Goal: Task Accomplishment & Management: Complete application form

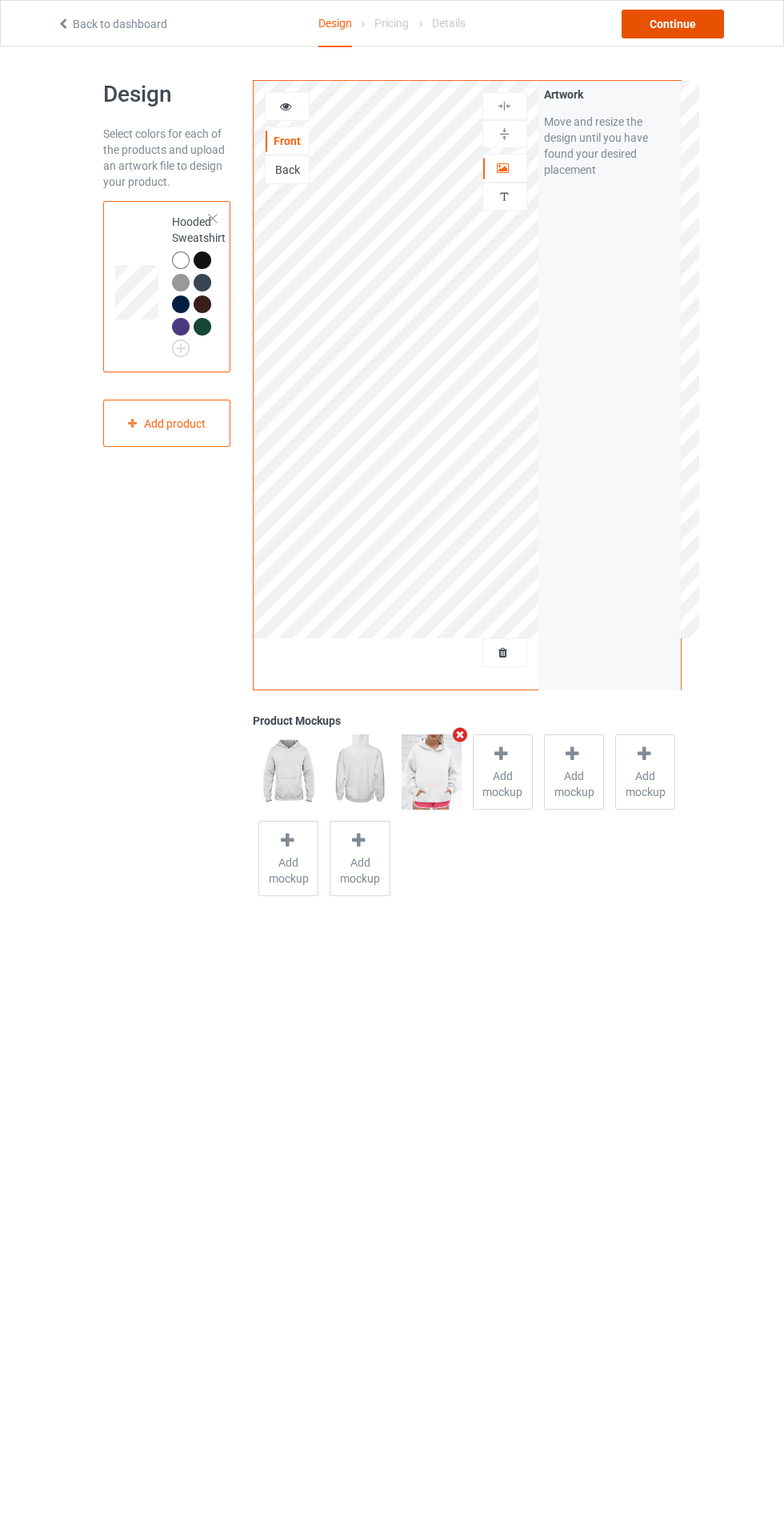
click at [689, 23] on div "Continue" at bounding box center [673, 24] width 102 height 28
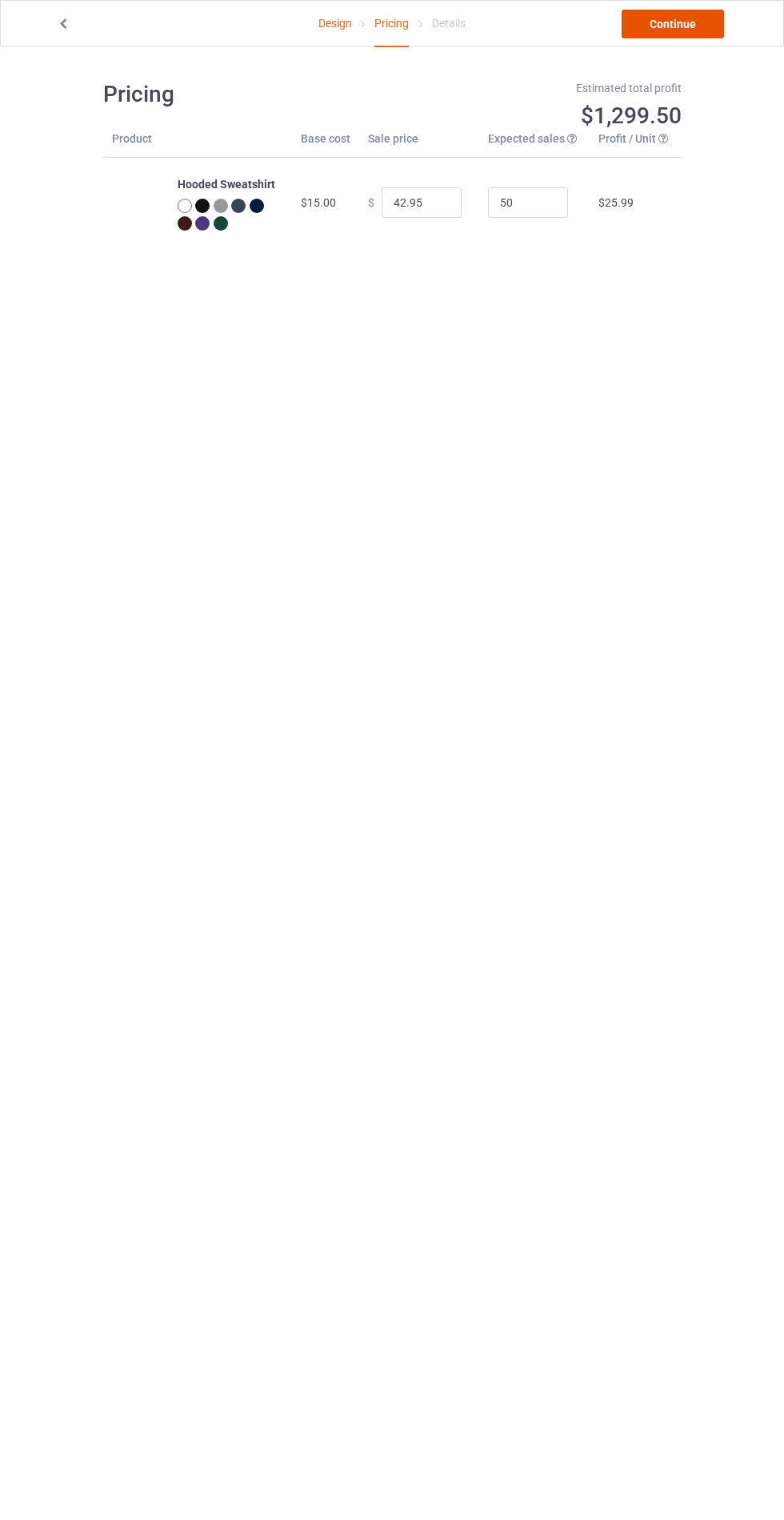
click at [697, 27] on link "Continue" at bounding box center [673, 24] width 102 height 28
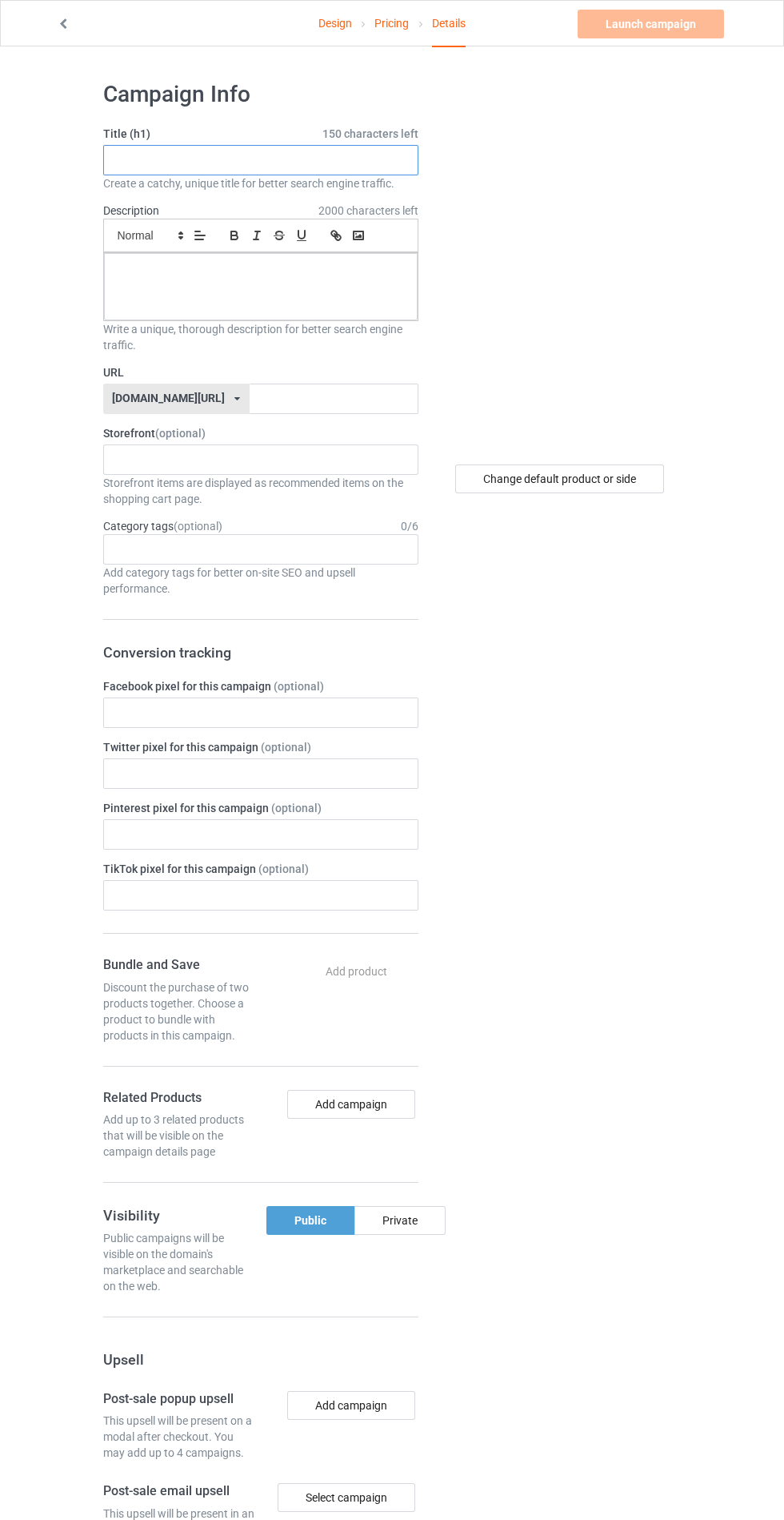
click at [358, 164] on input "text" at bounding box center [261, 159] width 316 height 30
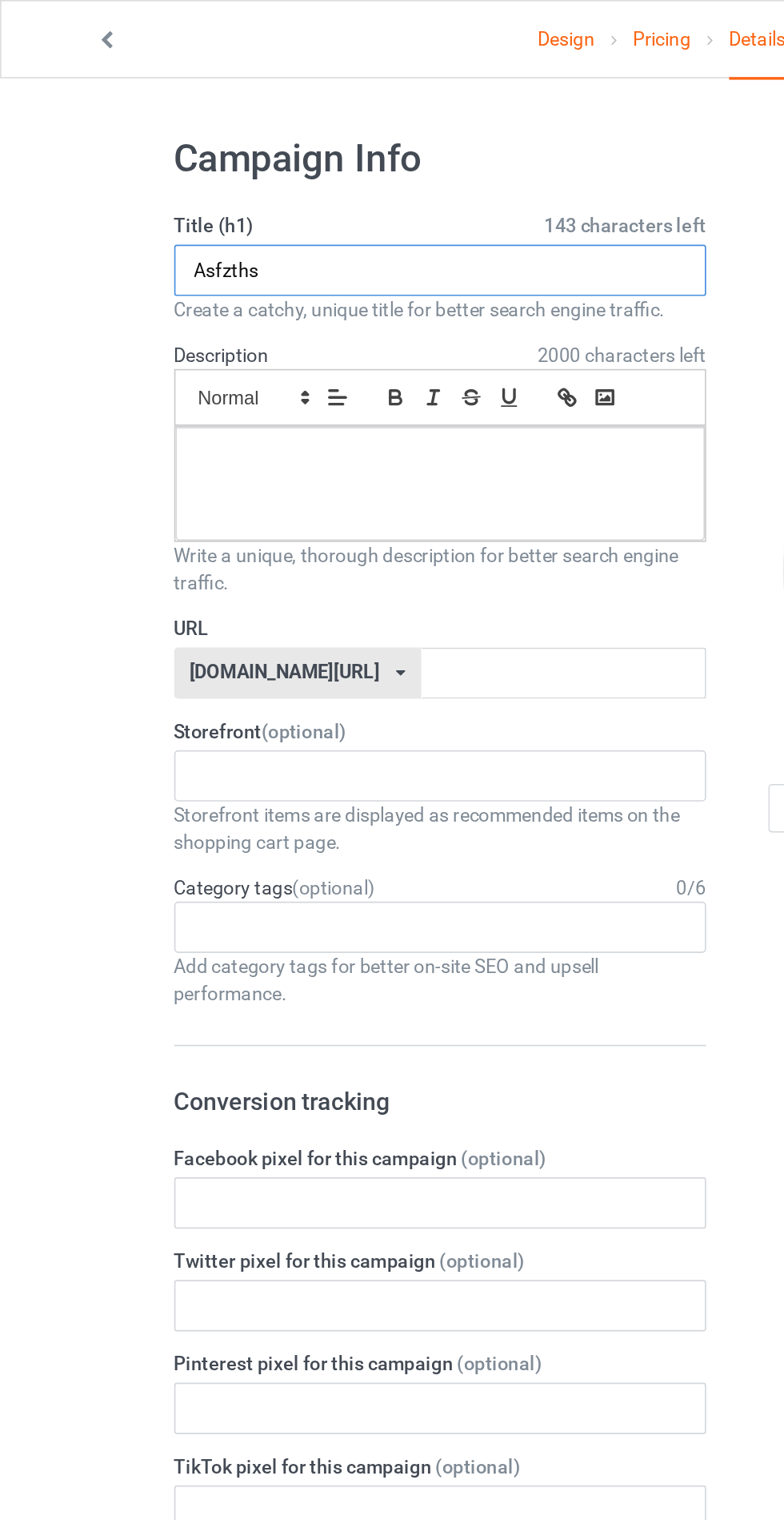
type input "Asfzths"
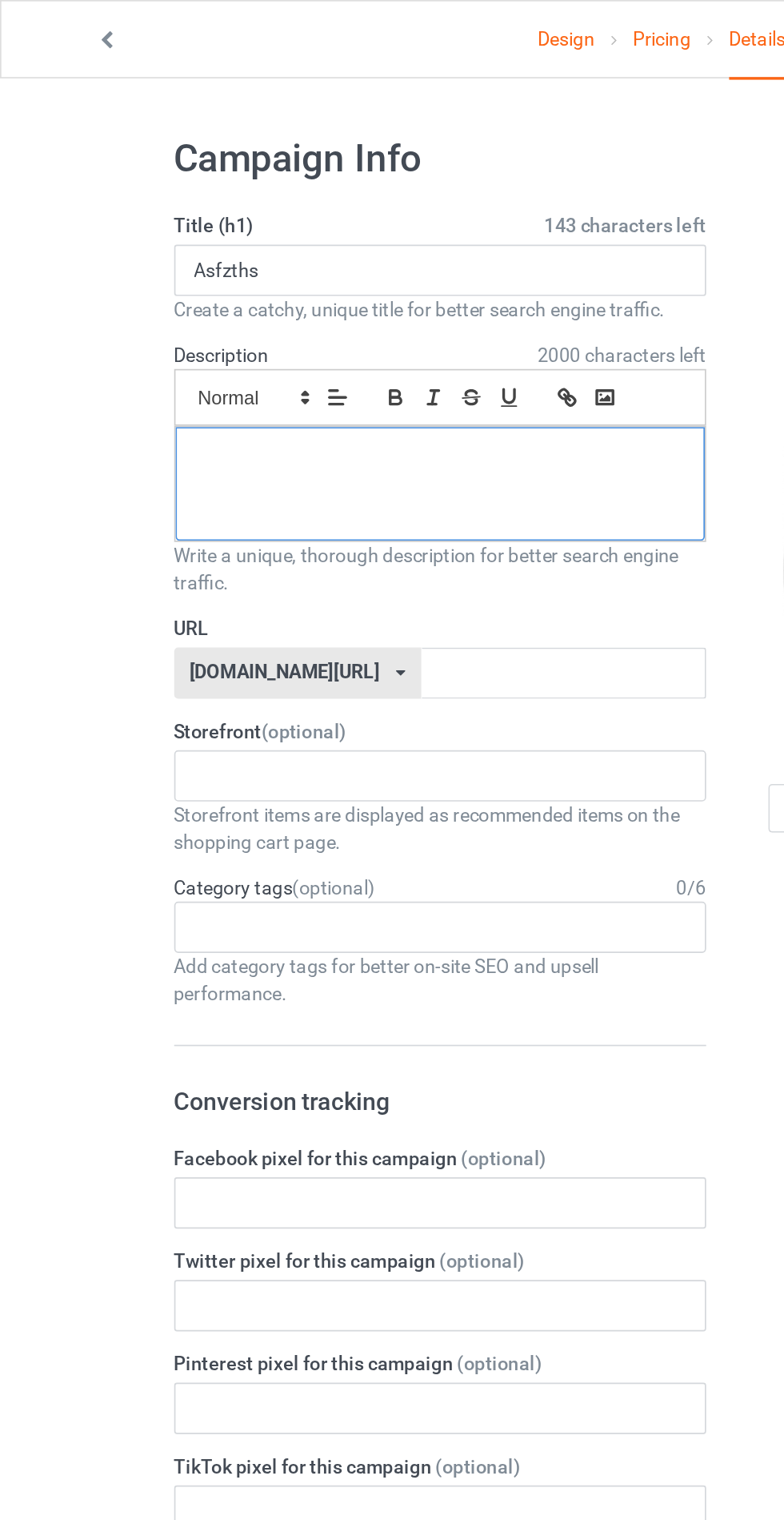
click at [336, 281] on div at bounding box center [261, 286] width 314 height 68
click at [343, 397] on input "text" at bounding box center [334, 398] width 169 height 30
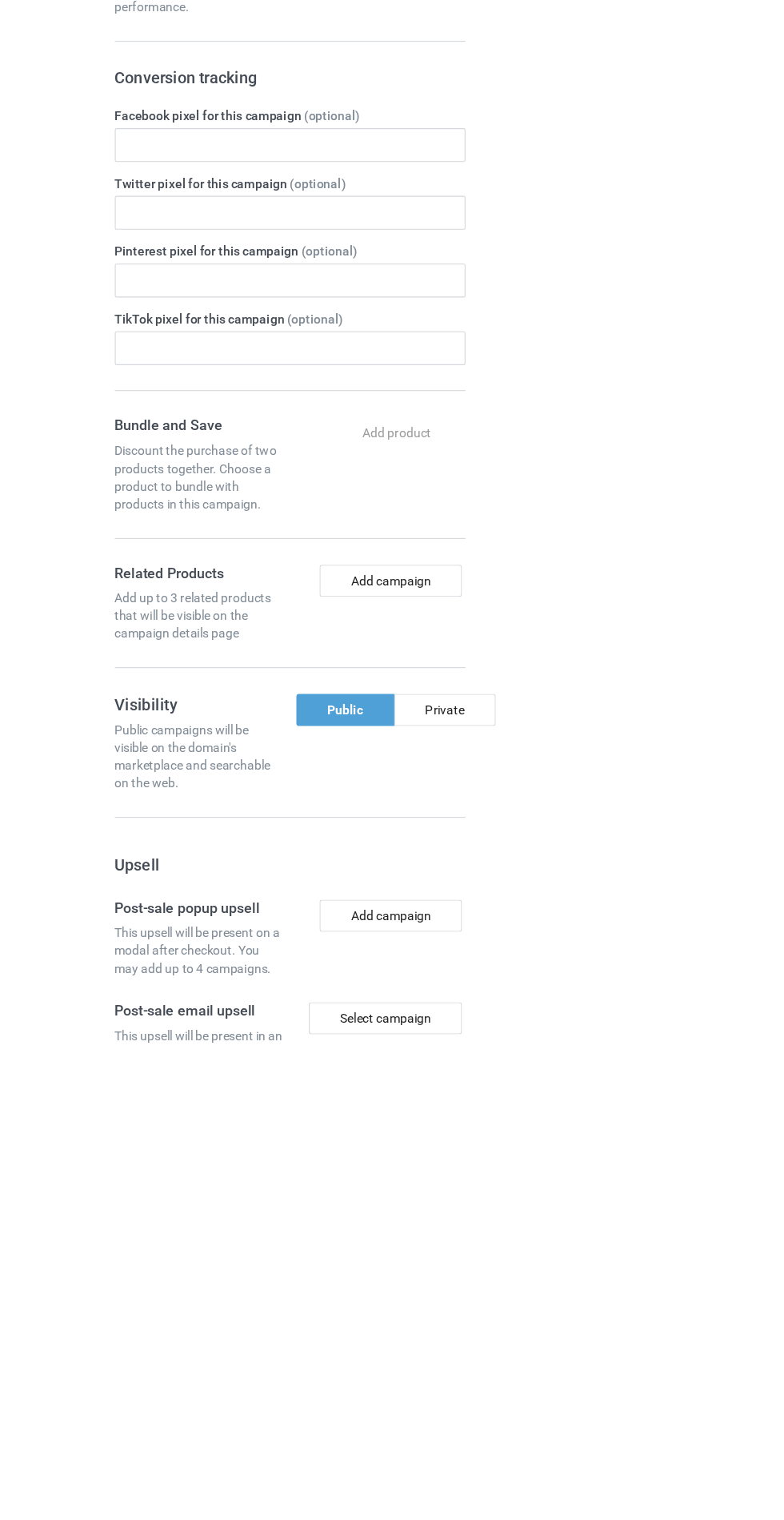
type input "Bhshdh"
click at [418, 1216] on div "Private" at bounding box center [400, 1220] width 91 height 28
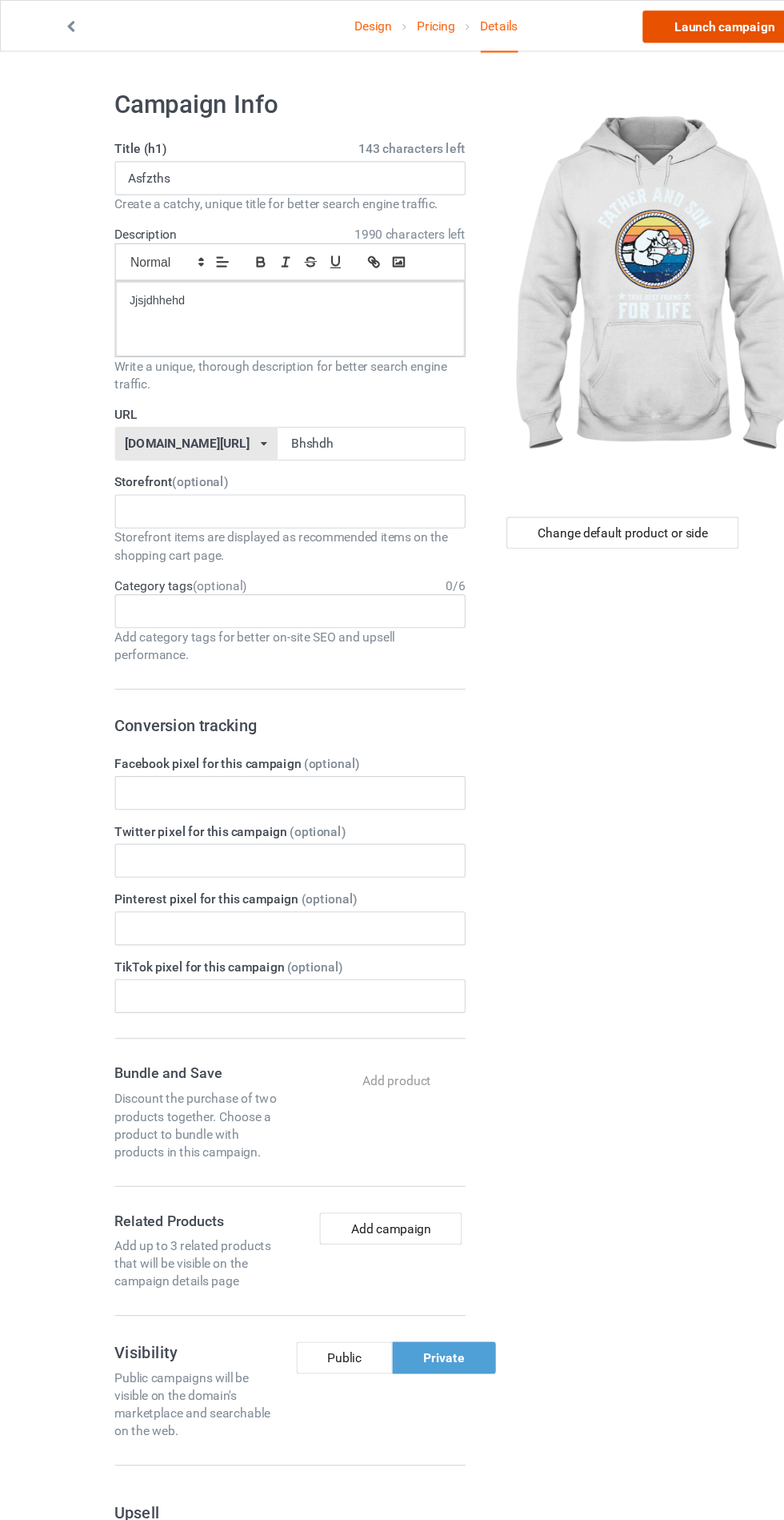
click at [656, 24] on link "Launch campaign" at bounding box center [651, 24] width 146 height 28
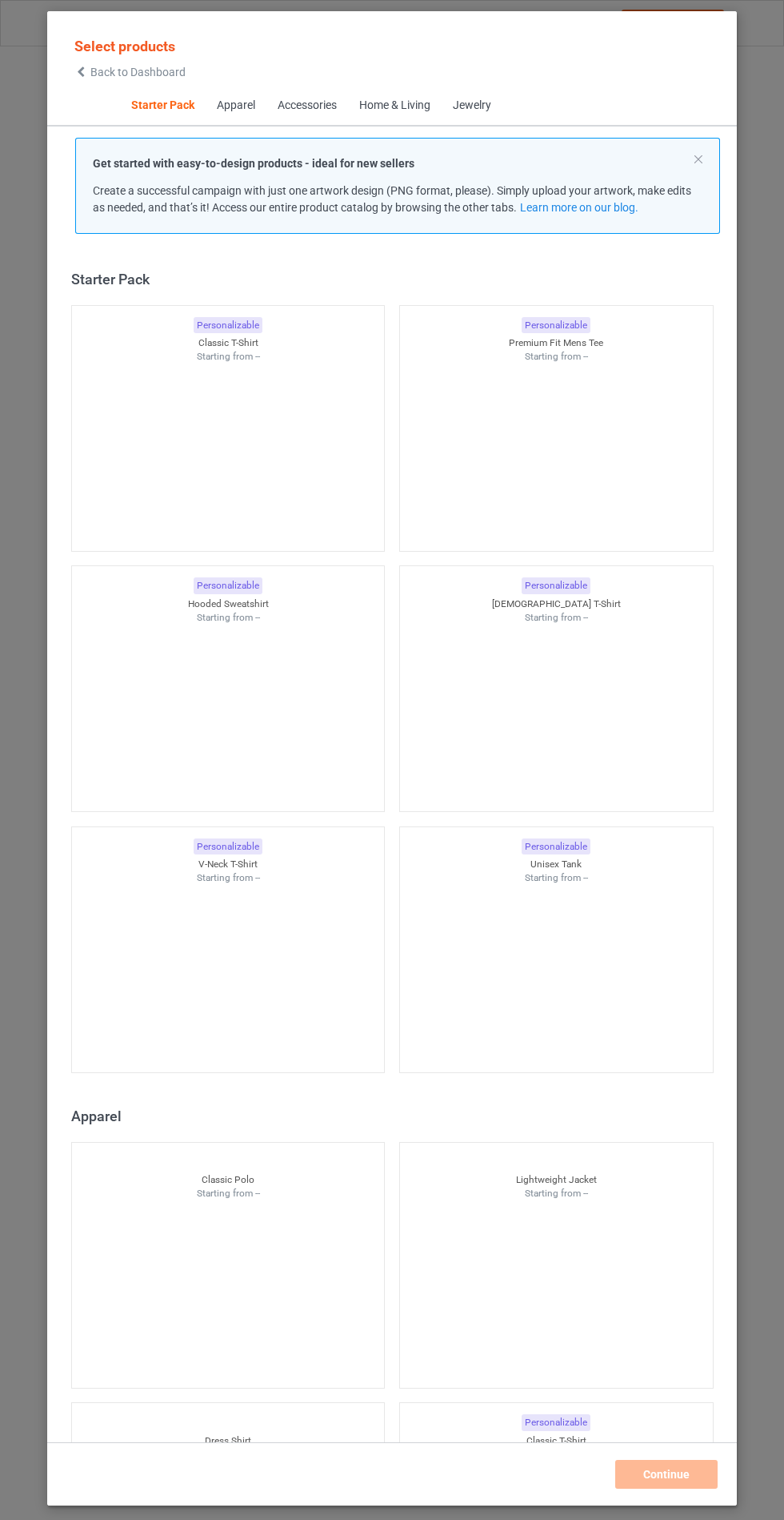
scroll to position [20, 0]
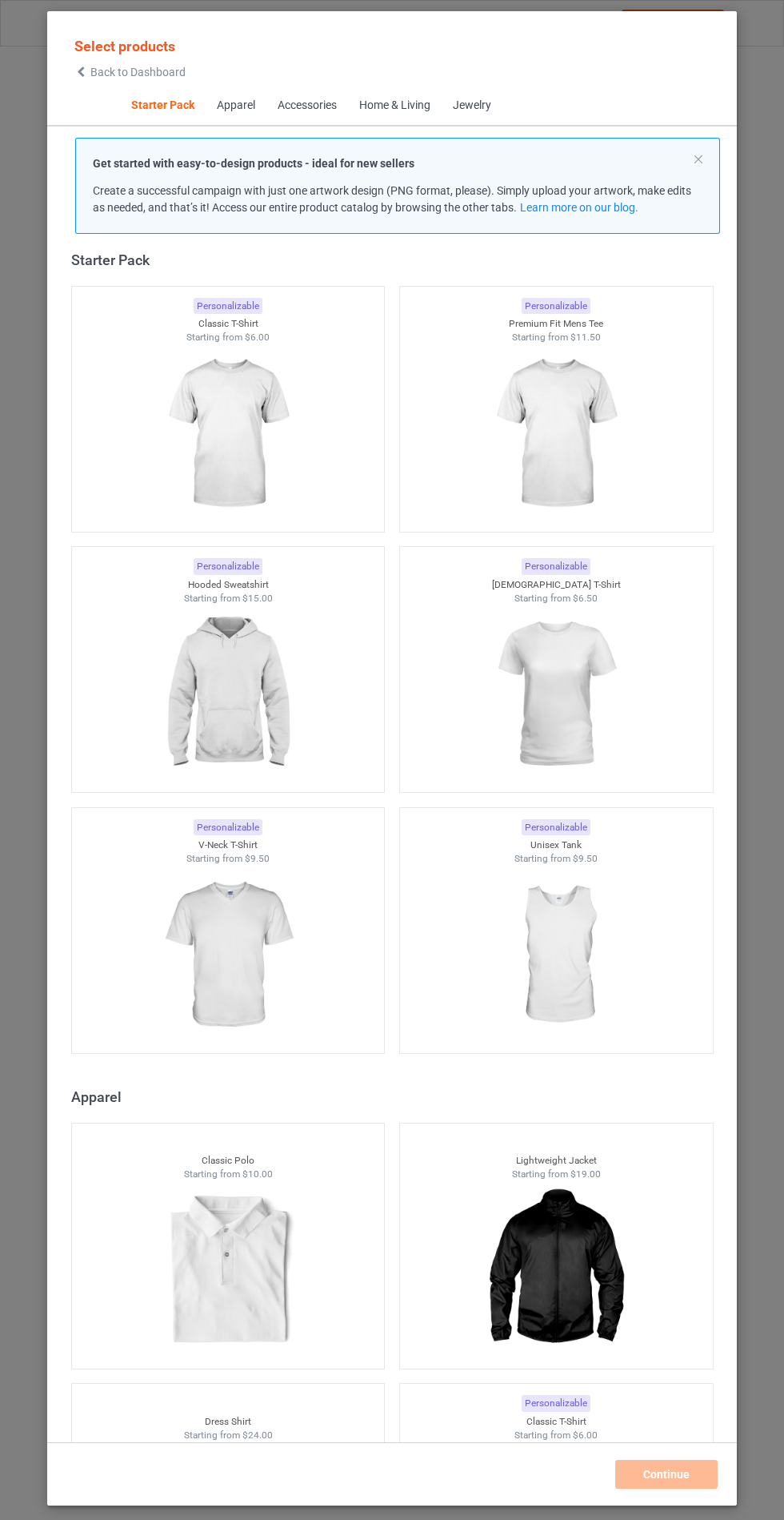
click at [207, 688] on img at bounding box center [228, 694] width 143 height 179
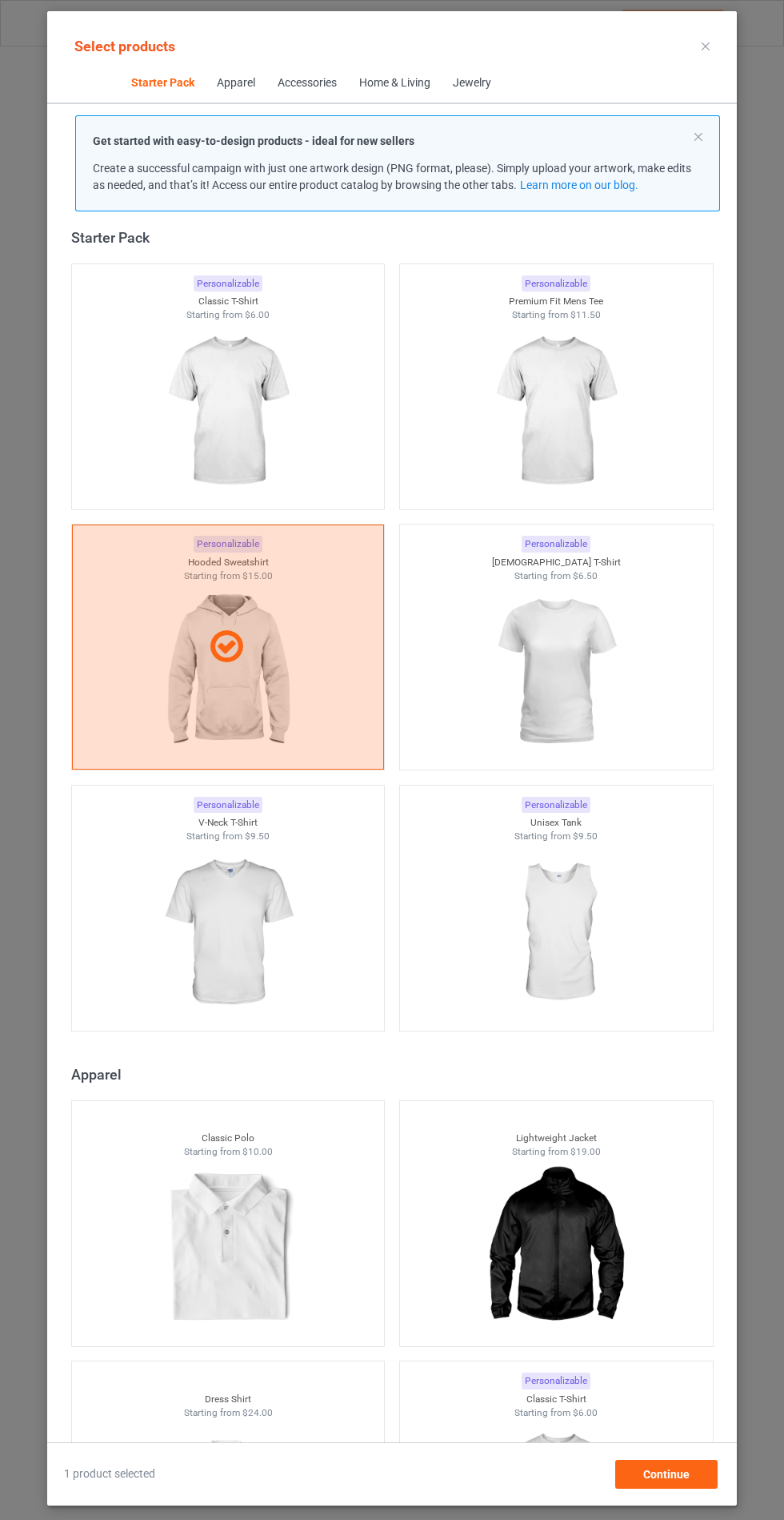
scroll to position [93, 0]
click at [656, 1476] on span "Continue" at bounding box center [666, 1474] width 46 height 13
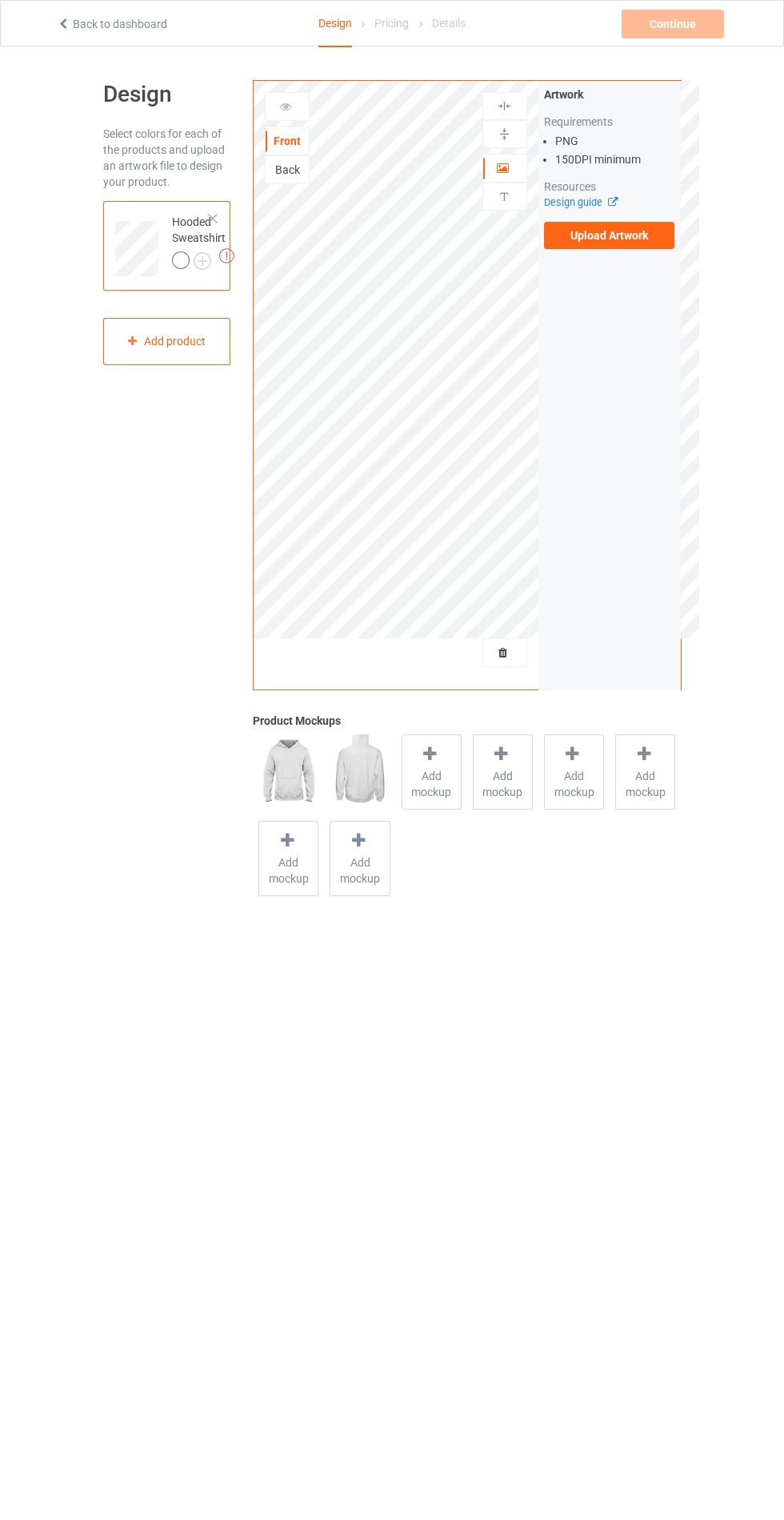
click at [665, 238] on label "Upload Artwork" at bounding box center [609, 235] width 131 height 27
click at [0, 0] on input "Upload Artwork" at bounding box center [0, 0] width 0 height 0
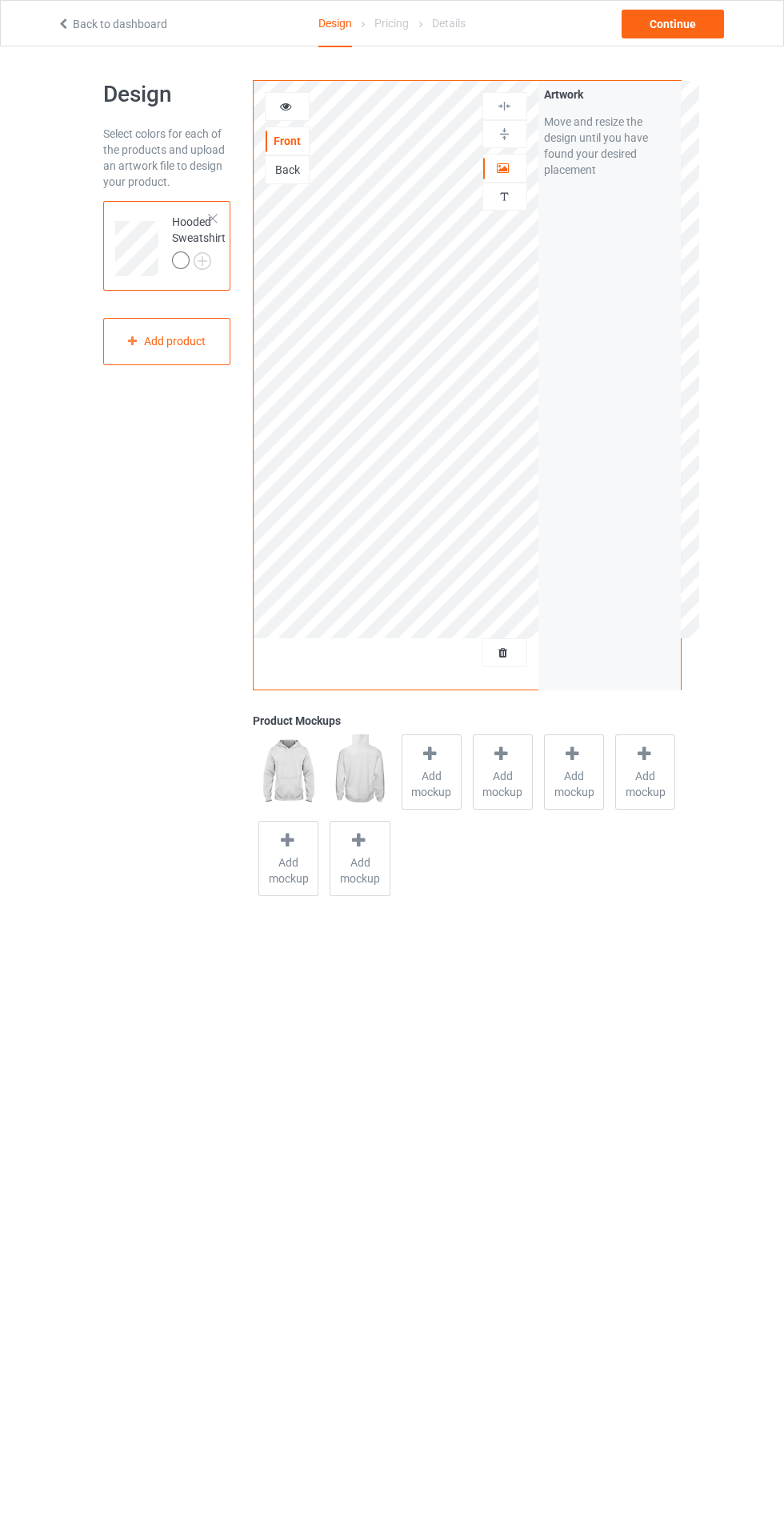
click at [409, 796] on span "Add mockup" at bounding box center [432, 784] width 59 height 32
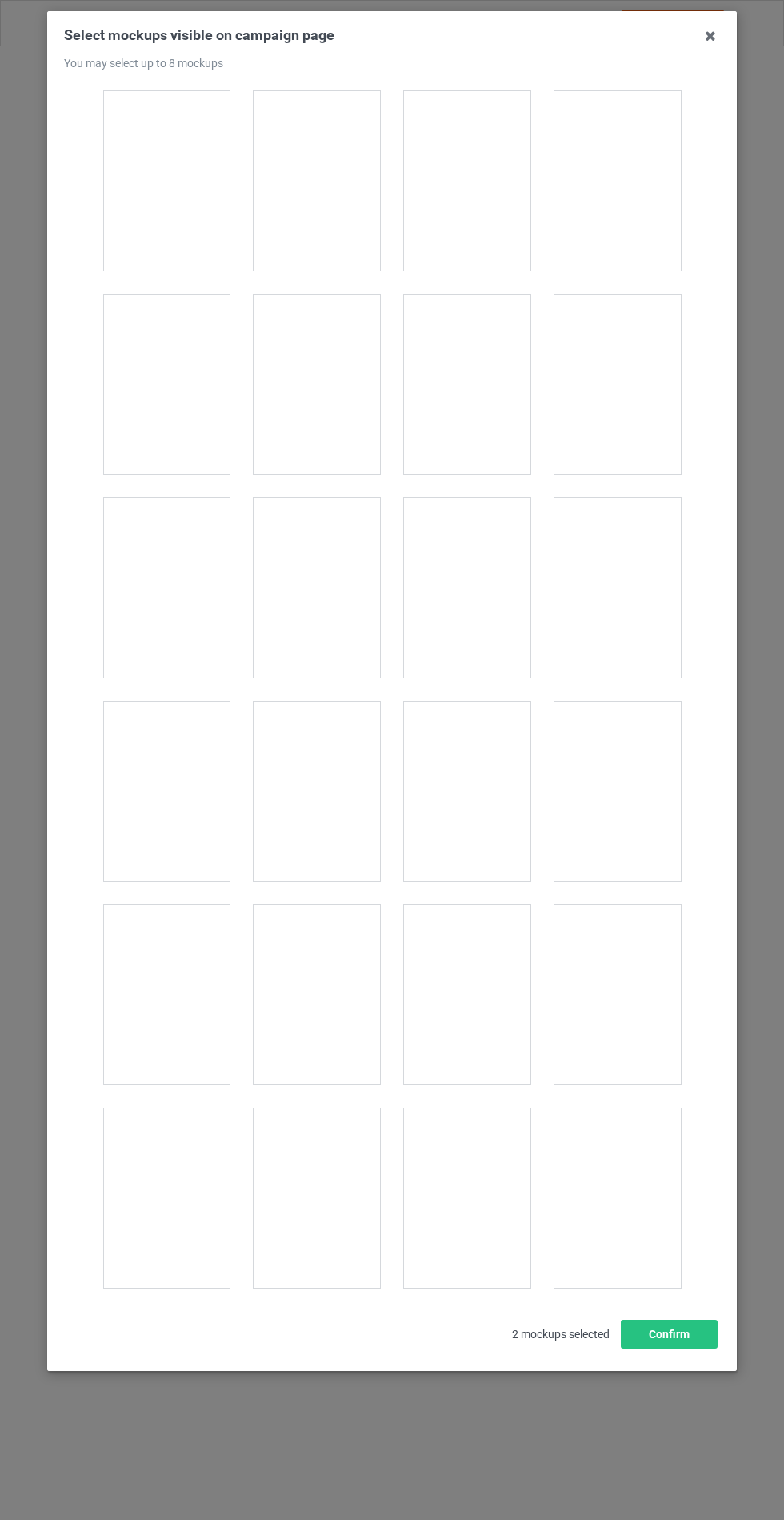
scroll to position [12619, 0]
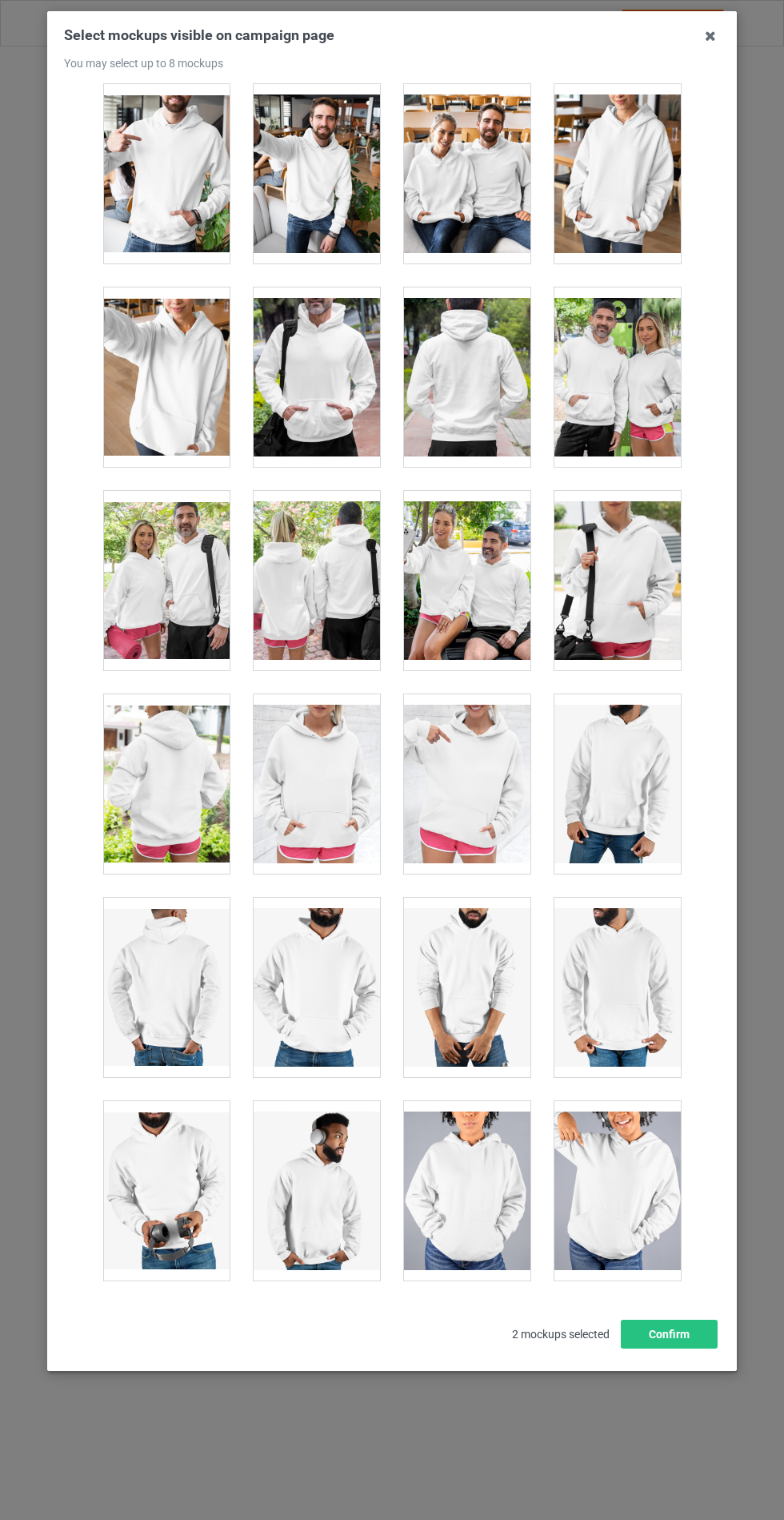
click at [336, 744] on div at bounding box center [316, 784] width 126 height 179
click at [671, 1348] on button "Confirm" at bounding box center [669, 1334] width 97 height 28
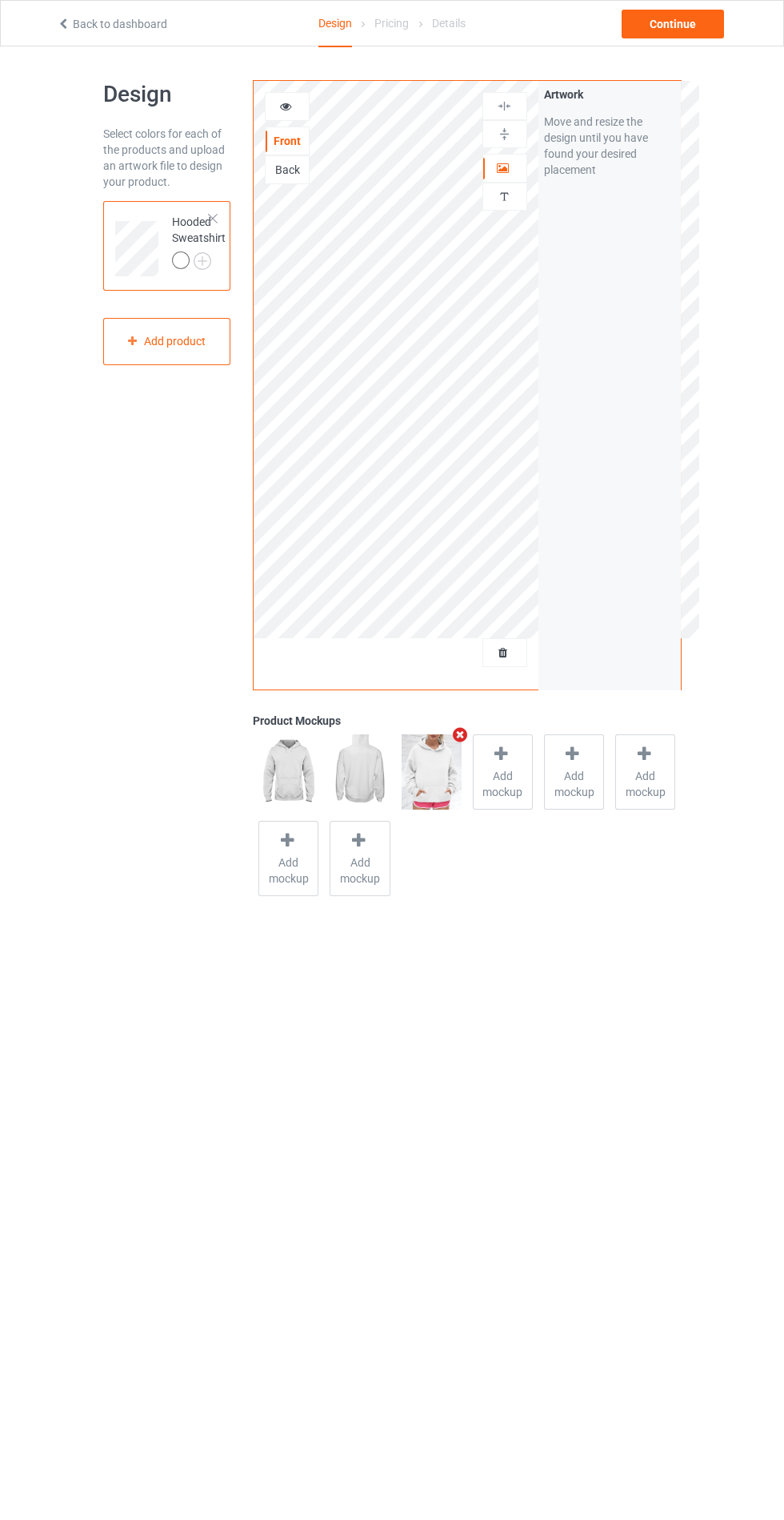
click at [0, 0] on img at bounding box center [0, 0] width 0 height 0
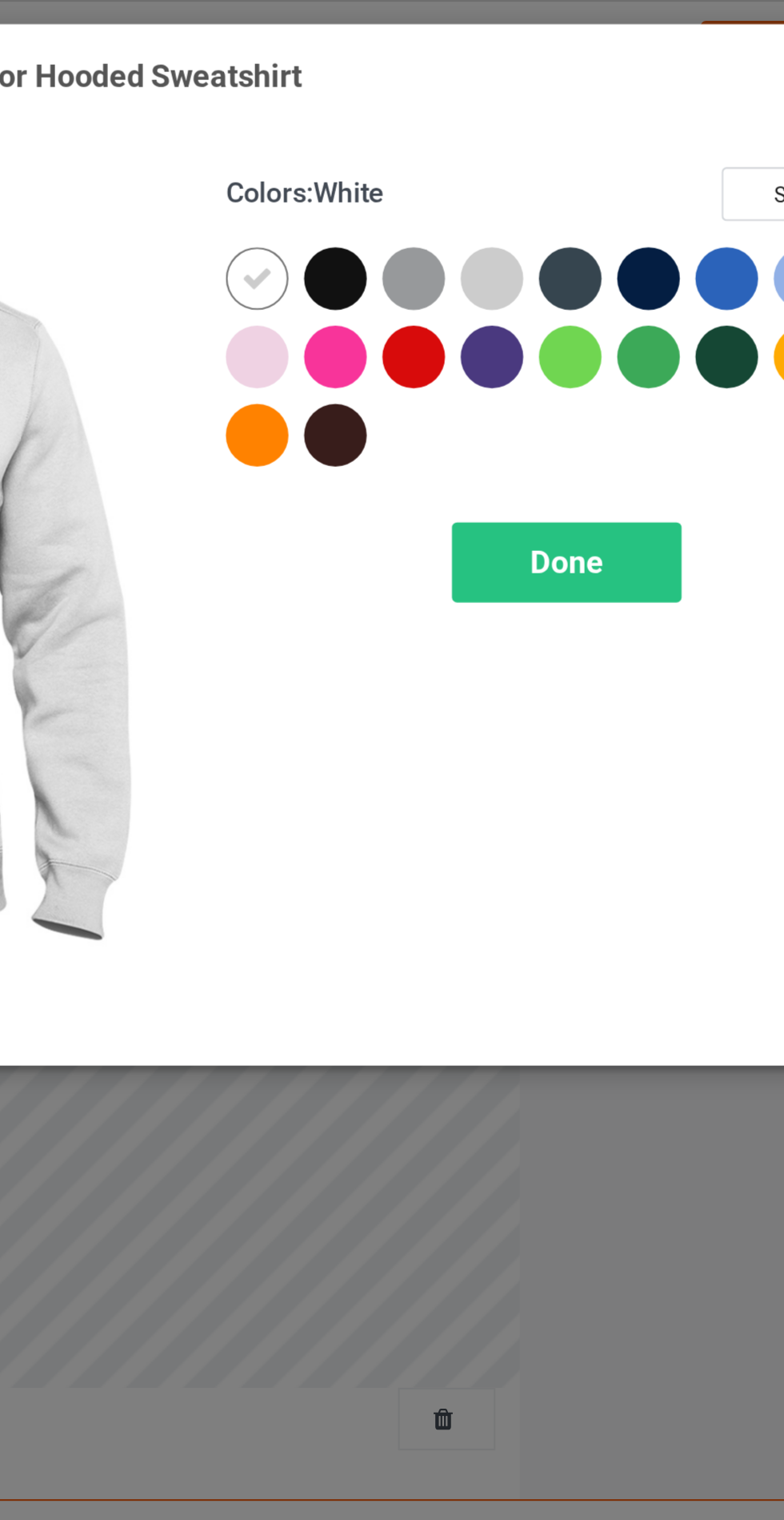
click at [451, 125] on div at bounding box center [453, 128] width 28 height 28
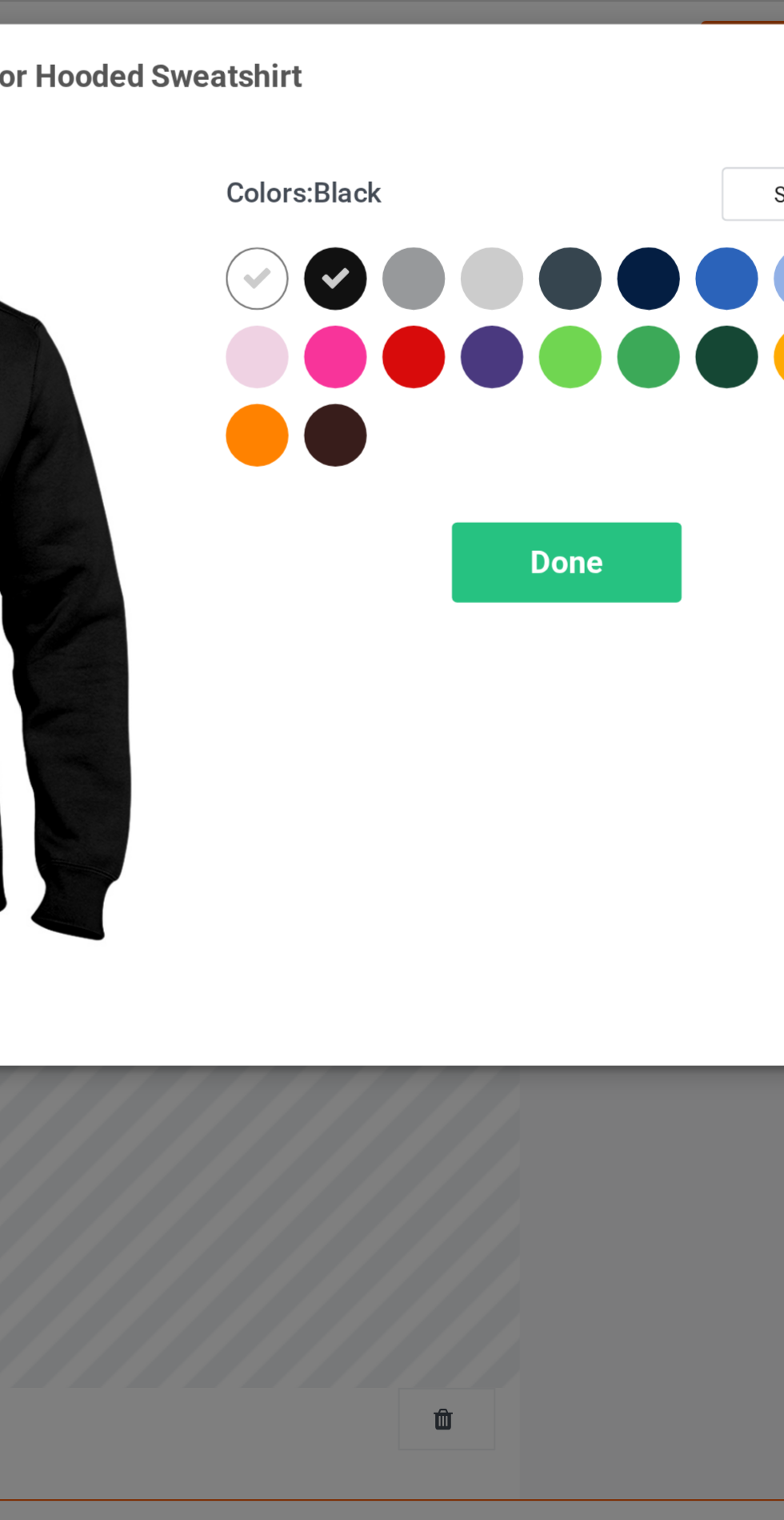
click at [486, 127] on div at bounding box center [489, 128] width 28 height 28
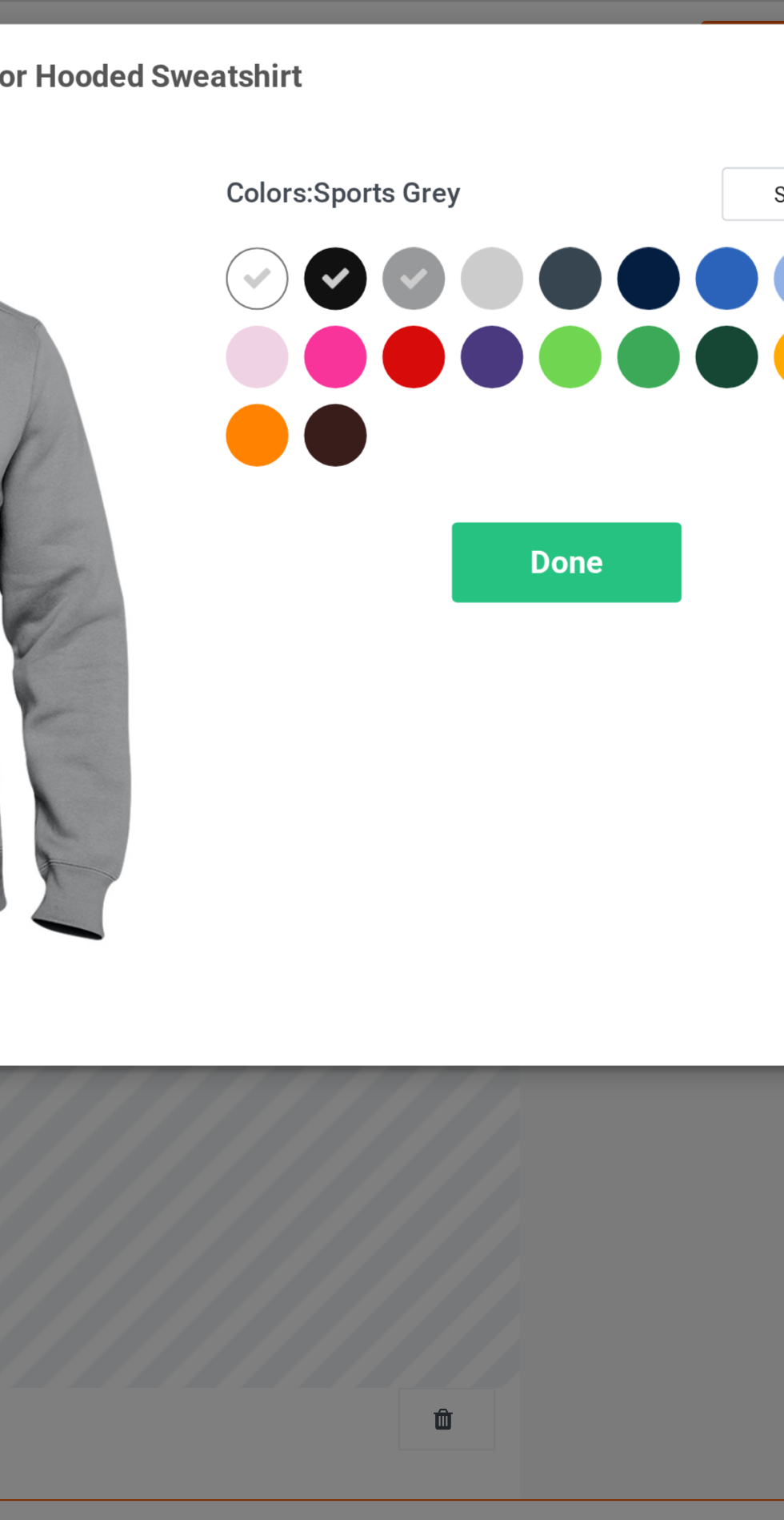
click at [560, 125] on div at bounding box center [561, 128] width 28 height 28
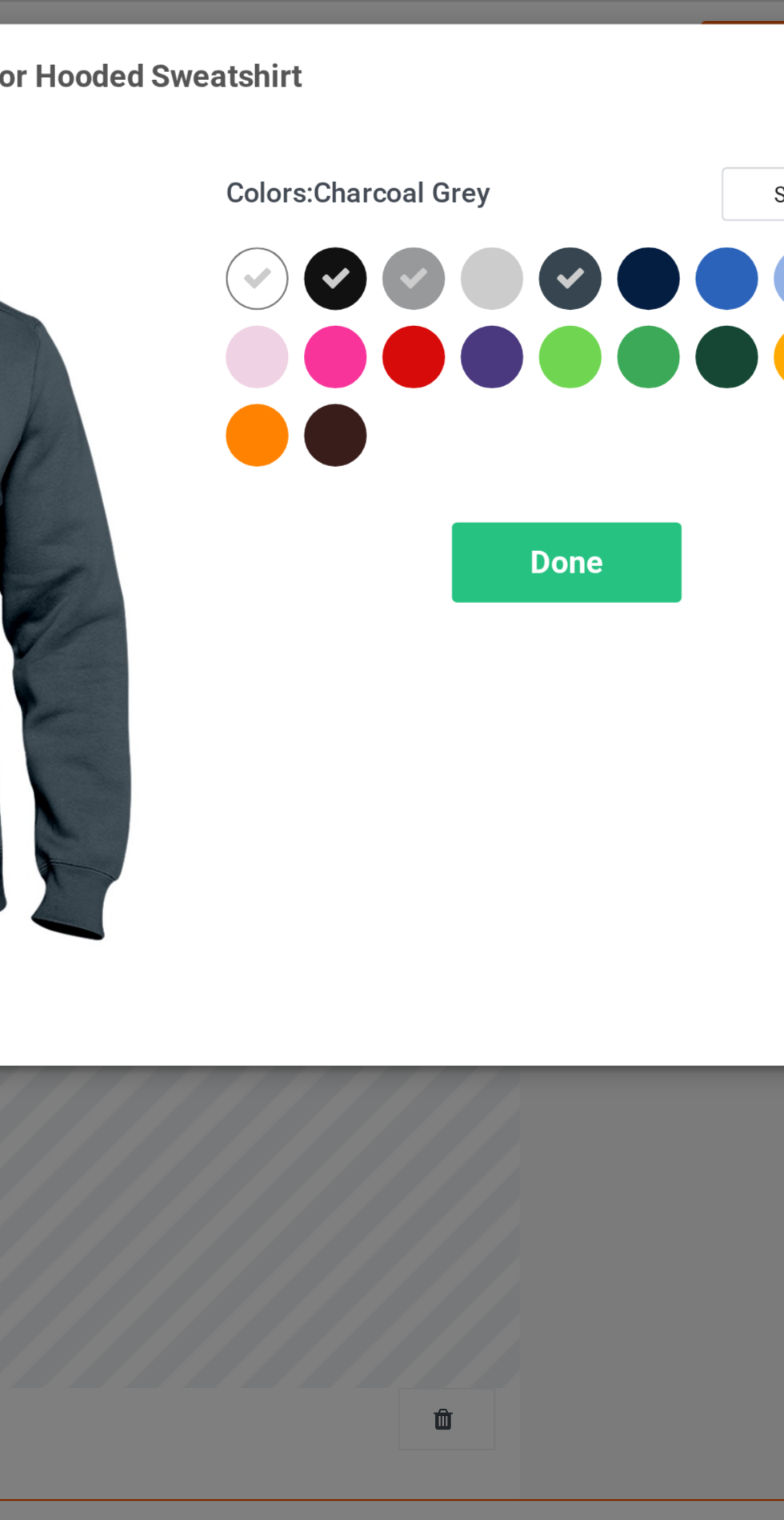
click at [594, 125] on div at bounding box center [597, 128] width 28 height 28
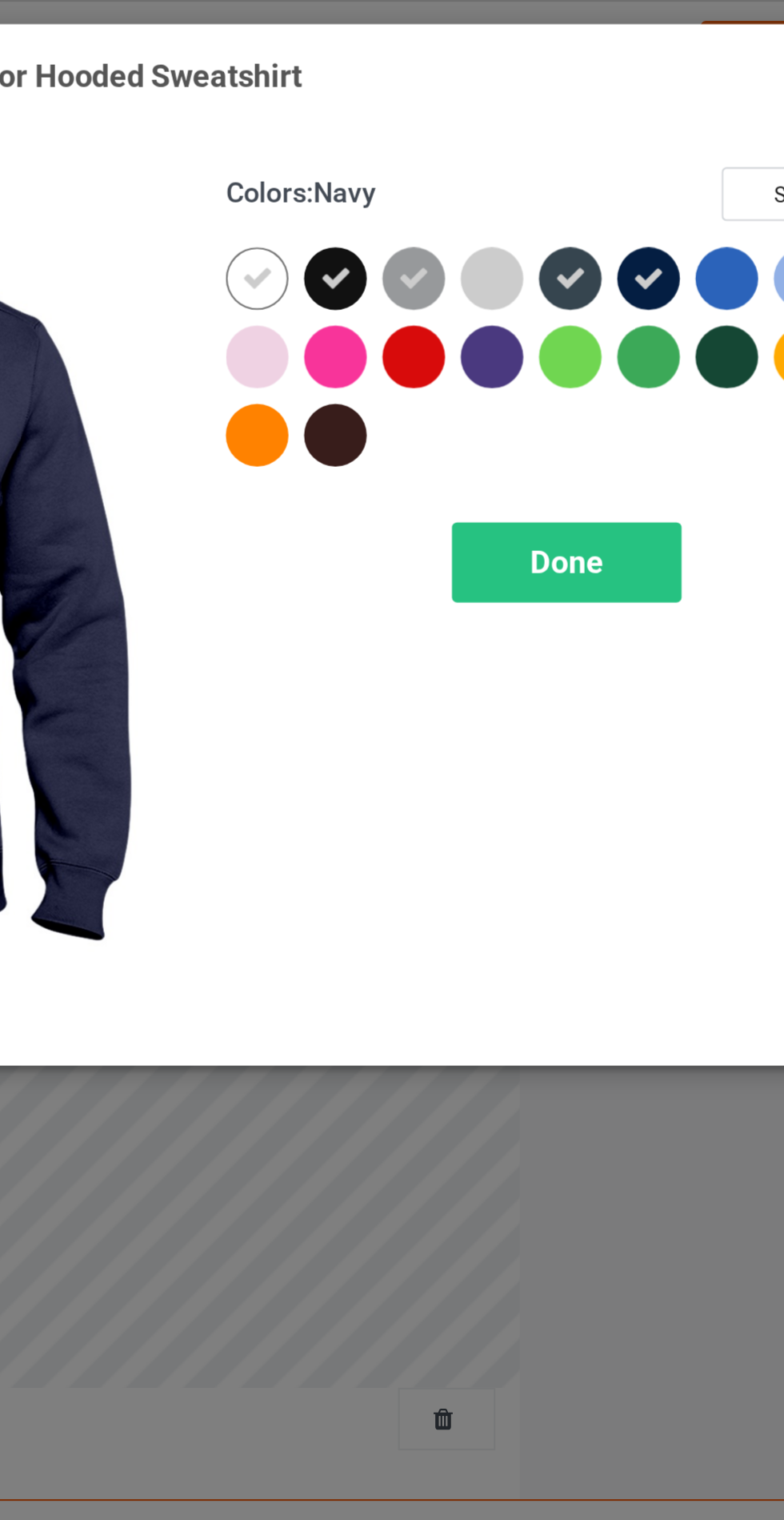
click at [525, 164] on div at bounding box center [525, 164] width 28 height 28
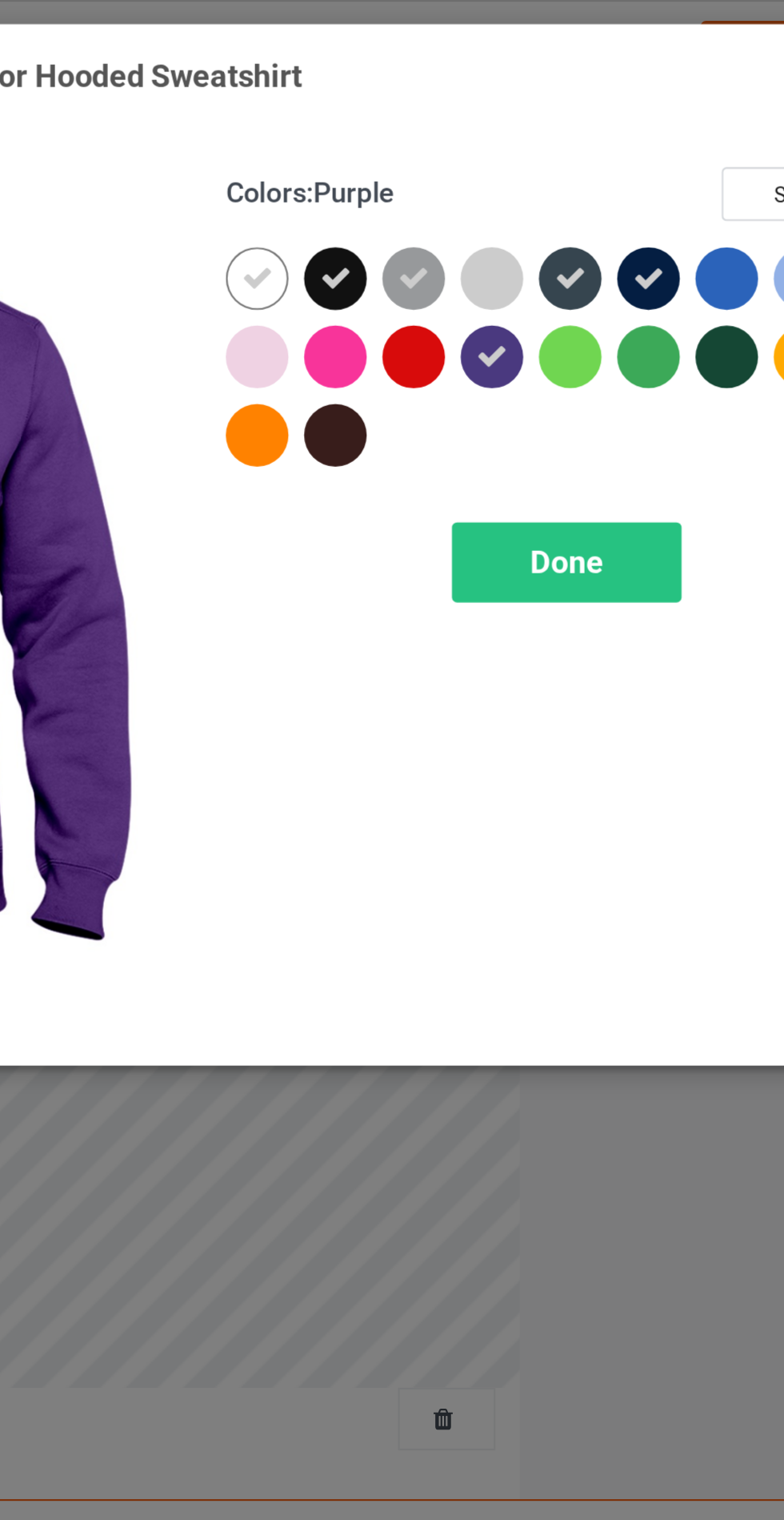
click at [446, 199] on div at bounding box center [453, 199] width 28 height 28
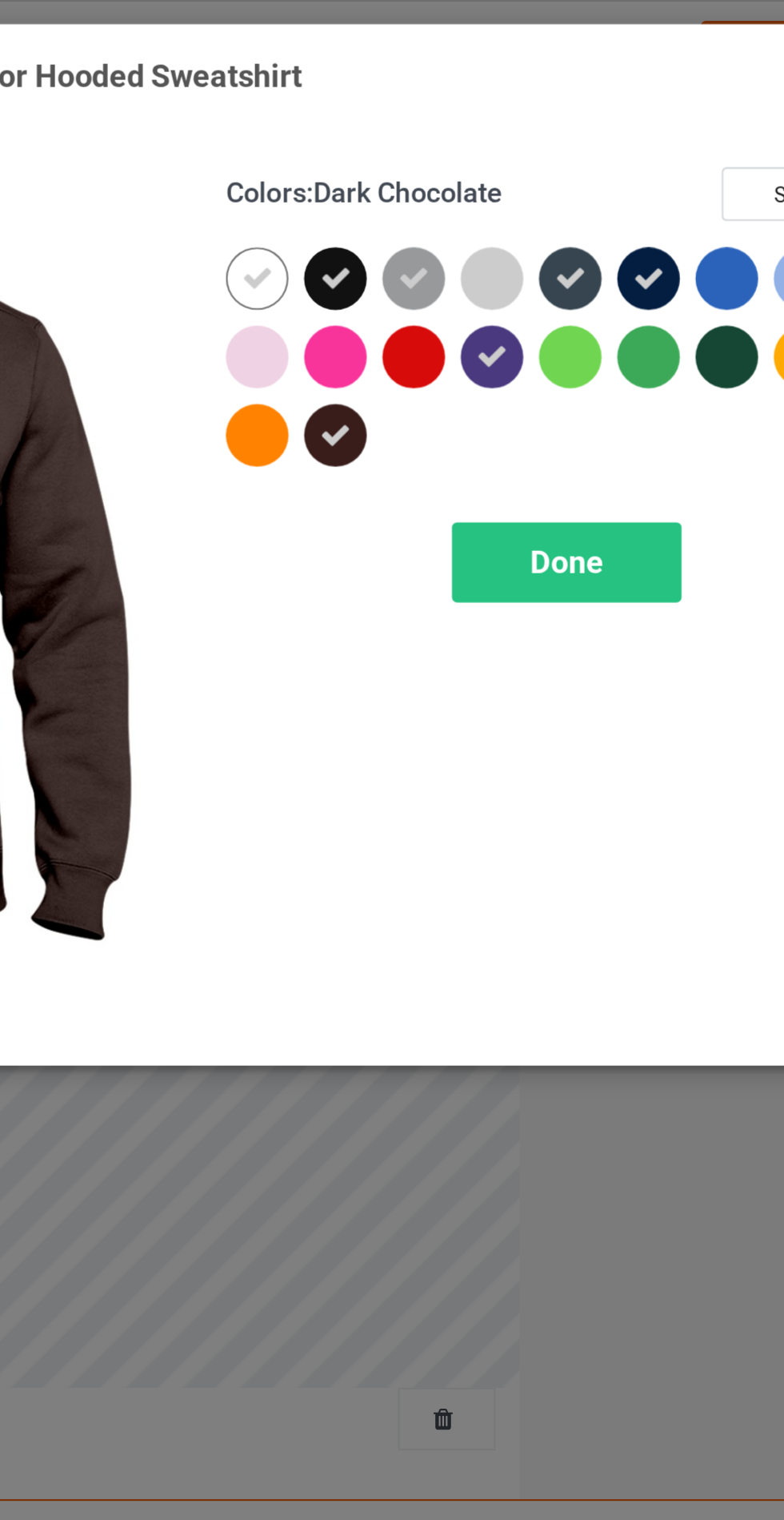
click at [630, 174] on div at bounding box center [634, 164] width 28 height 28
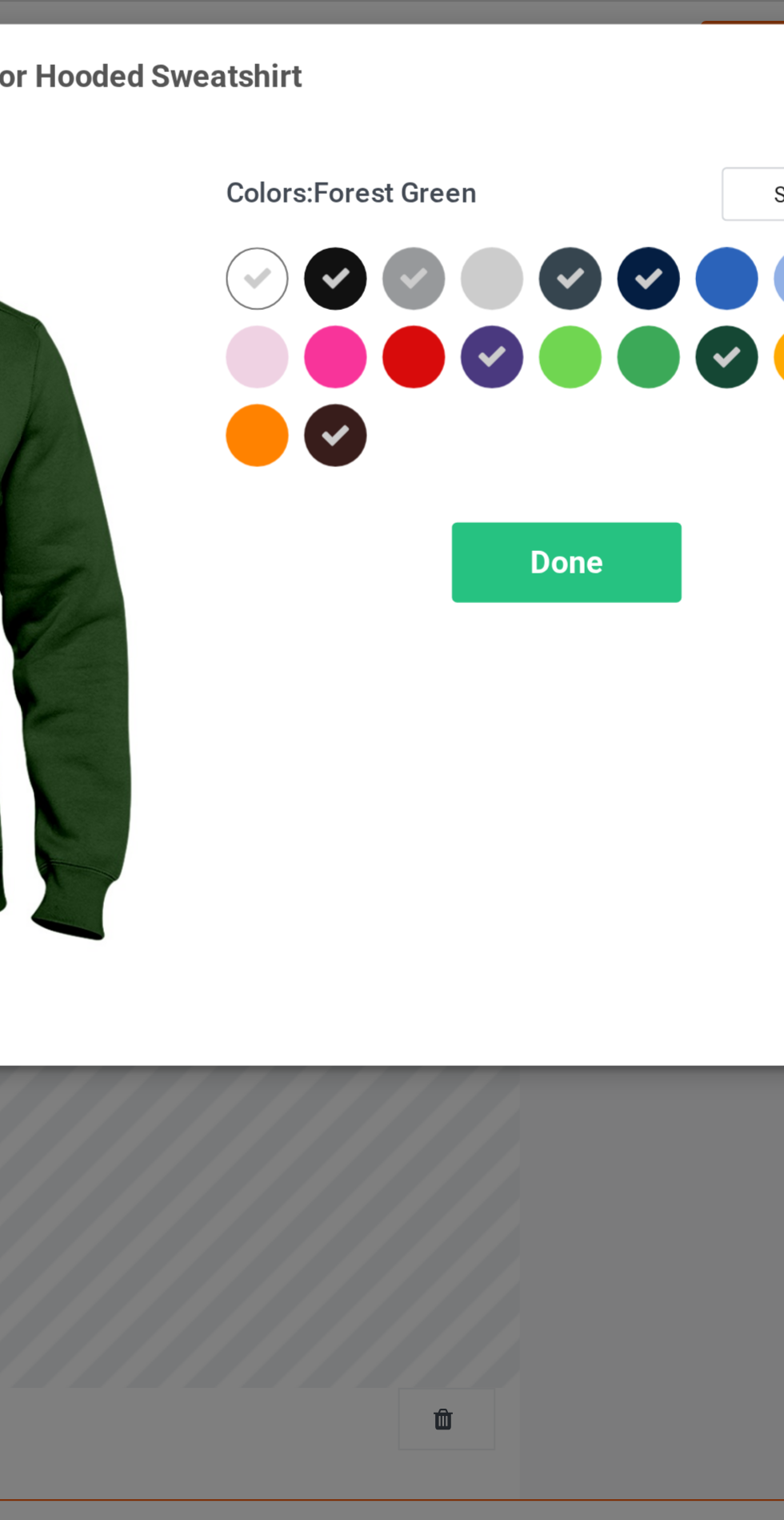
click at [561, 252] on span "Done" at bounding box center [560, 258] width 33 height 17
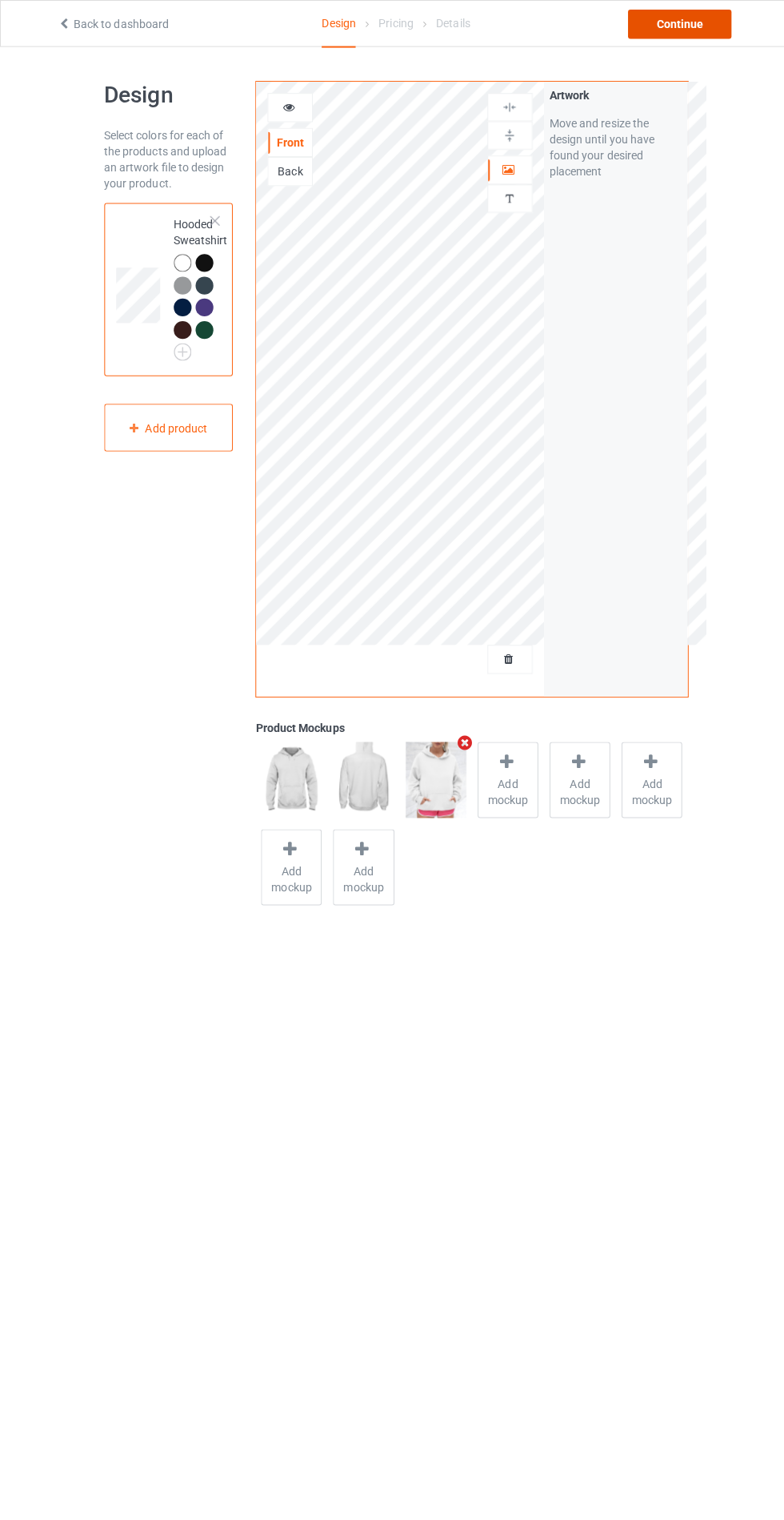
click at [682, 24] on div "Continue" at bounding box center [673, 24] width 102 height 28
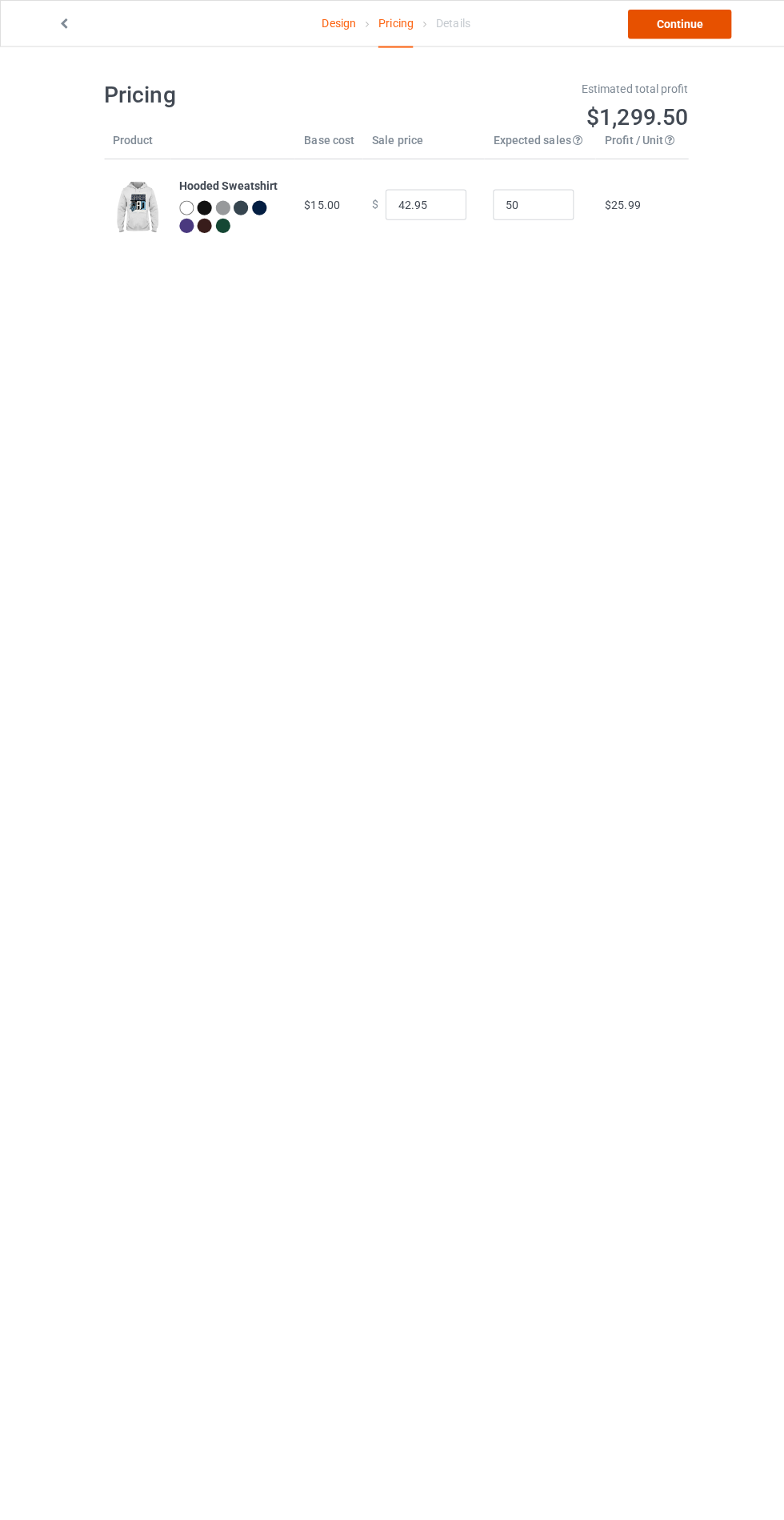
click at [705, 20] on link "Continue" at bounding box center [673, 24] width 102 height 28
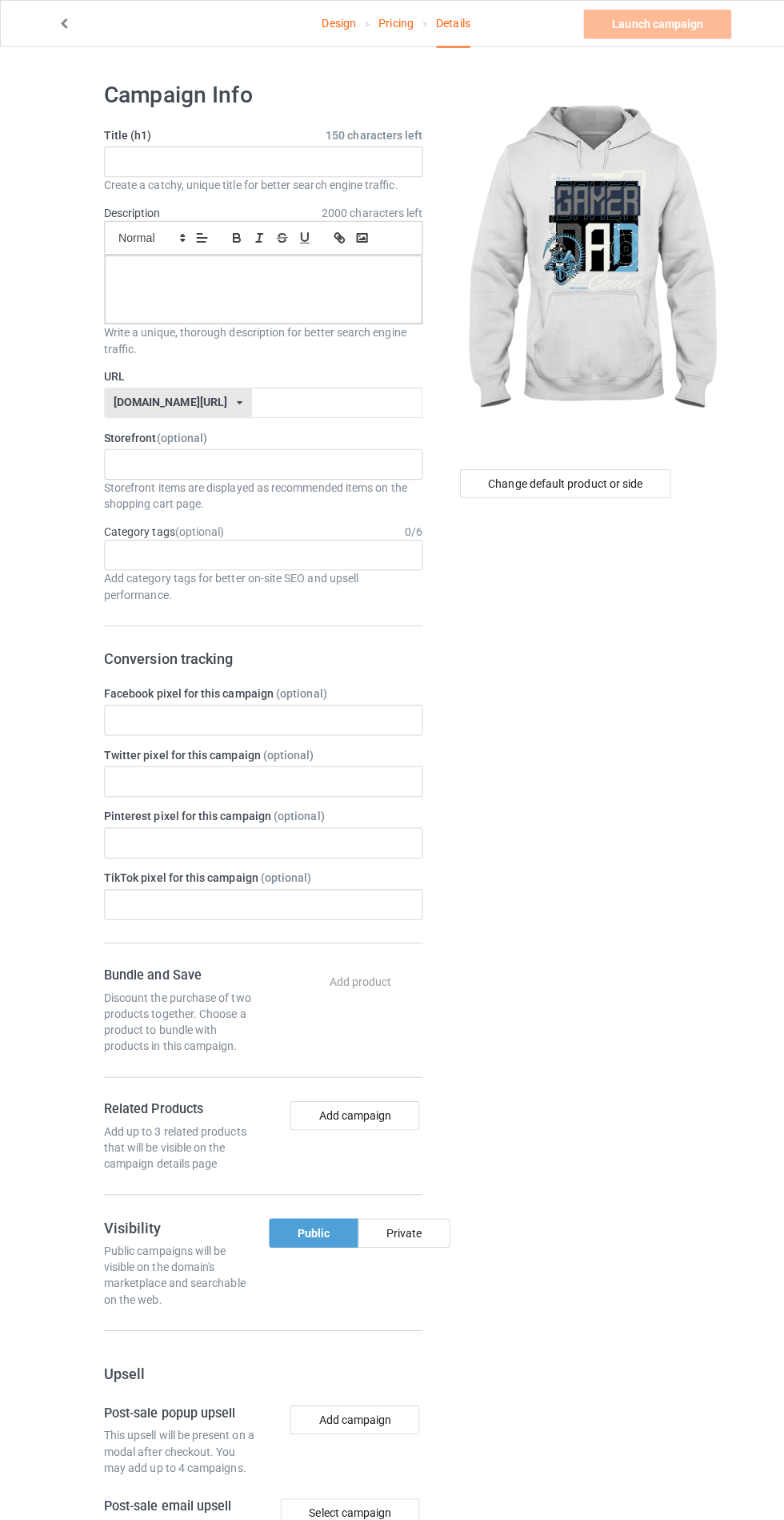
click at [283, 133] on label "Title (h1) 150 characters left" at bounding box center [261, 133] width 316 height 16
click at [262, 166] on input "text" at bounding box center [261, 159] width 316 height 30
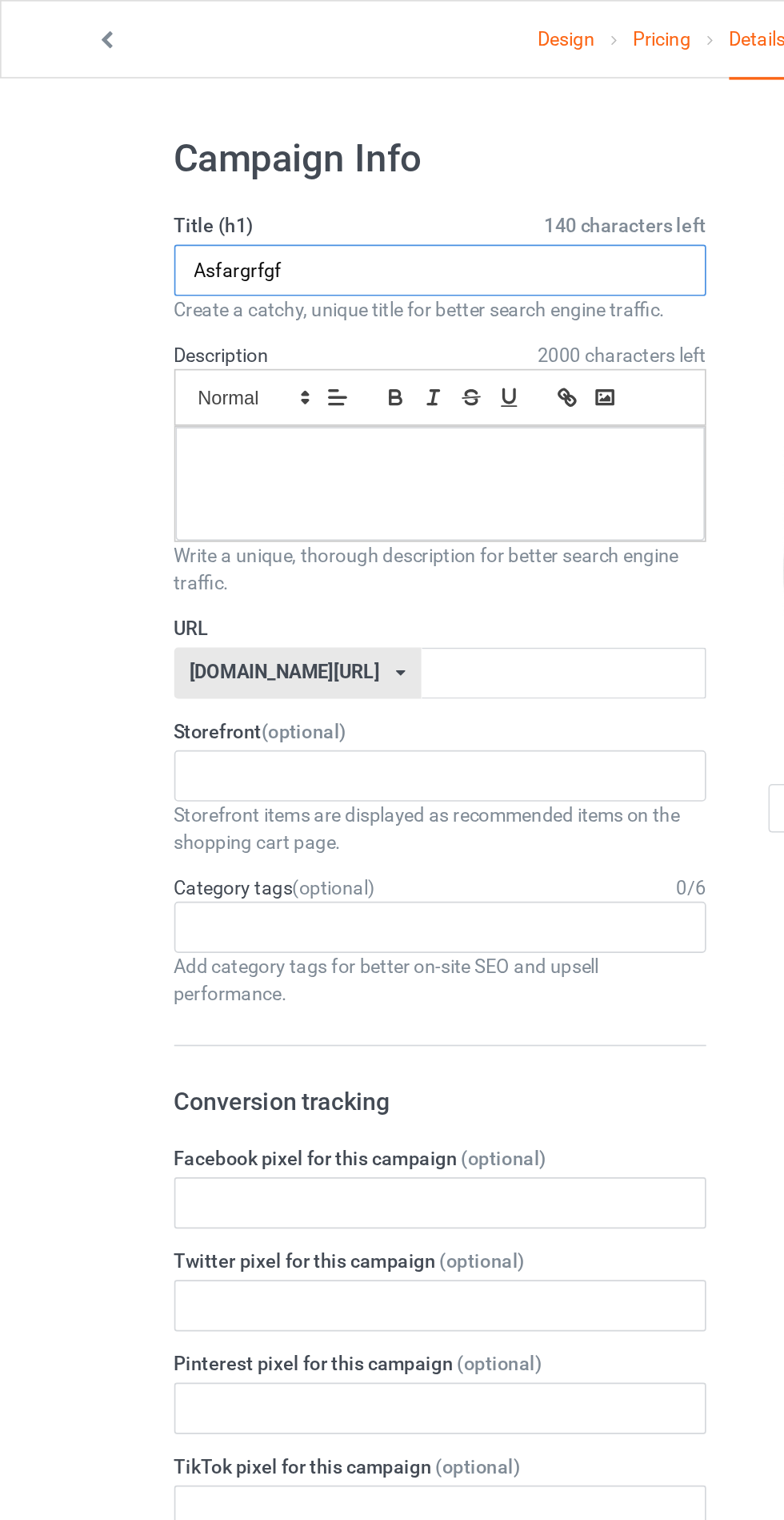
type input "Asfargrfgf"
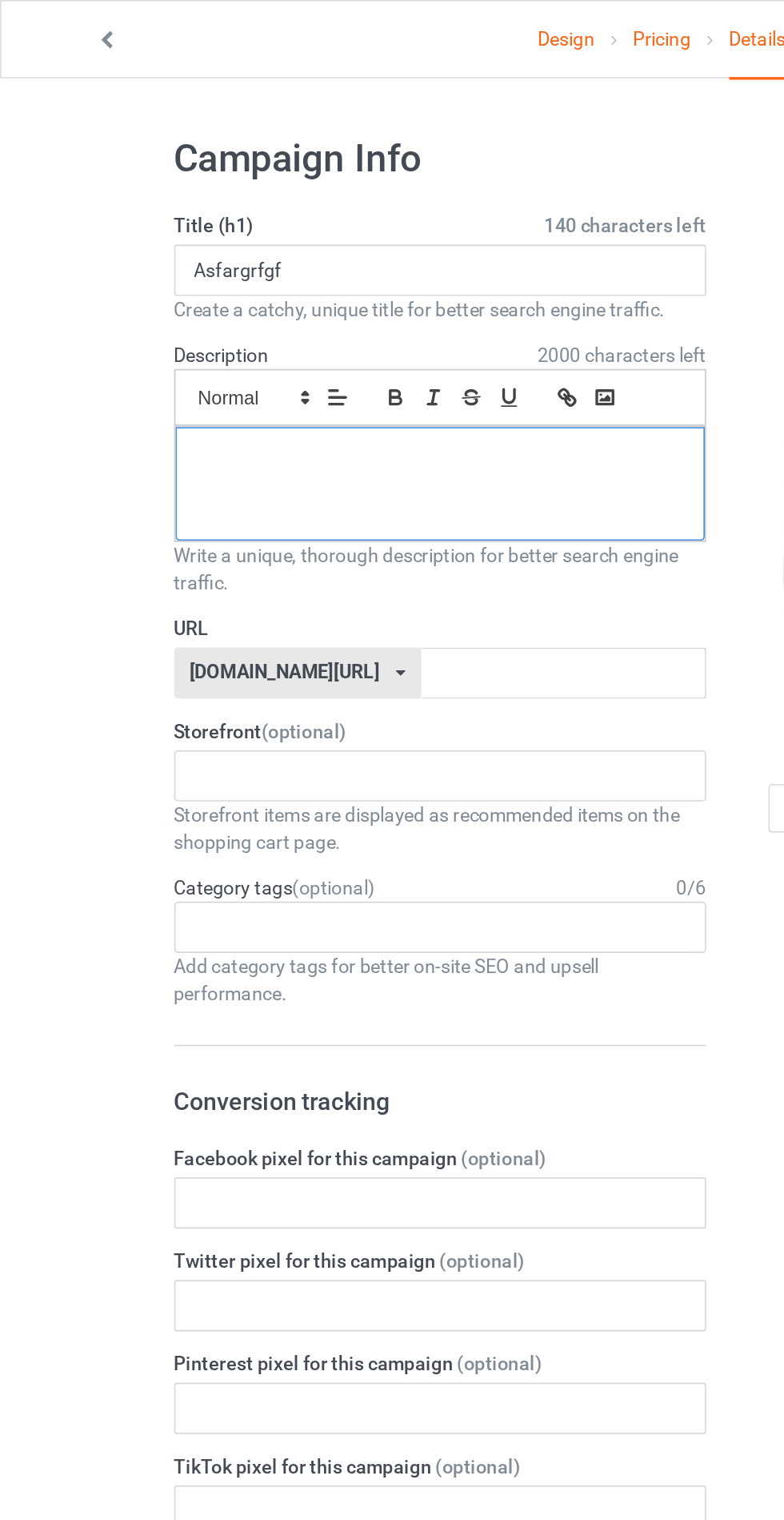
click at [267, 286] on div at bounding box center [261, 286] width 314 height 68
click at [306, 404] on input "text" at bounding box center [334, 398] width 169 height 30
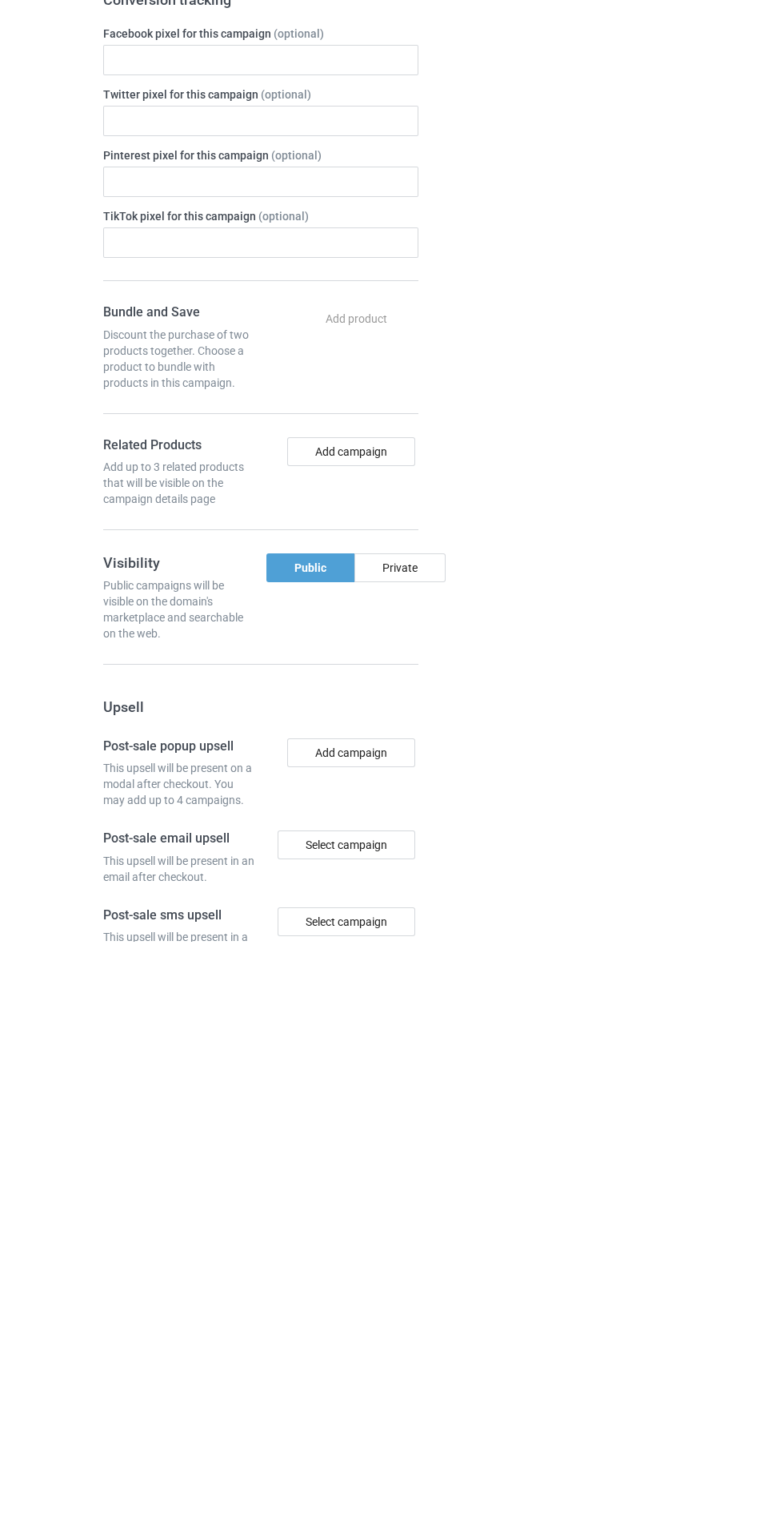
type input "Asfzrgvtgfc"
click at [408, 1153] on div "Private" at bounding box center [400, 1146] width 91 height 28
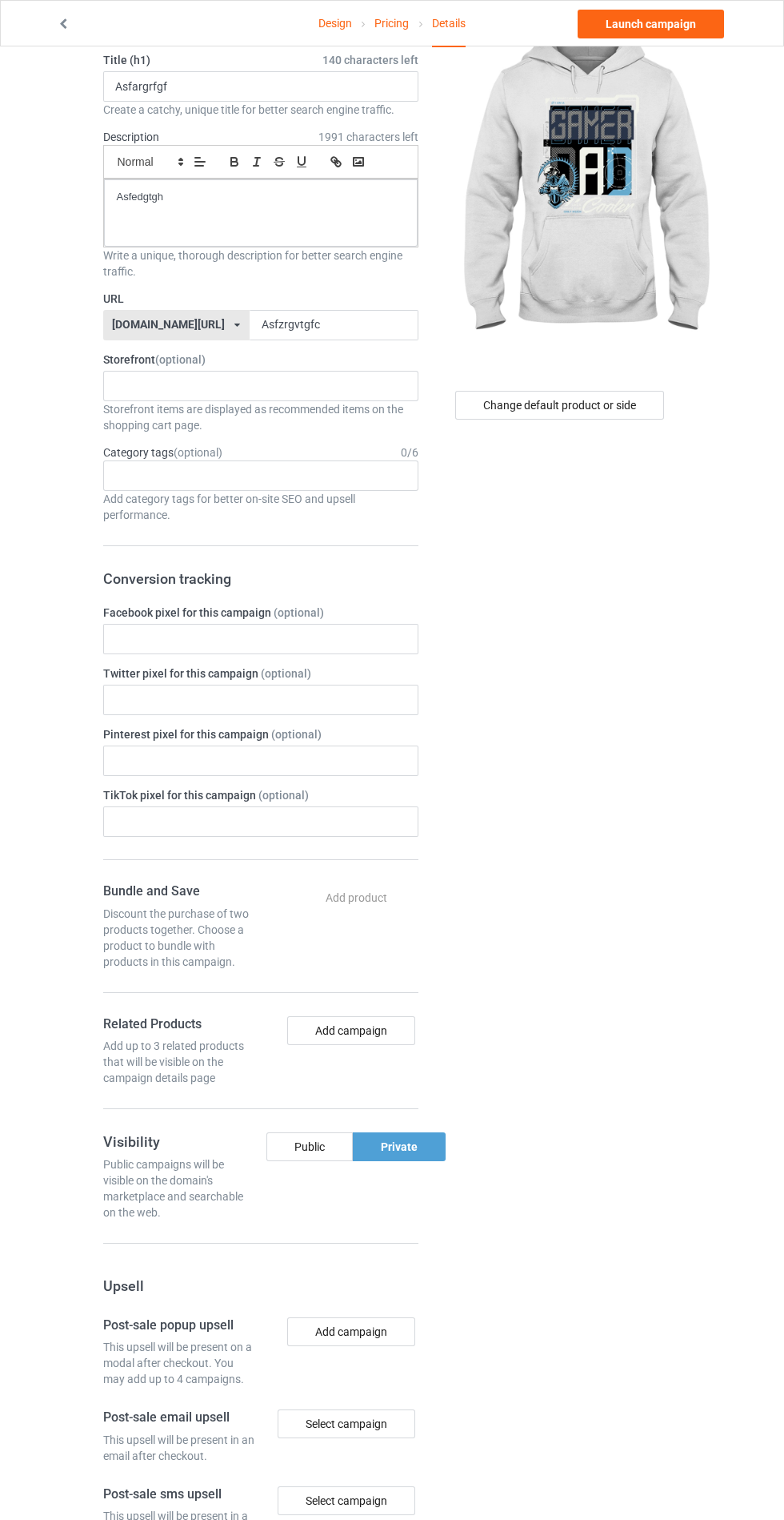
click at [640, 885] on div "Change default product or side" at bounding box center [561, 899] width 264 height 1808
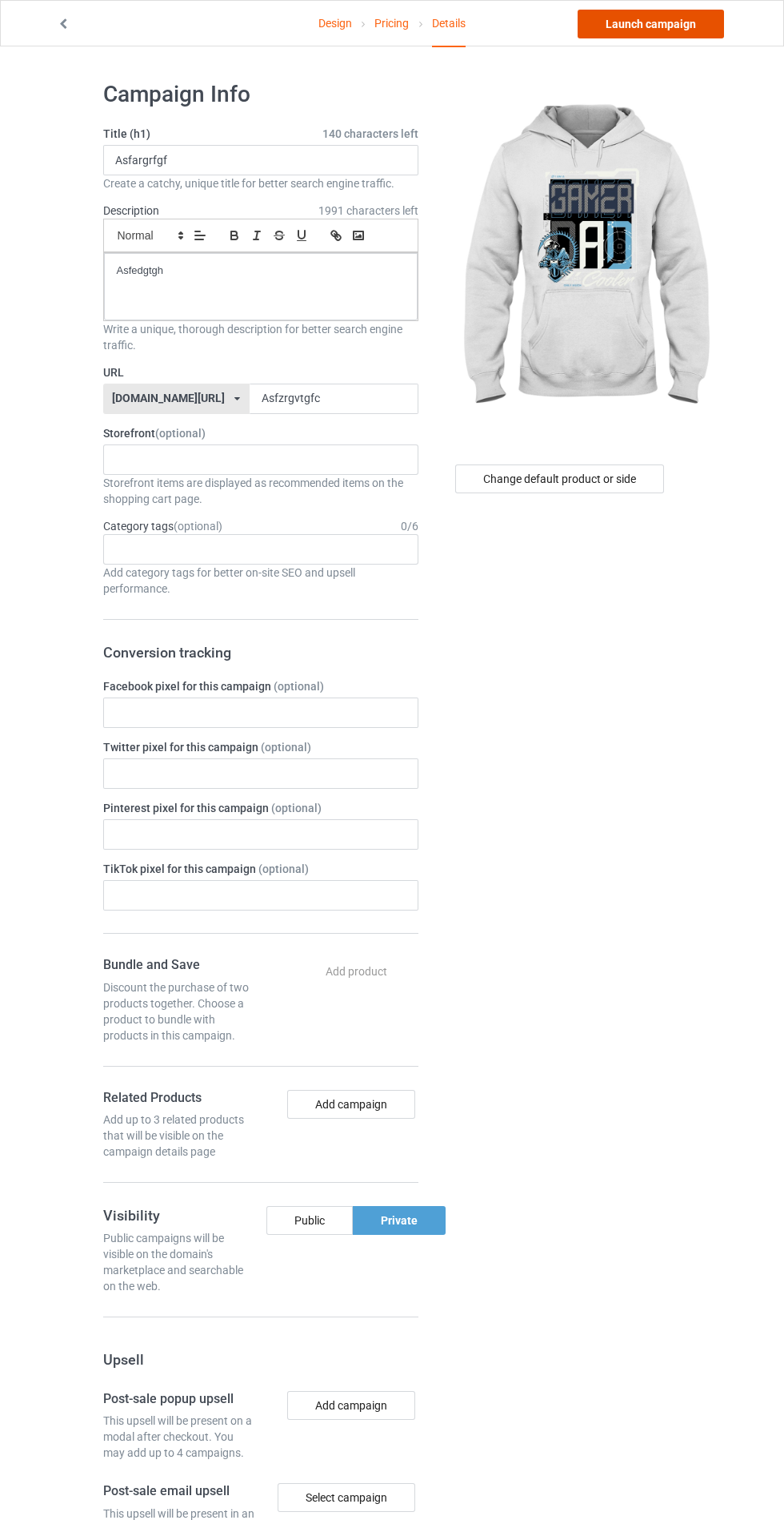
click at [661, 17] on link "Launch campaign" at bounding box center [651, 24] width 146 height 28
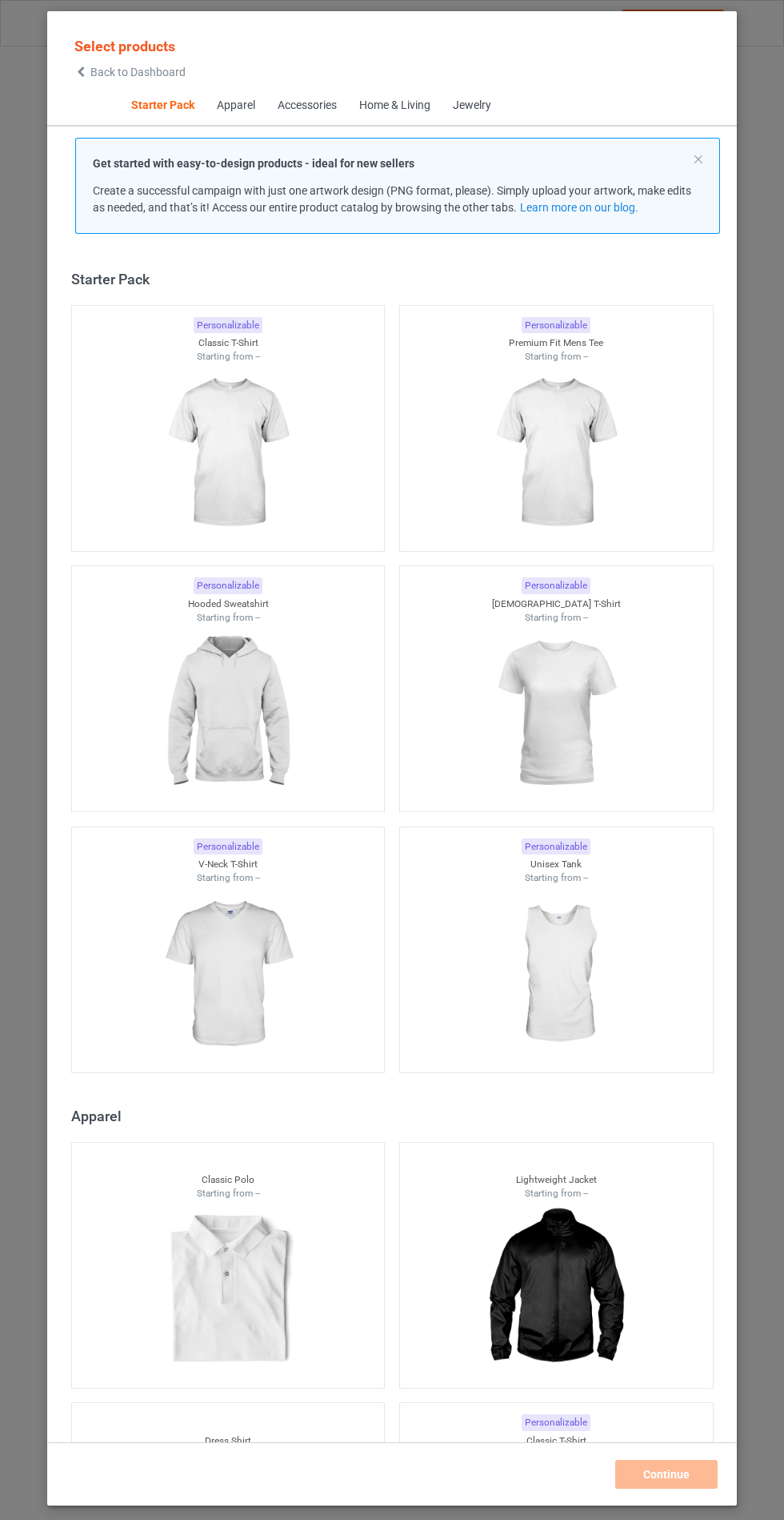
scroll to position [20, 0]
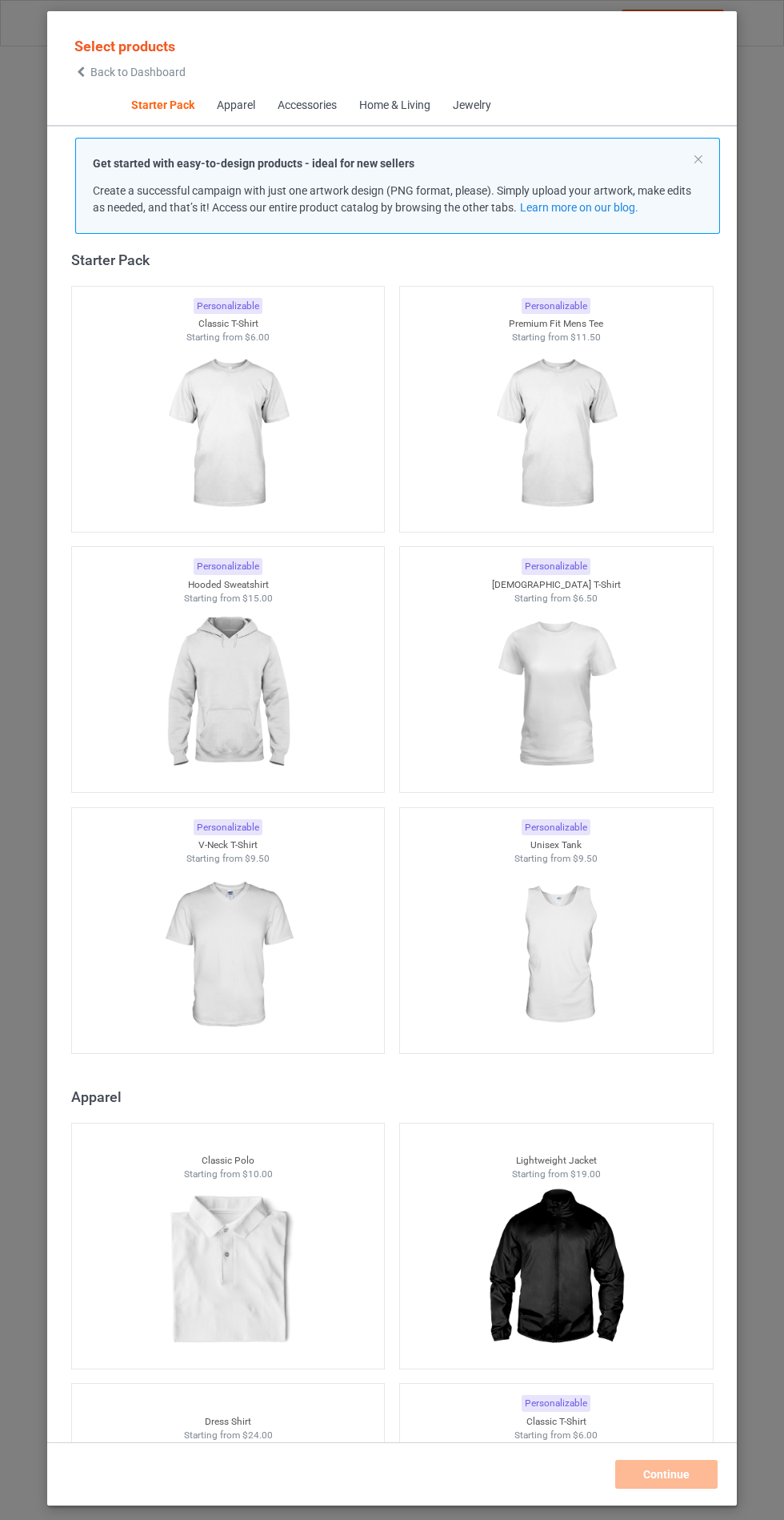
click at [253, 658] on img at bounding box center [228, 694] width 143 height 179
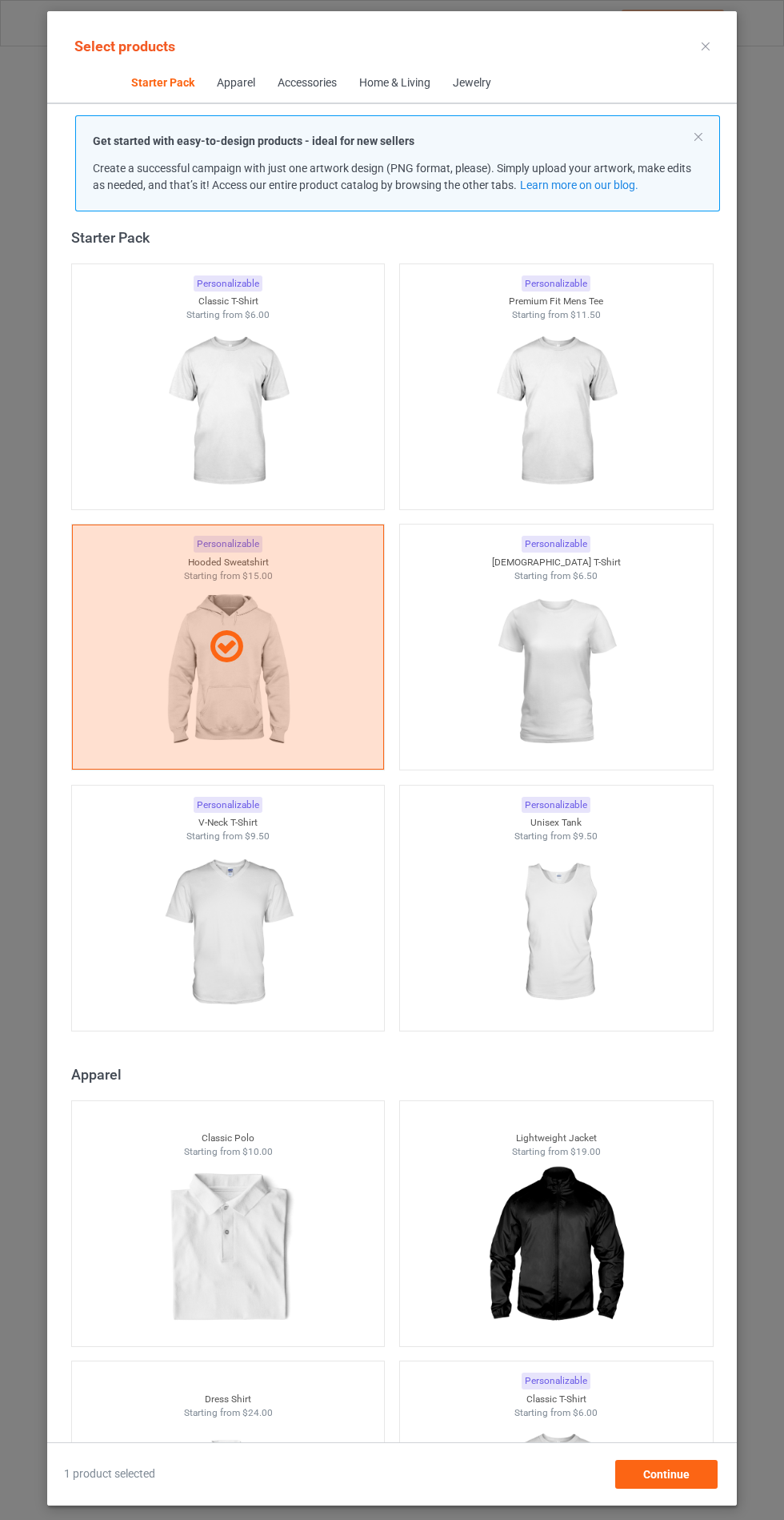
scroll to position [93, 0]
click at [697, 1487] on div "Continue" at bounding box center [667, 1474] width 102 height 28
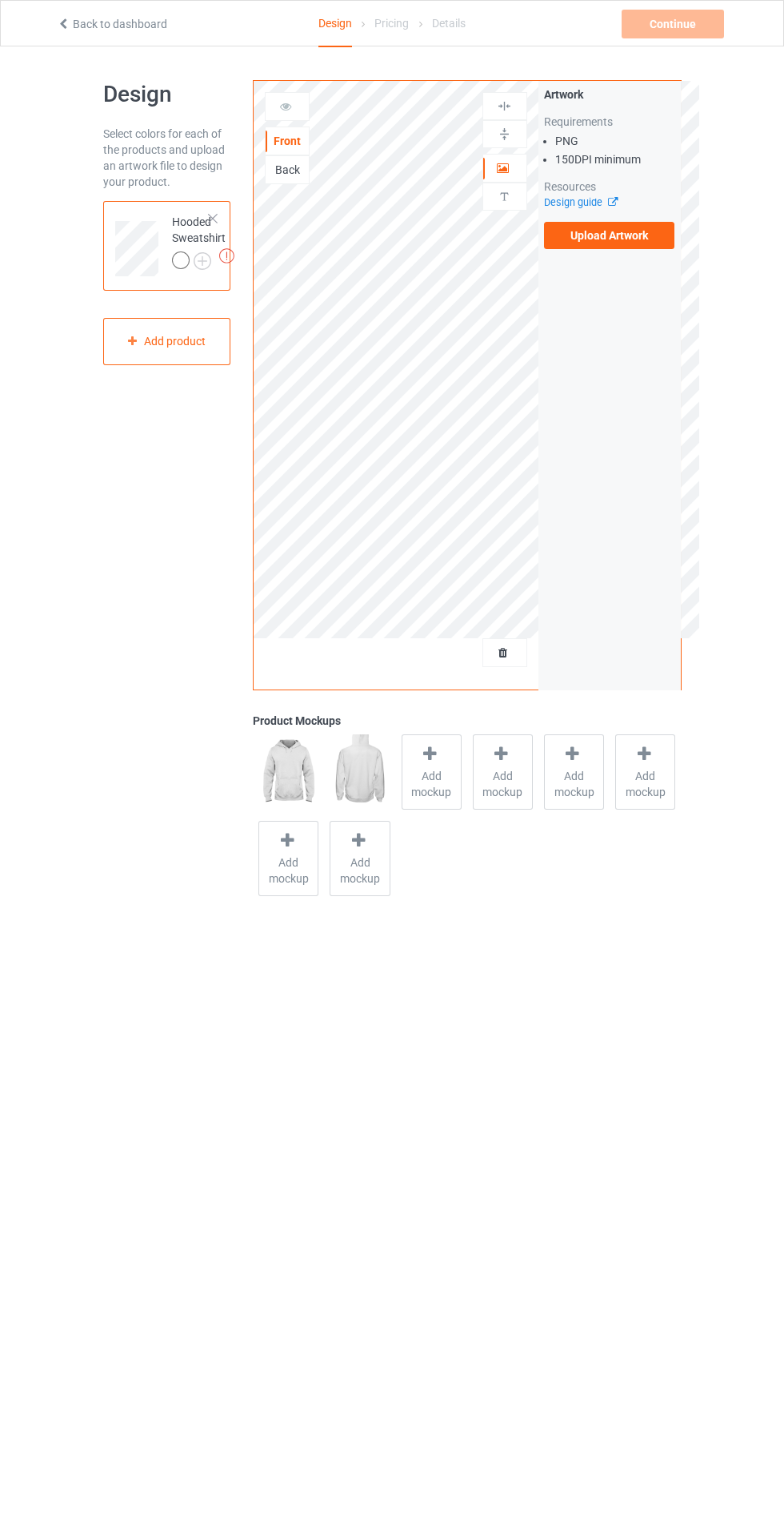
click at [438, 787] on span "Add mockup" at bounding box center [432, 784] width 59 height 32
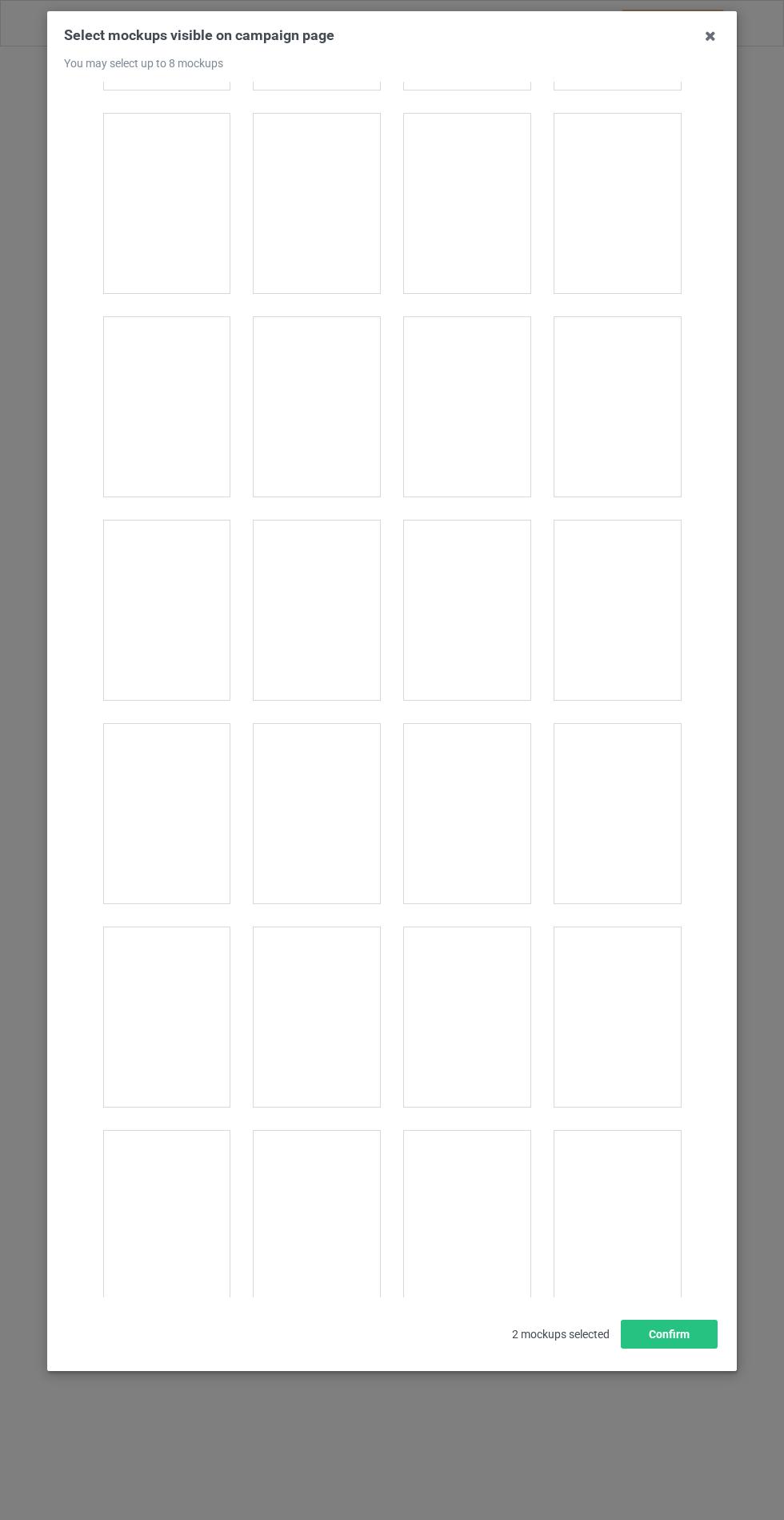
scroll to position [12794, 0]
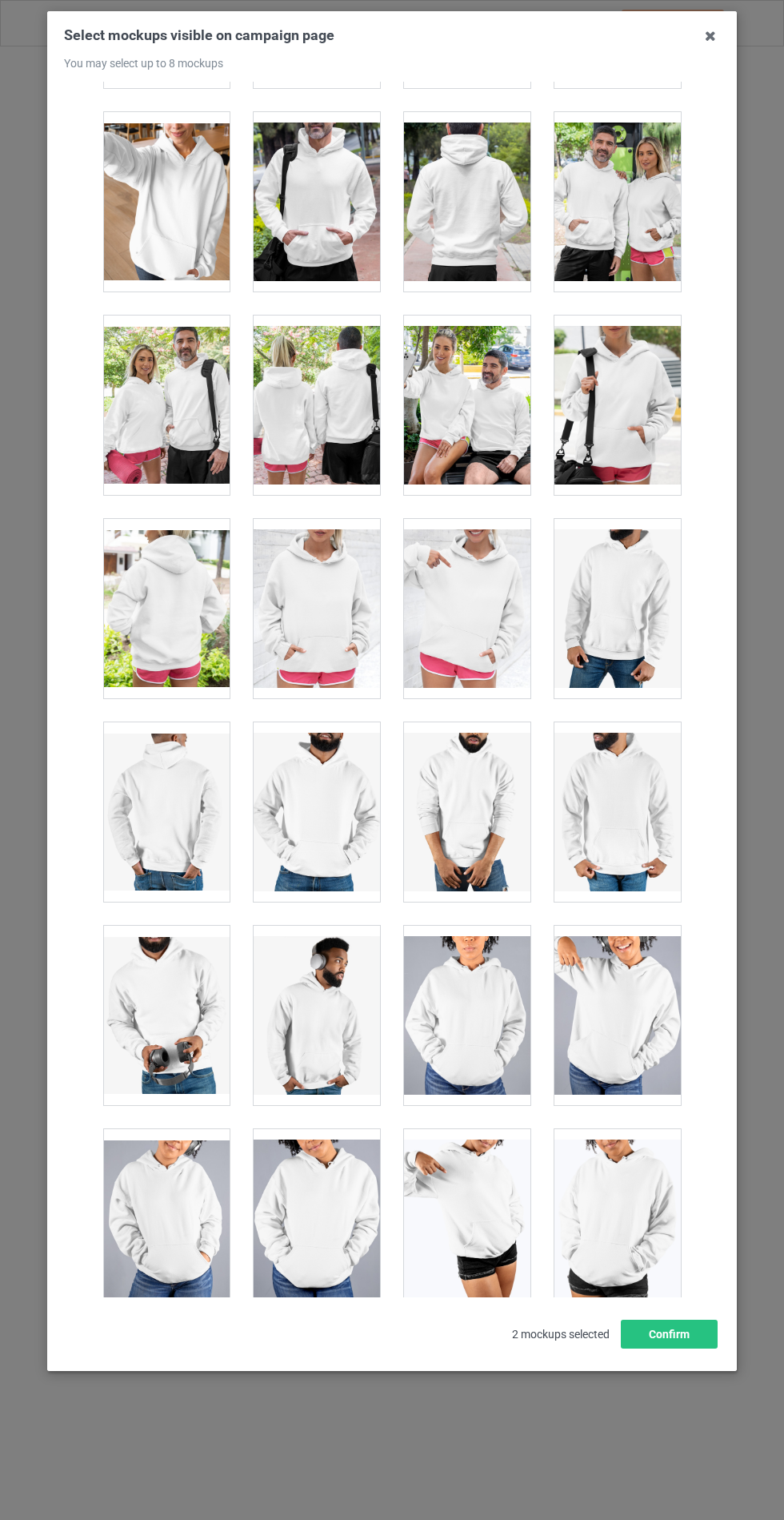
click at [324, 600] on div at bounding box center [316, 609] width 126 height 179
click at [684, 1348] on button "Confirm" at bounding box center [669, 1334] width 97 height 28
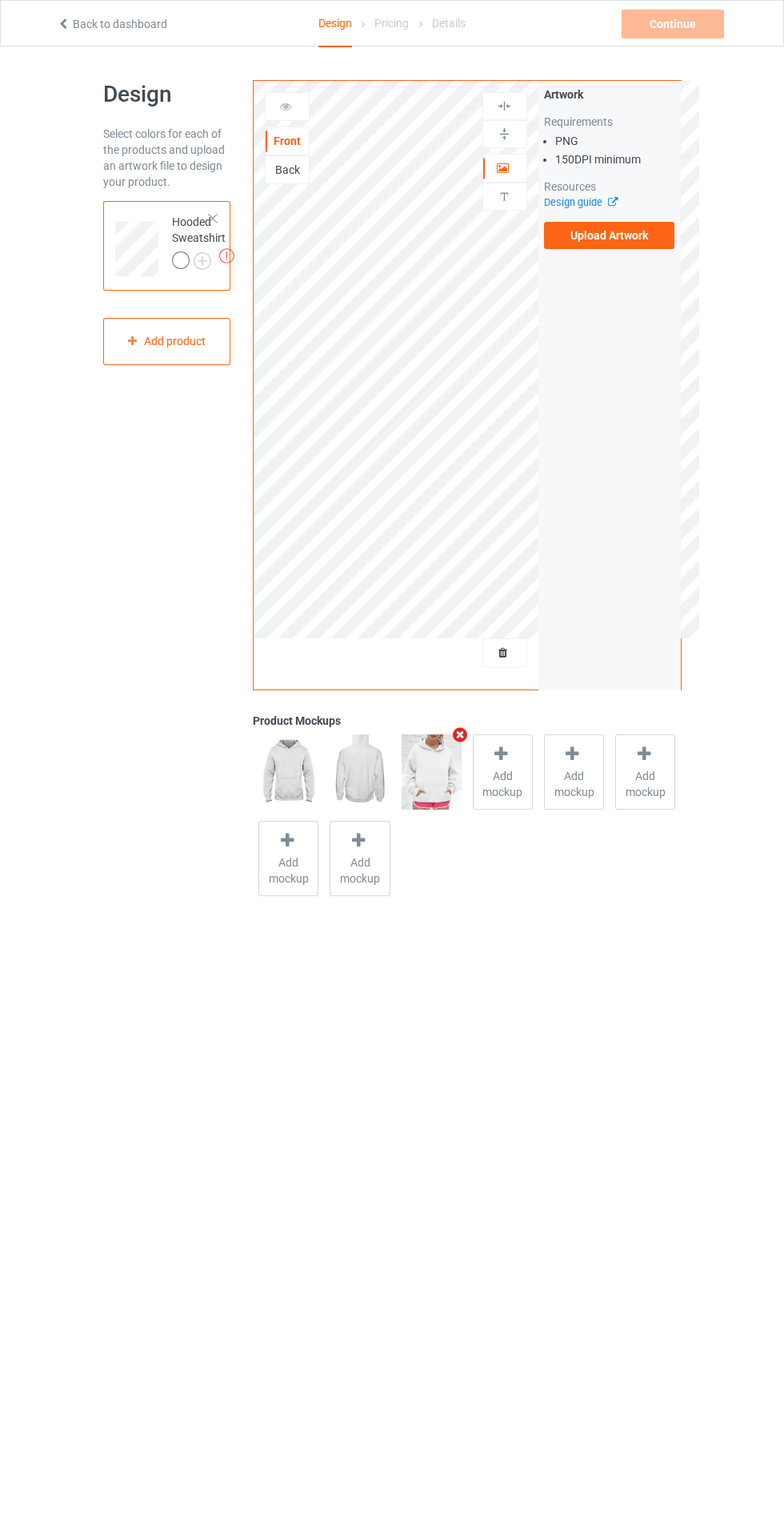
scroll to position [14, 0]
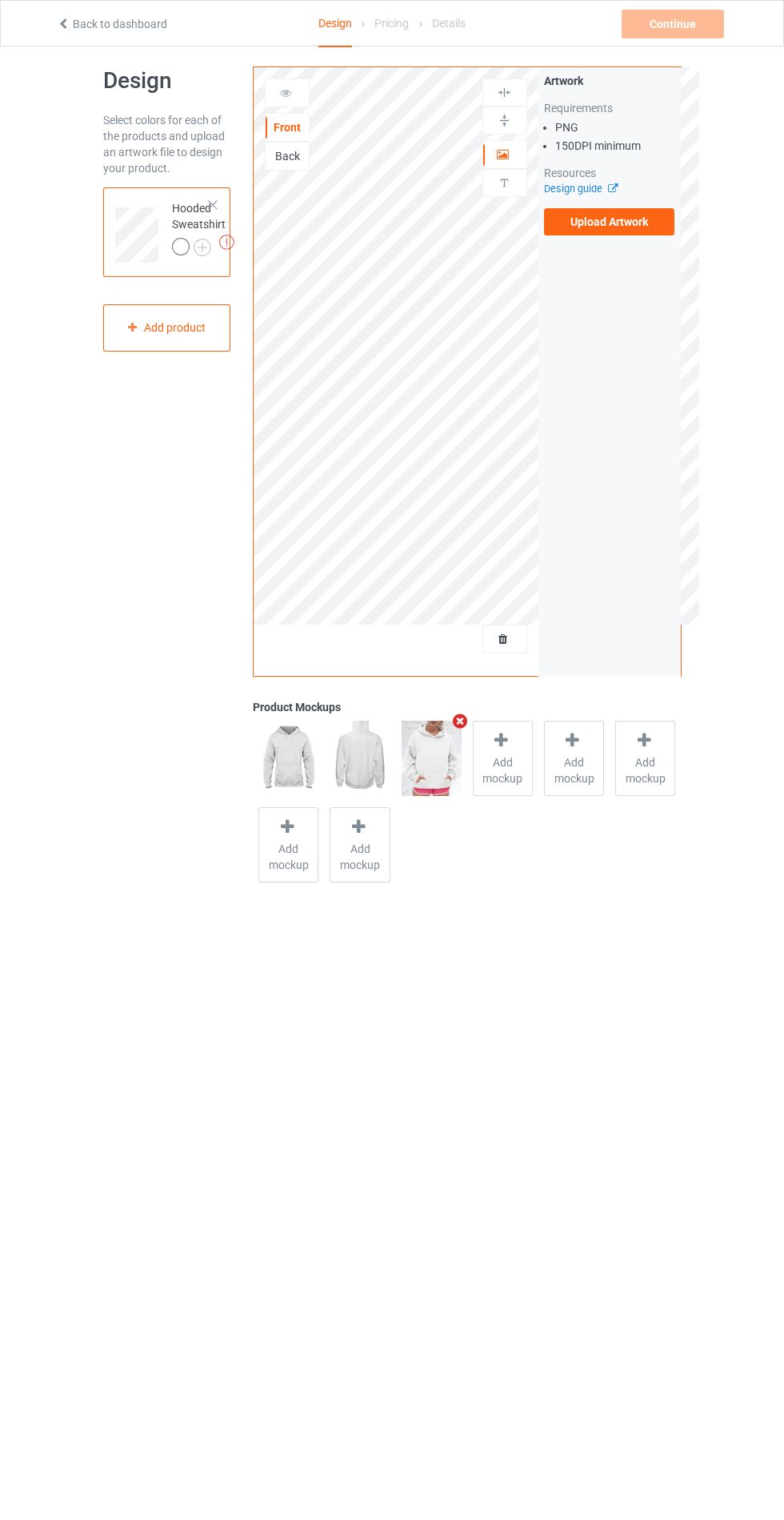
click at [0, 0] on img at bounding box center [0, 0] width 0 height 0
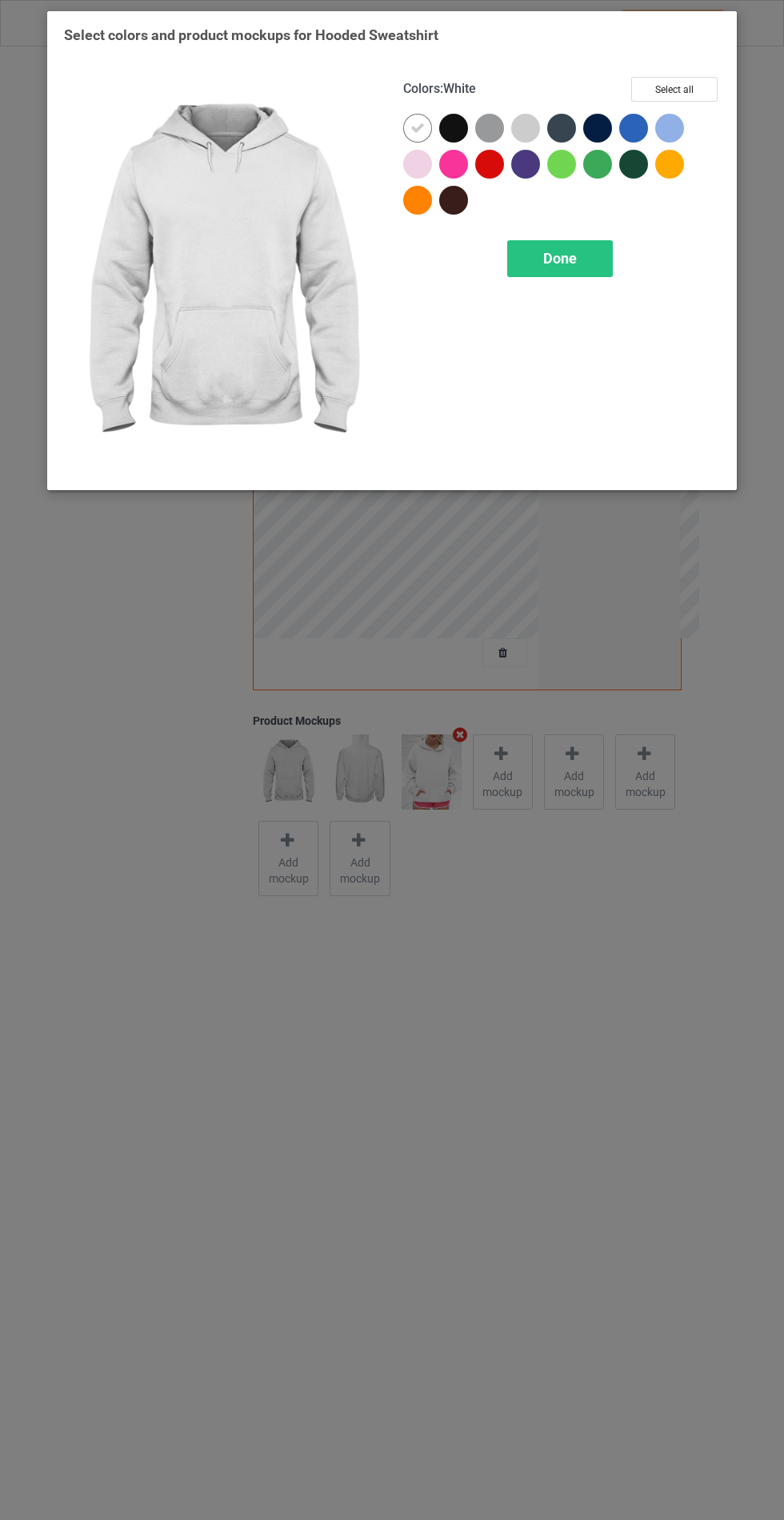
click at [453, 140] on div at bounding box center [453, 128] width 28 height 28
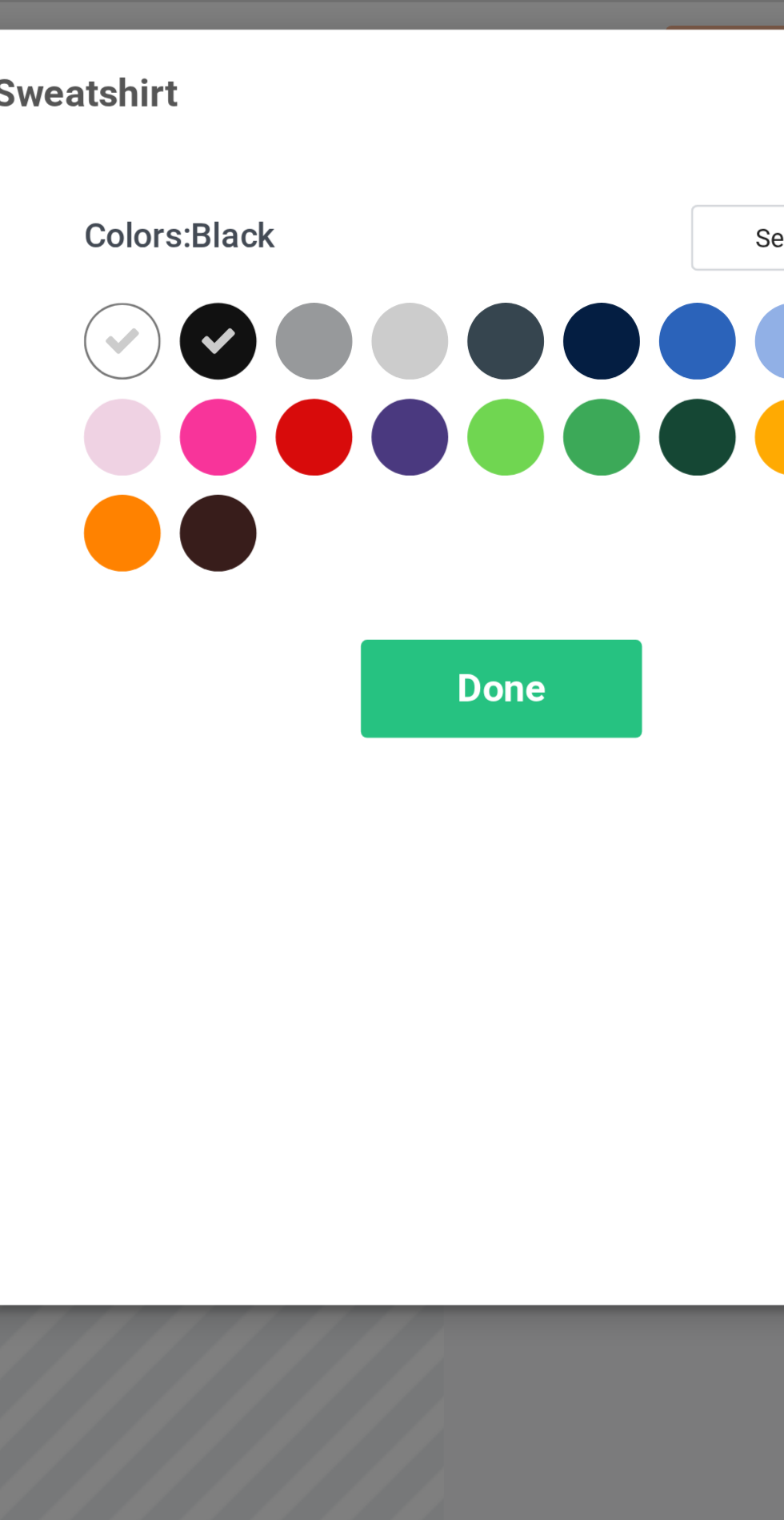
click at [486, 128] on div at bounding box center [489, 128] width 28 height 28
click at [560, 129] on div at bounding box center [561, 128] width 28 height 28
click at [458, 194] on div at bounding box center [453, 199] width 28 height 28
click at [589, 127] on div at bounding box center [597, 128] width 28 height 28
click at [563, 268] on div "Done" at bounding box center [560, 258] width 106 height 37
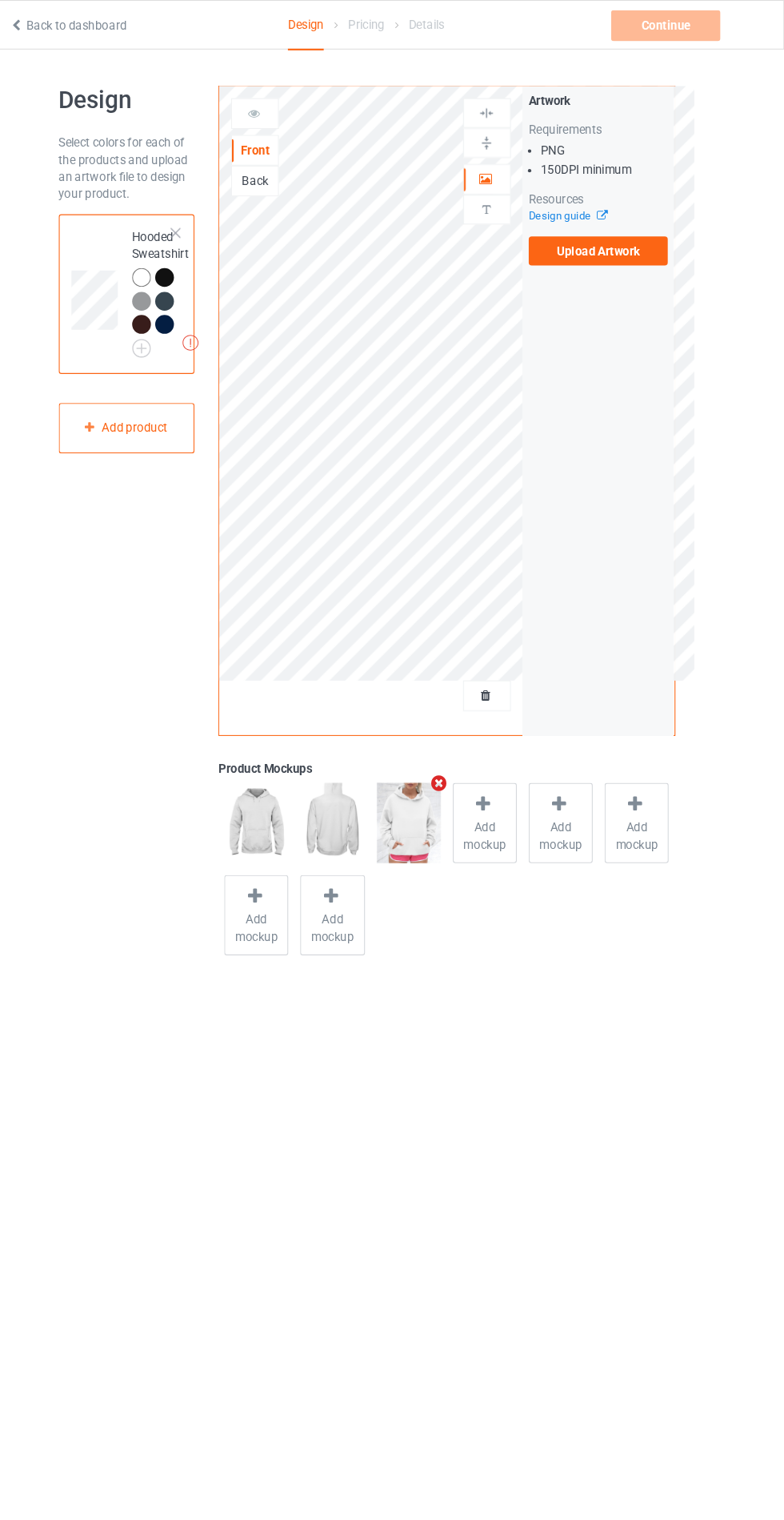
click at [638, 241] on label "Upload Artwork" at bounding box center [609, 235] width 131 height 27
click at [0, 0] on input "Upload Artwork" at bounding box center [0, 0] width 0 height 0
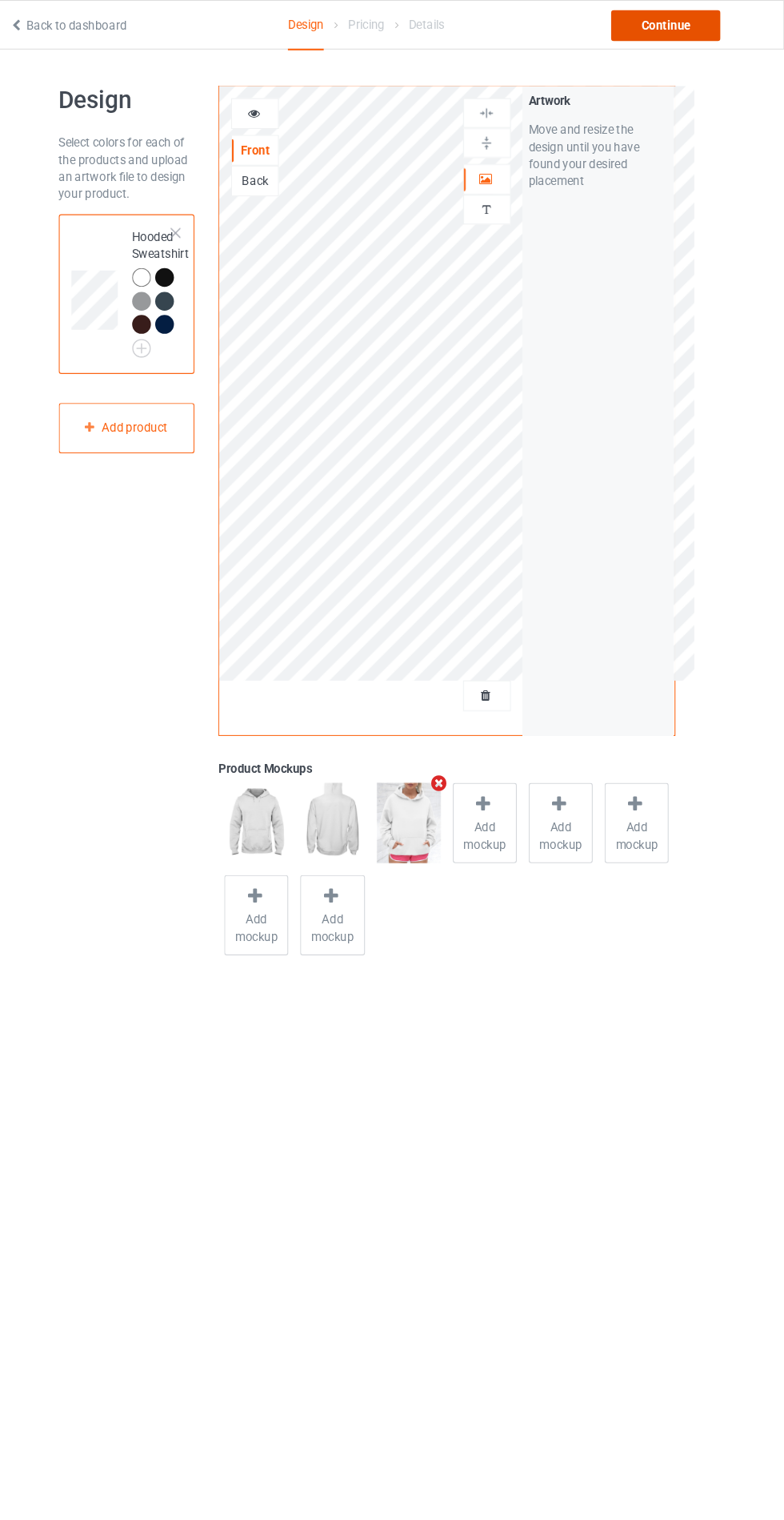
click at [679, 24] on div "Continue" at bounding box center [673, 24] width 102 height 28
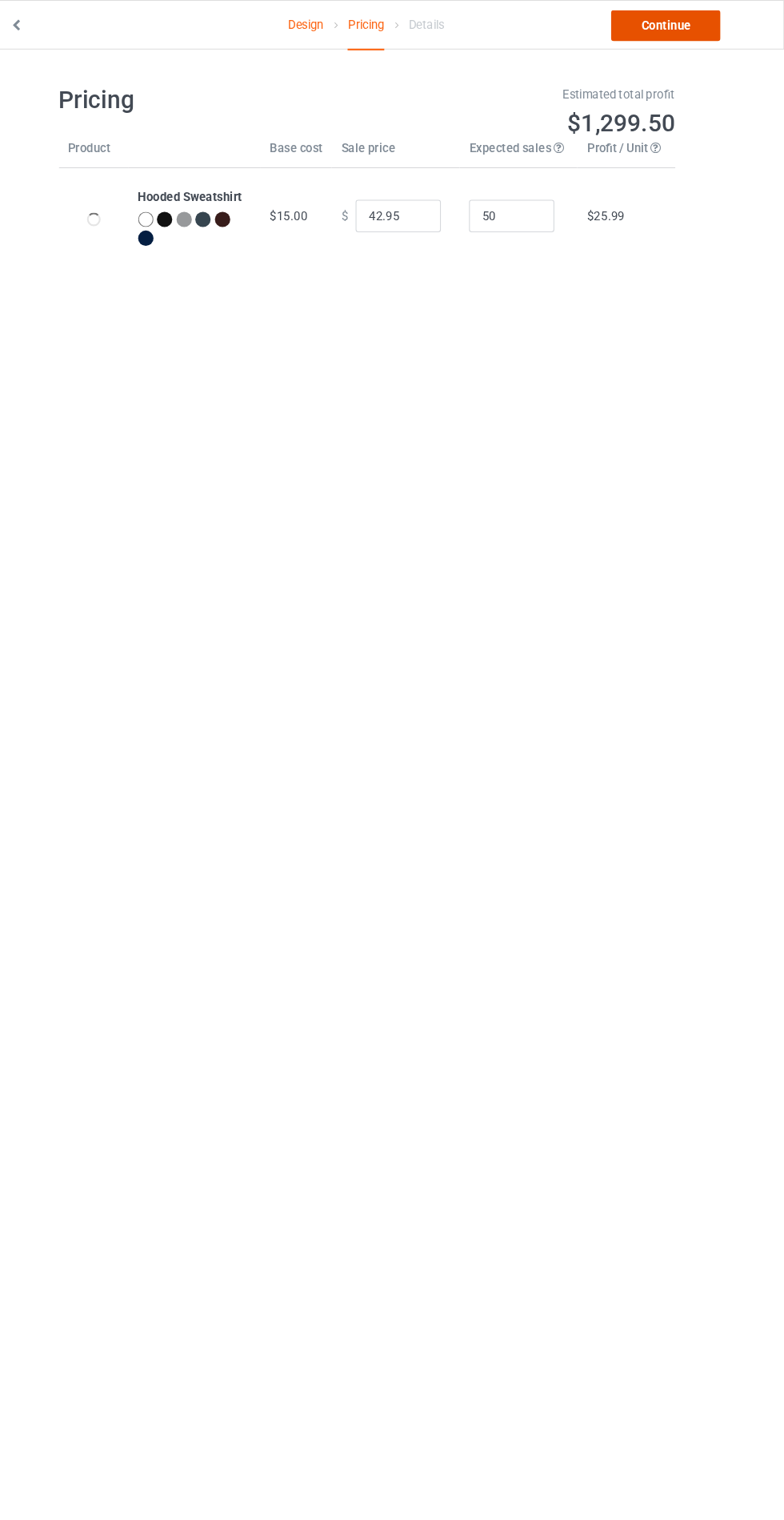
click at [678, 24] on link "Continue" at bounding box center [673, 24] width 102 height 28
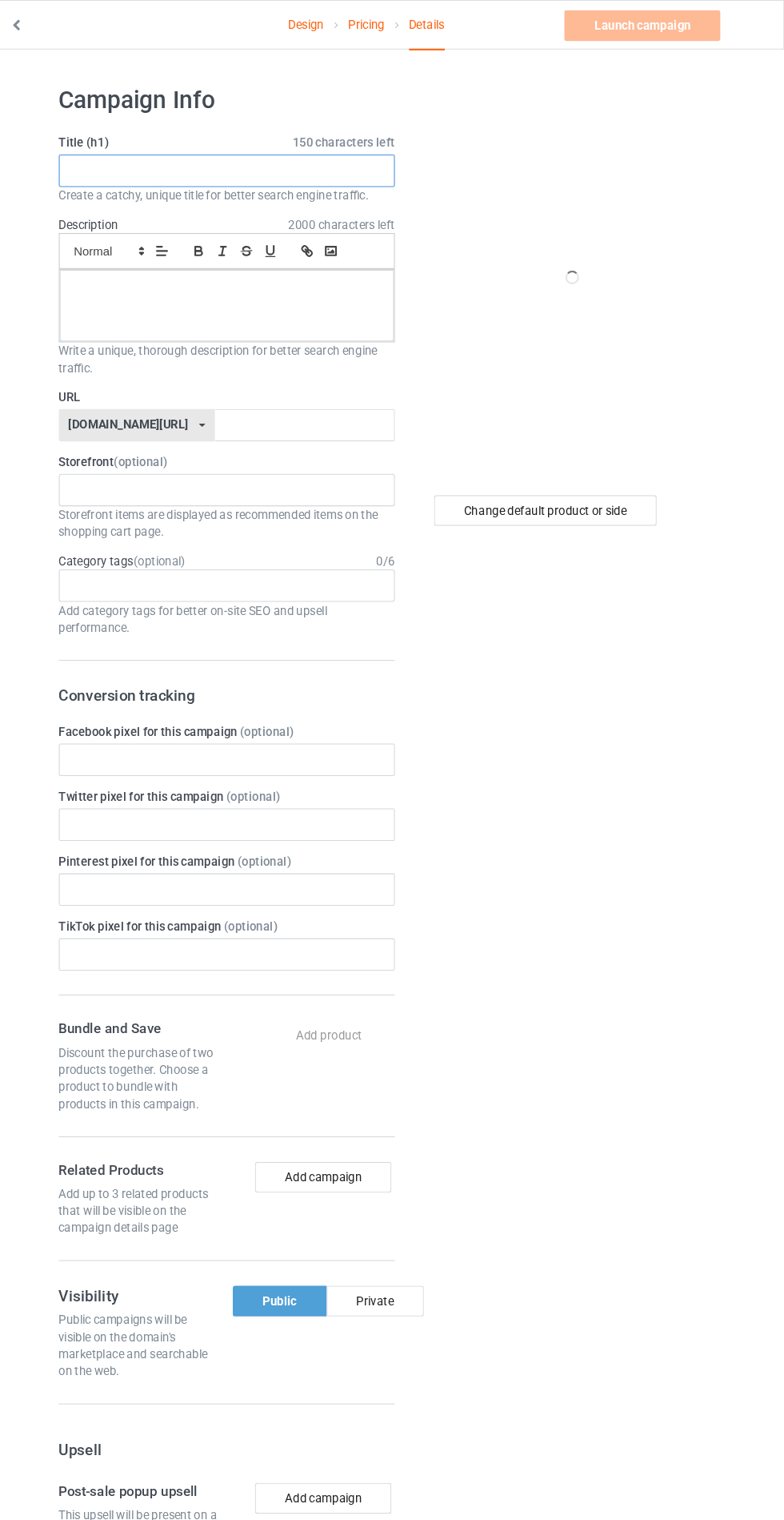
click at [324, 160] on input "text" at bounding box center [261, 159] width 316 height 30
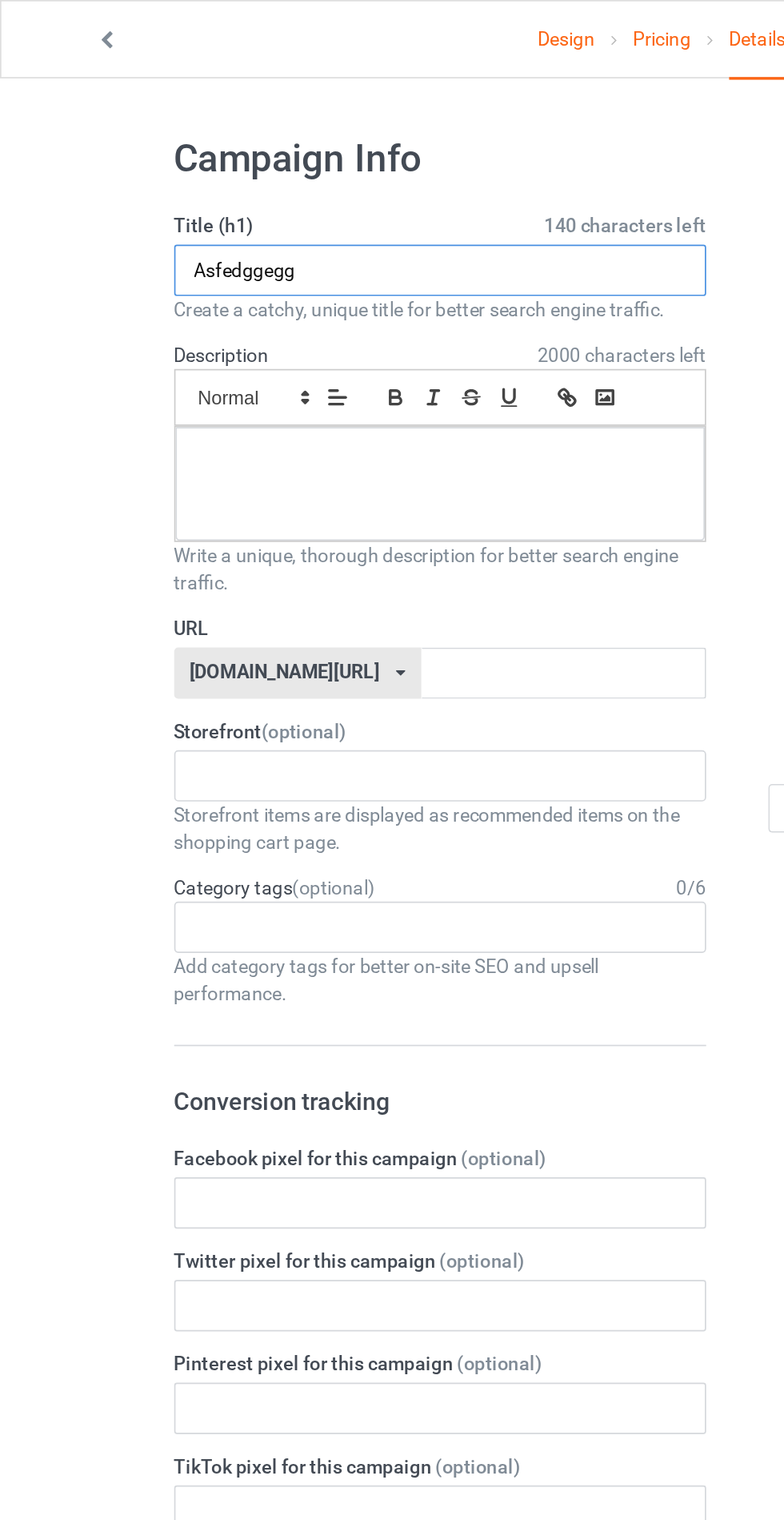
type input "Asfedggegg"
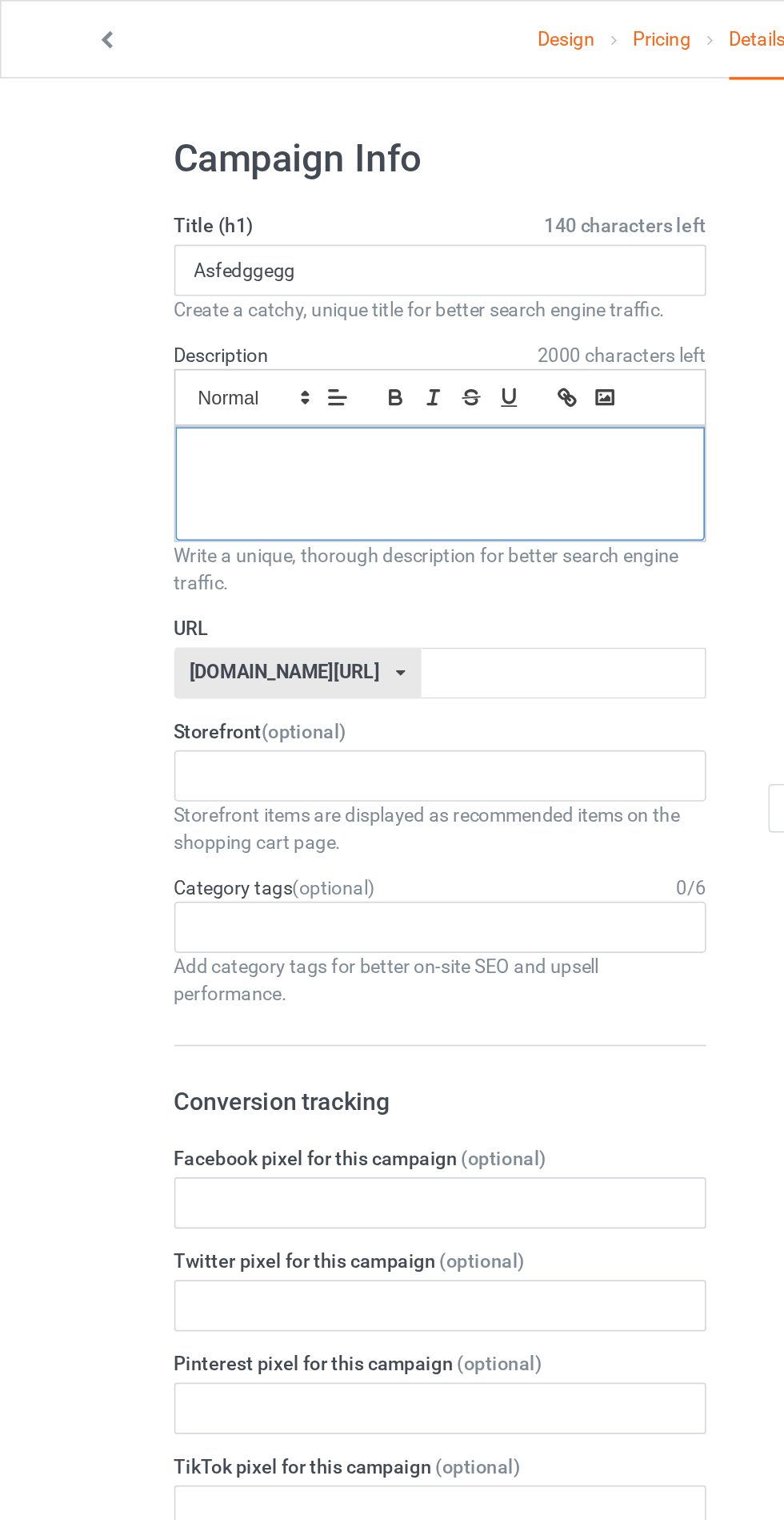
click at [230, 272] on p at bounding box center [261, 271] width 288 height 15
click at [325, 400] on input "text" at bounding box center [334, 398] width 169 height 30
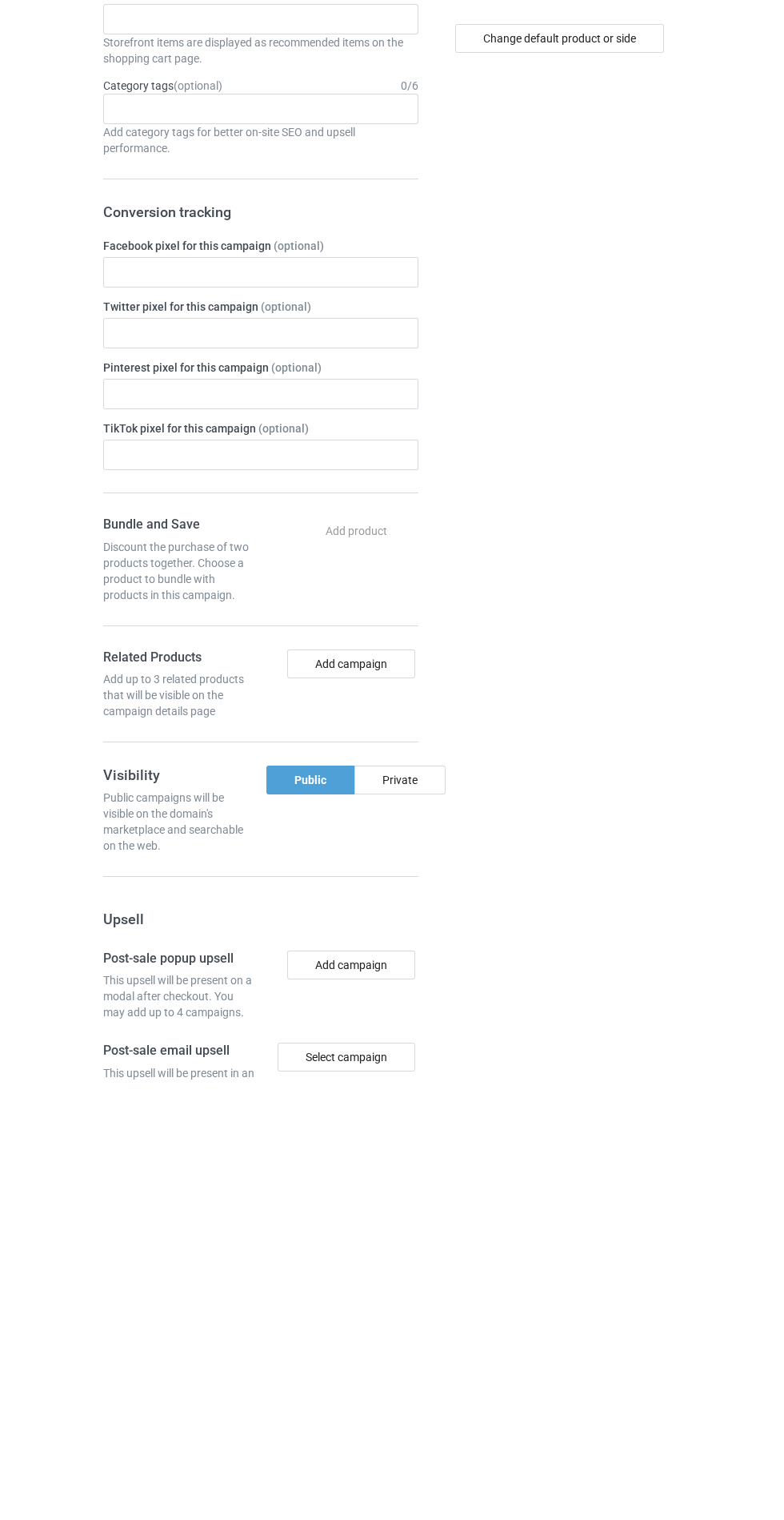
type input "Vfvdfdfdgdcc"
click at [411, 1221] on div "Private" at bounding box center [400, 1220] width 91 height 28
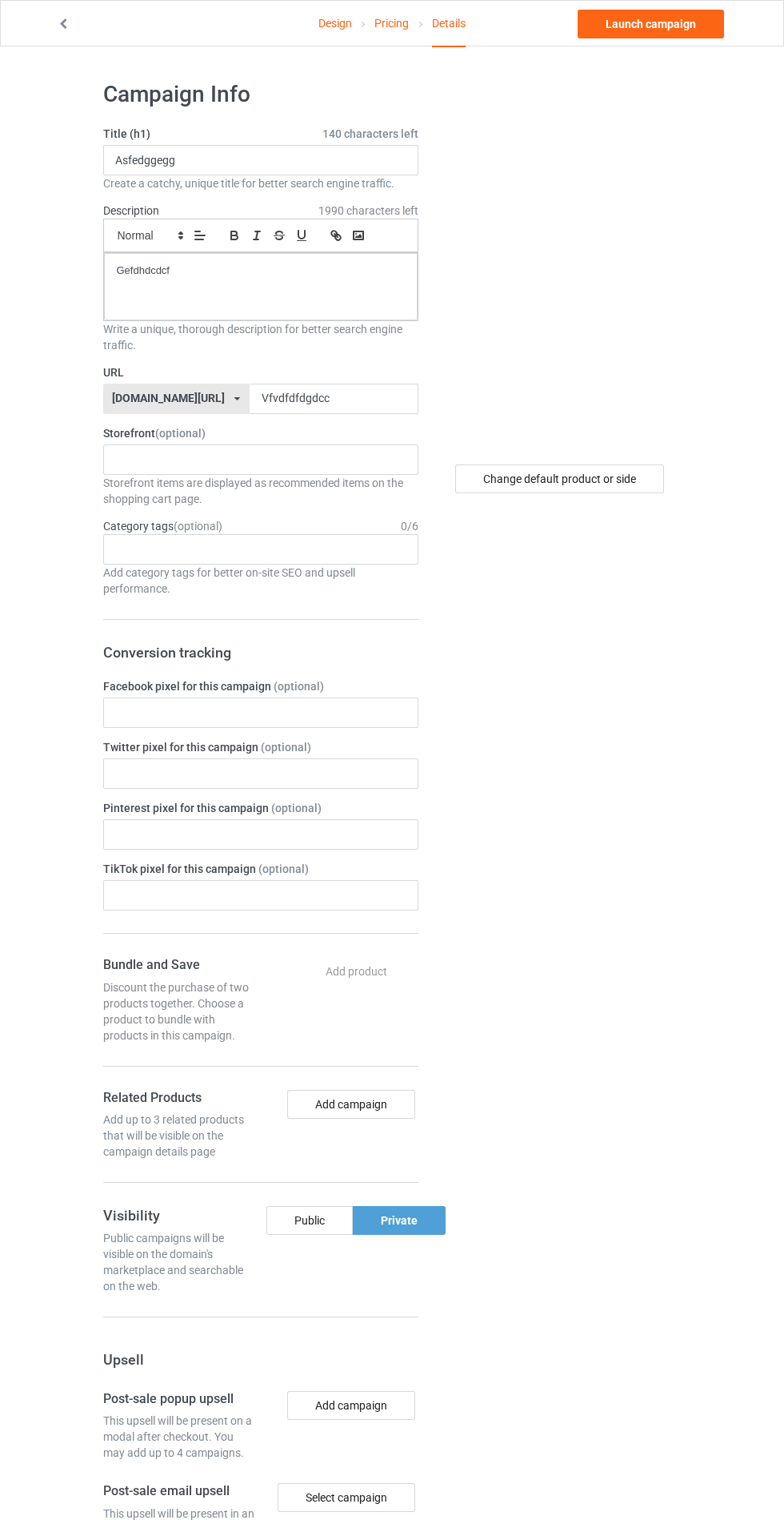
click at [659, 58] on div "Campaign Info Title (h1) 140 characters left Asfedggegg Create a catchy, unique…" at bounding box center [392, 972] width 578 height 1853
click at [679, 22] on link "Launch campaign" at bounding box center [651, 24] width 146 height 28
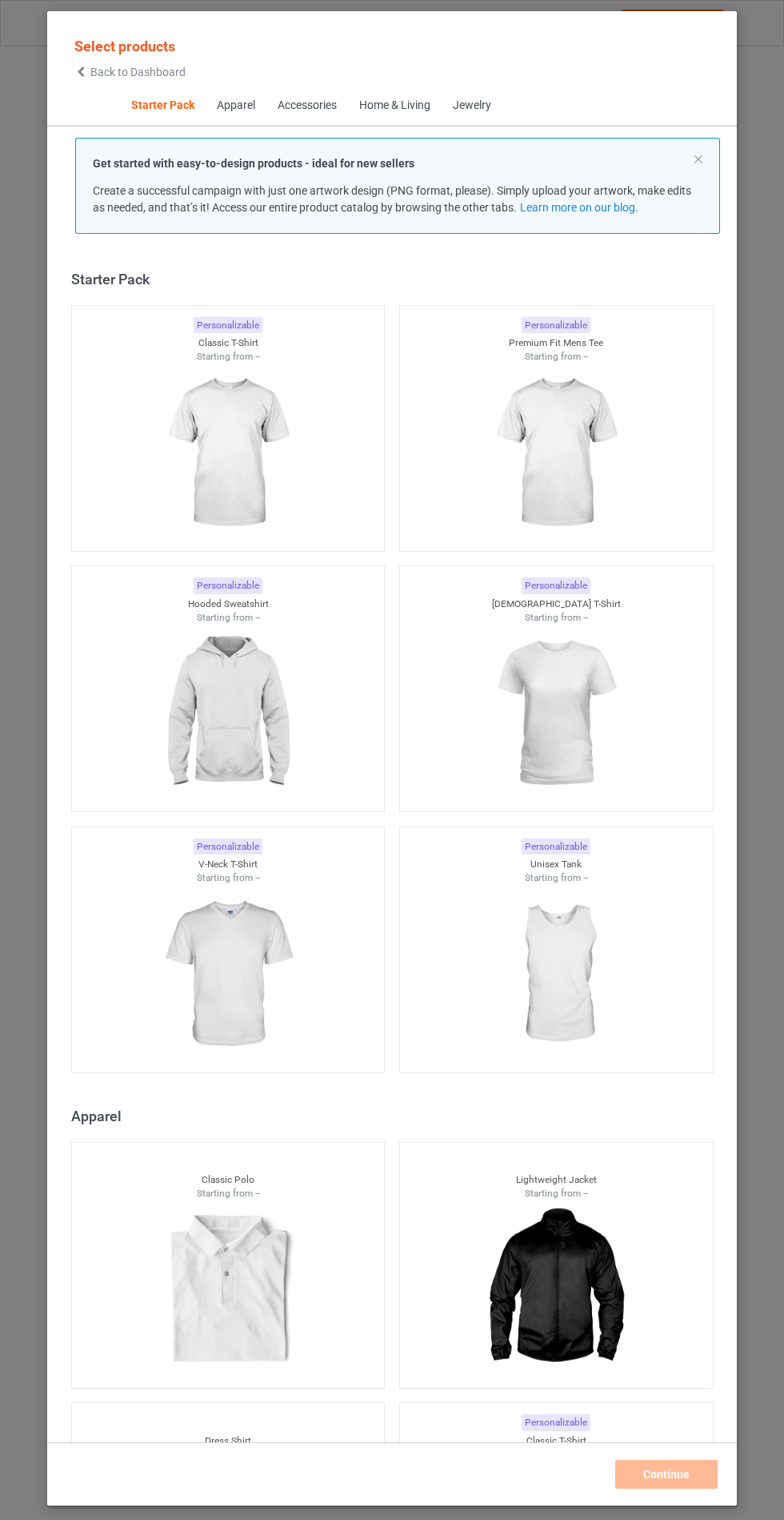
scroll to position [20, 0]
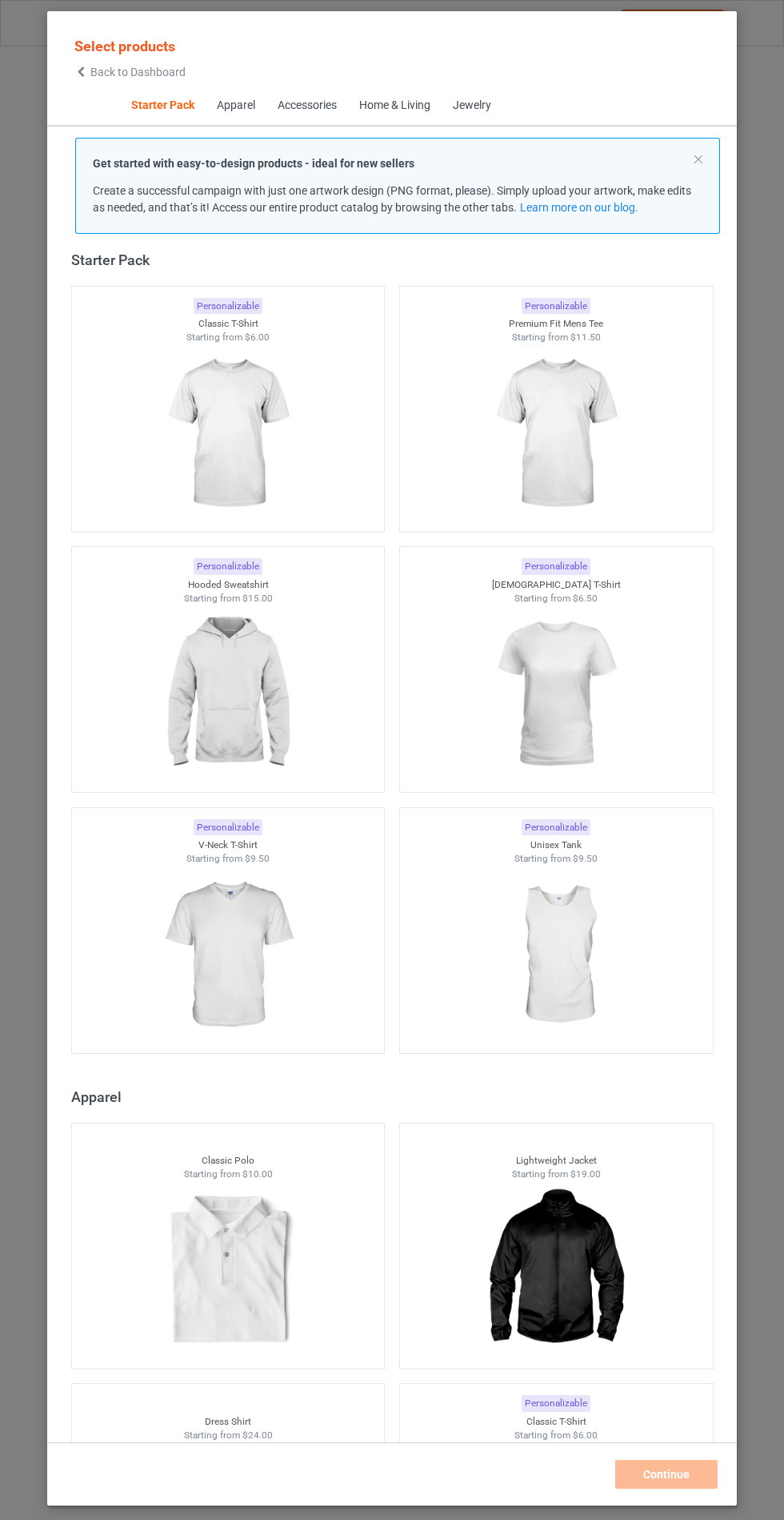
click at [247, 690] on img at bounding box center [228, 694] width 143 height 179
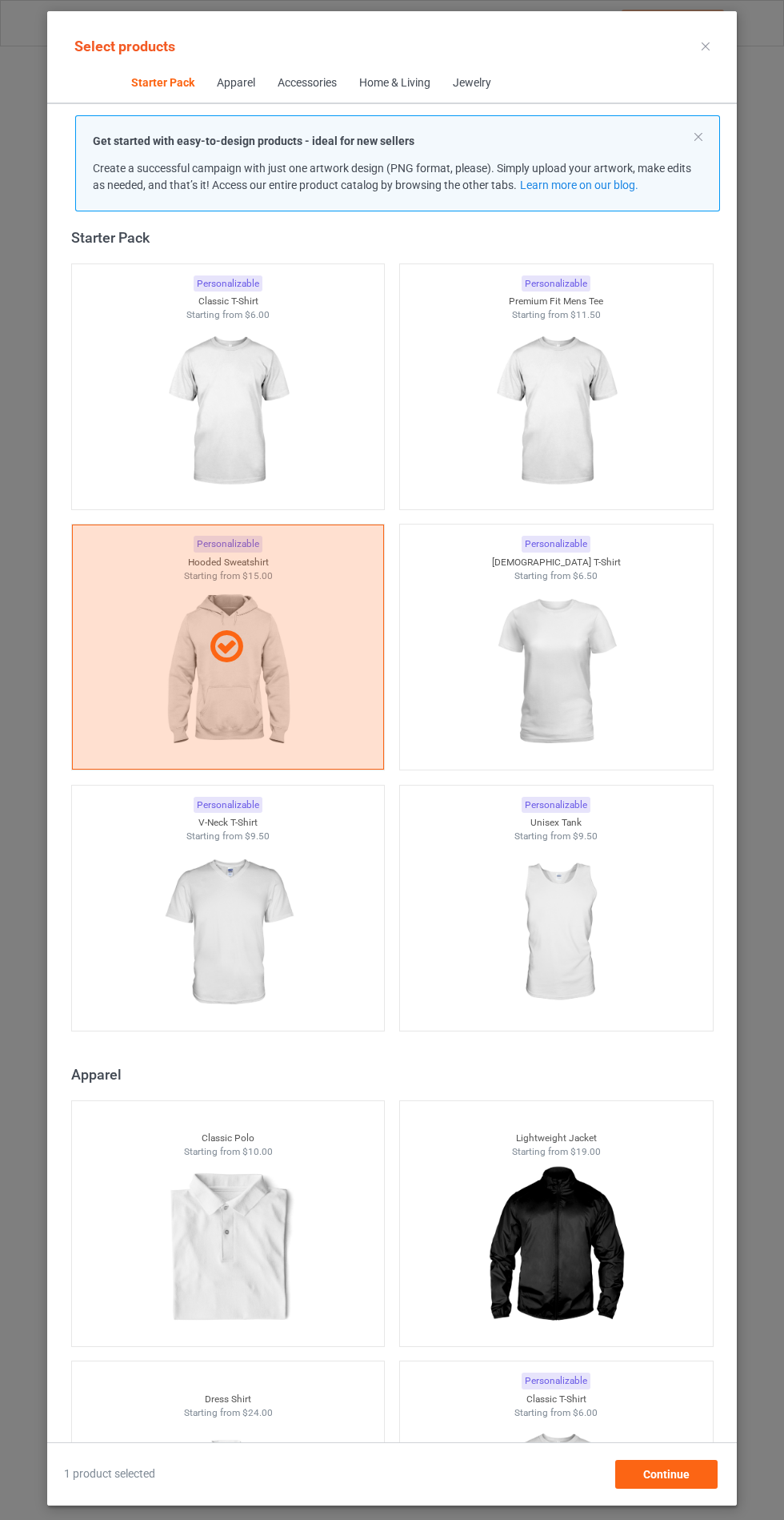
scroll to position [93, 0]
click at [699, 1487] on div "Continue" at bounding box center [667, 1474] width 102 height 28
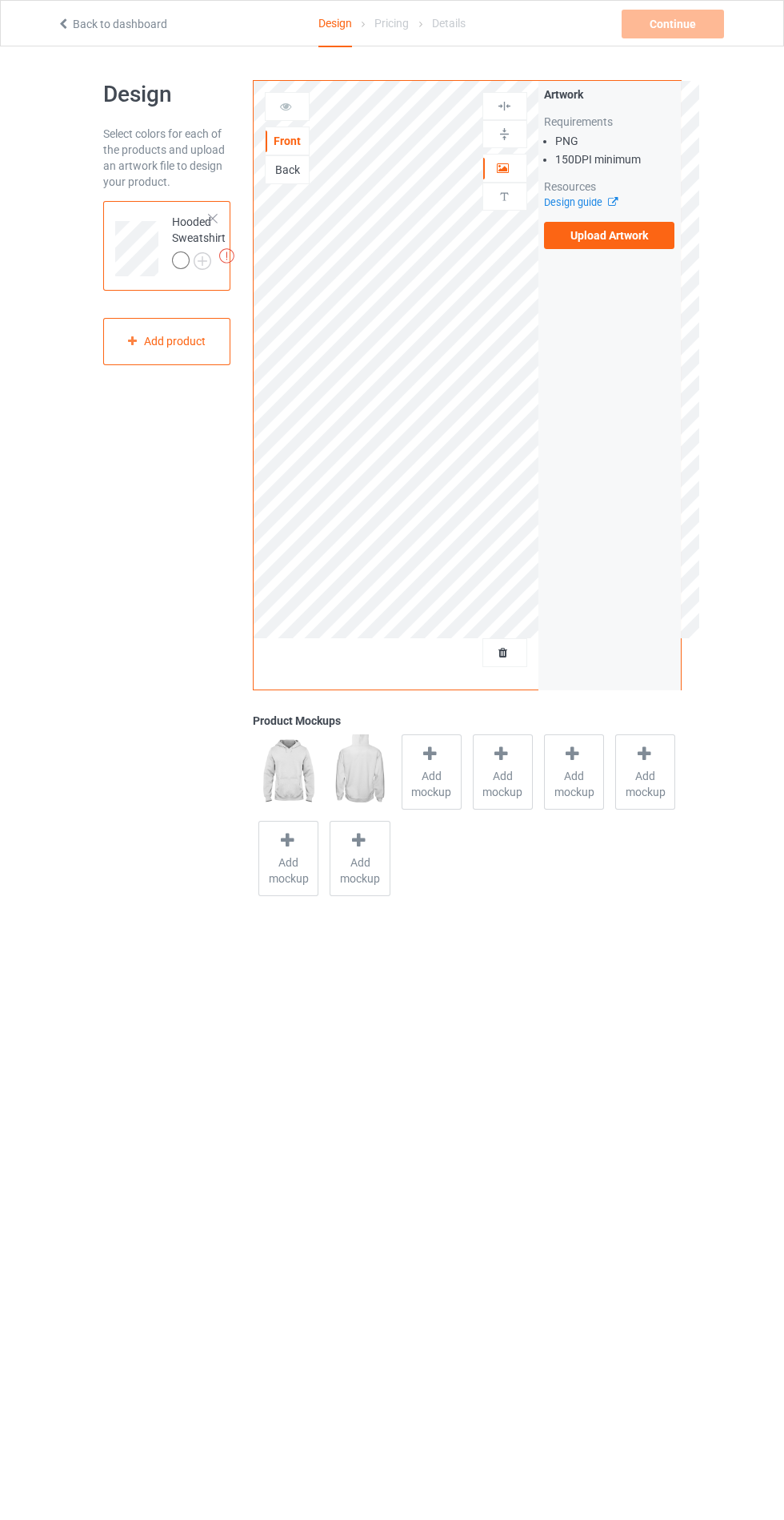
click at [189, 260] on div at bounding box center [184, 263] width 23 height 23
click at [435, 773] on span "Add mockup" at bounding box center [432, 784] width 59 height 32
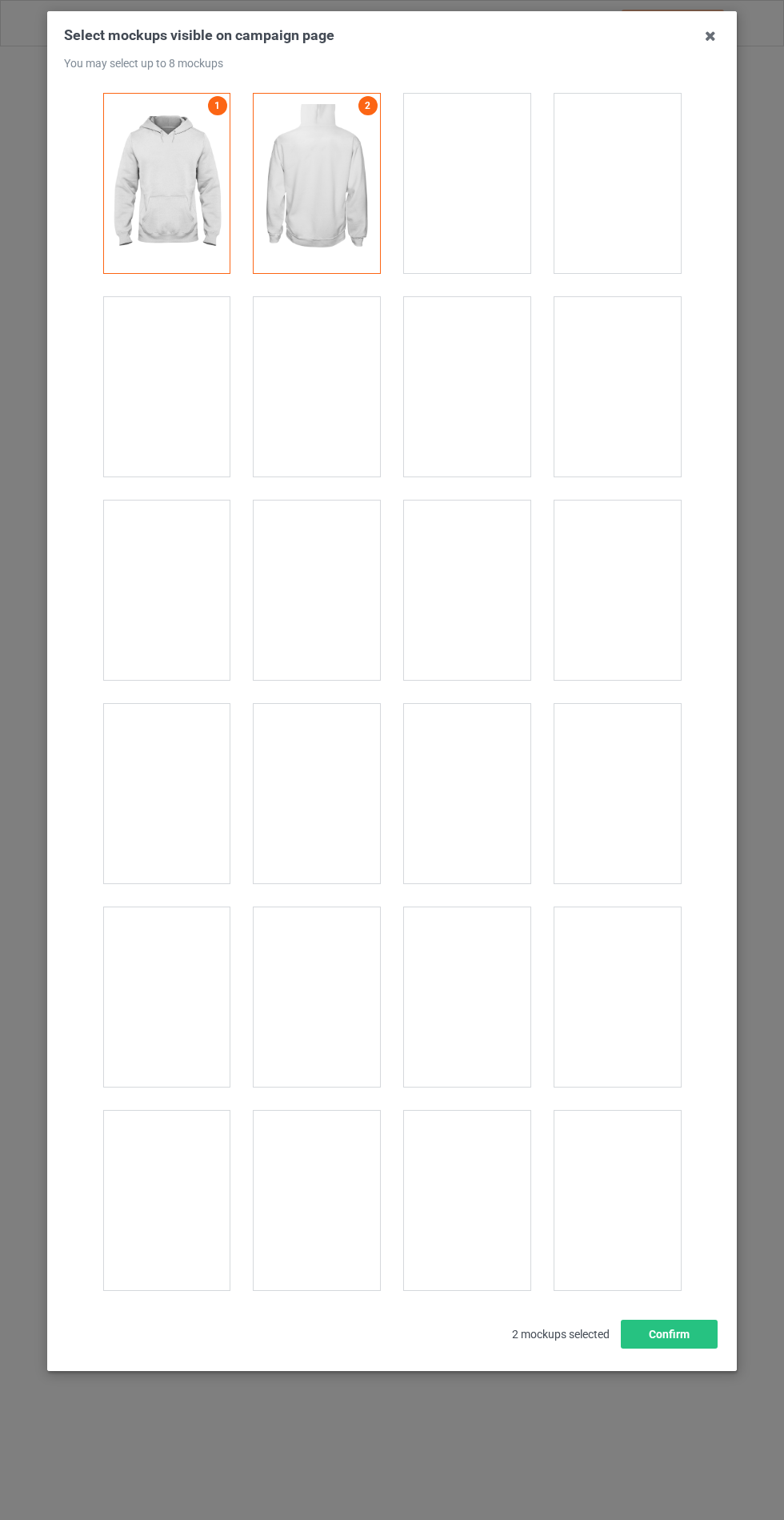
scroll to position [12923, 0]
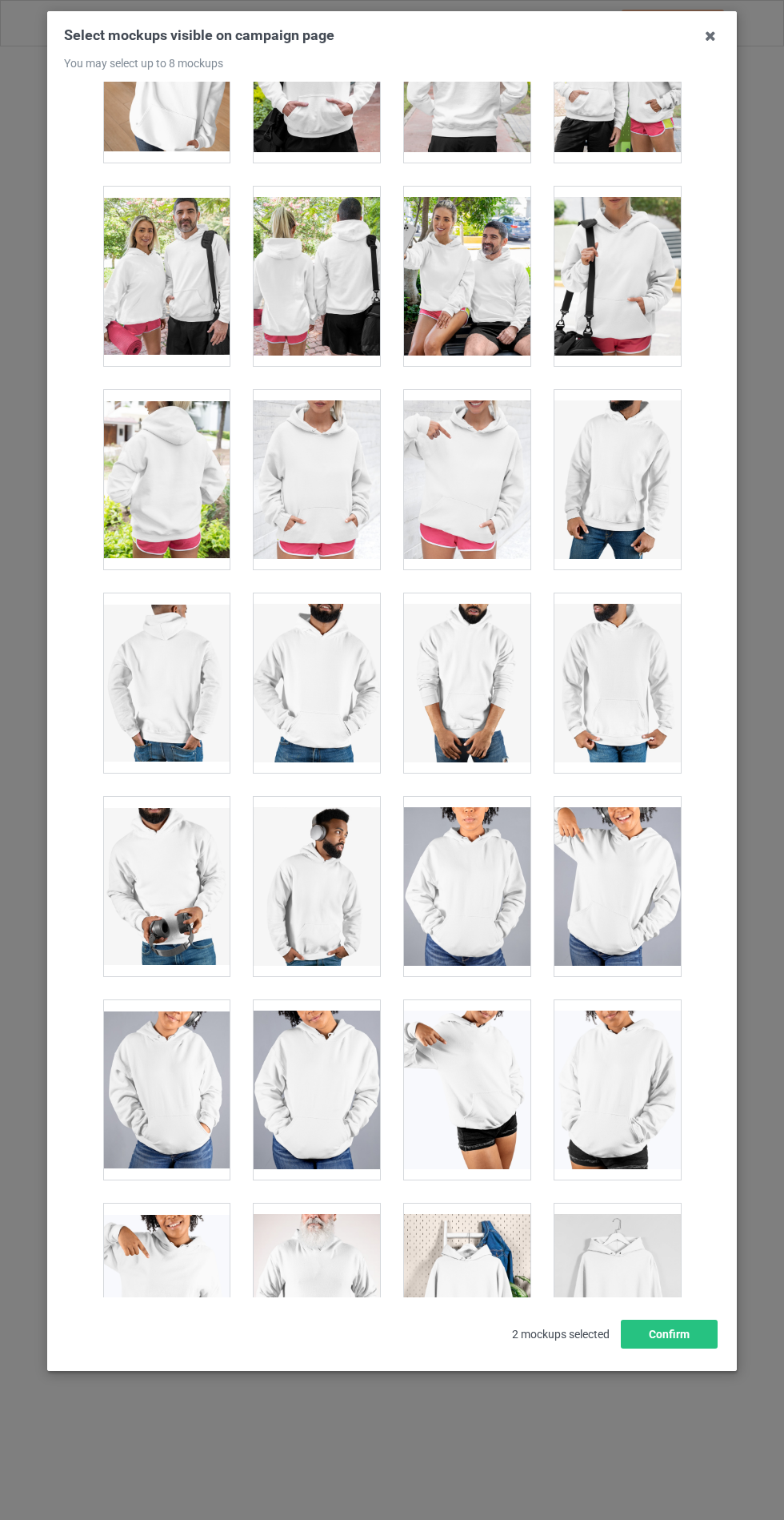
click at [321, 478] on div at bounding box center [316, 479] width 126 height 179
click at [683, 1348] on button "Confirm" at bounding box center [669, 1334] width 97 height 28
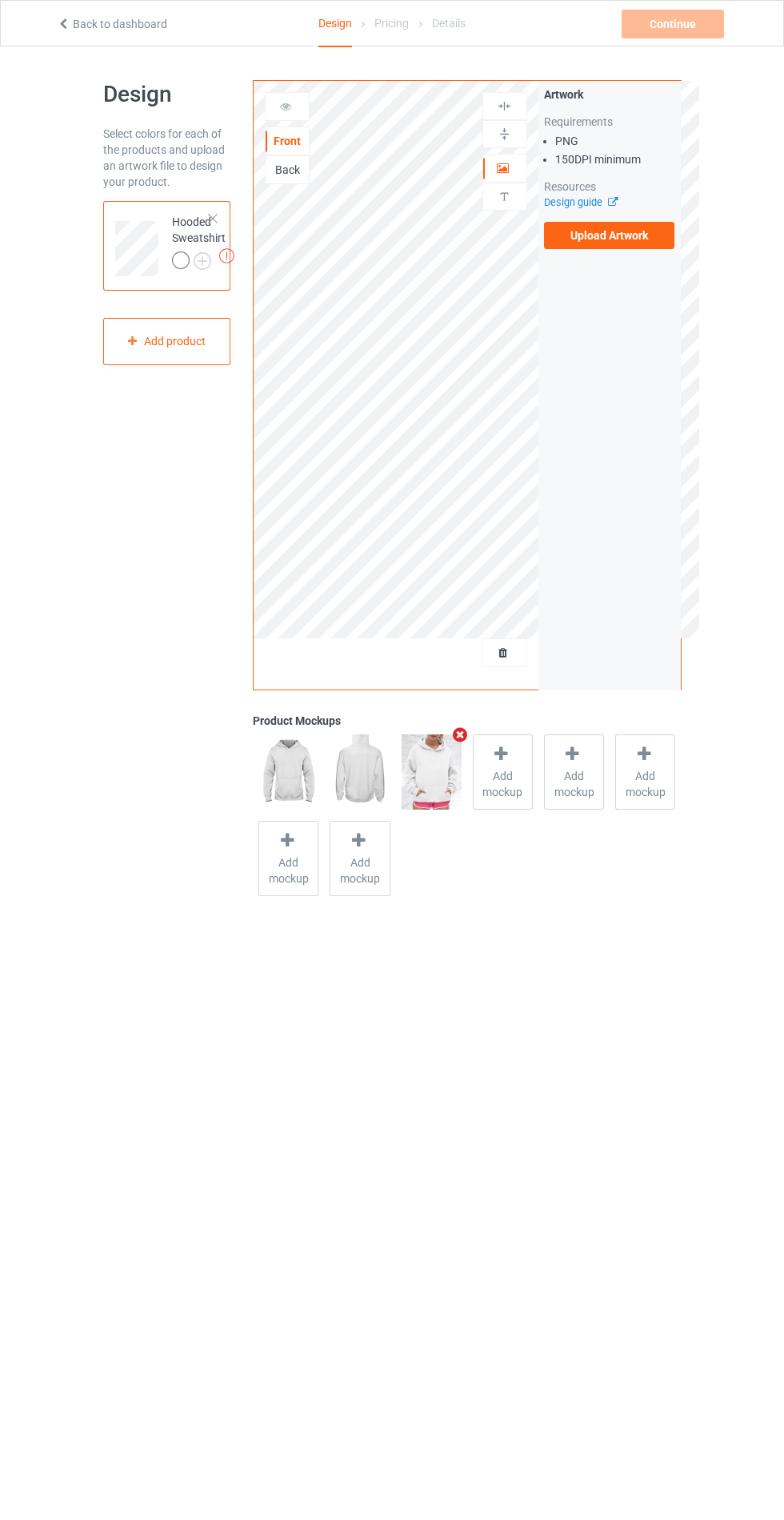
click at [754, 556] on div "Design Select colors for each of the products and upload an artwork file to des…" at bounding box center [392, 491] width 784 height 889
click at [632, 247] on label "Upload Artwork" at bounding box center [609, 235] width 131 height 27
click at [0, 0] on input "Upload Artwork" at bounding box center [0, 0] width 0 height 0
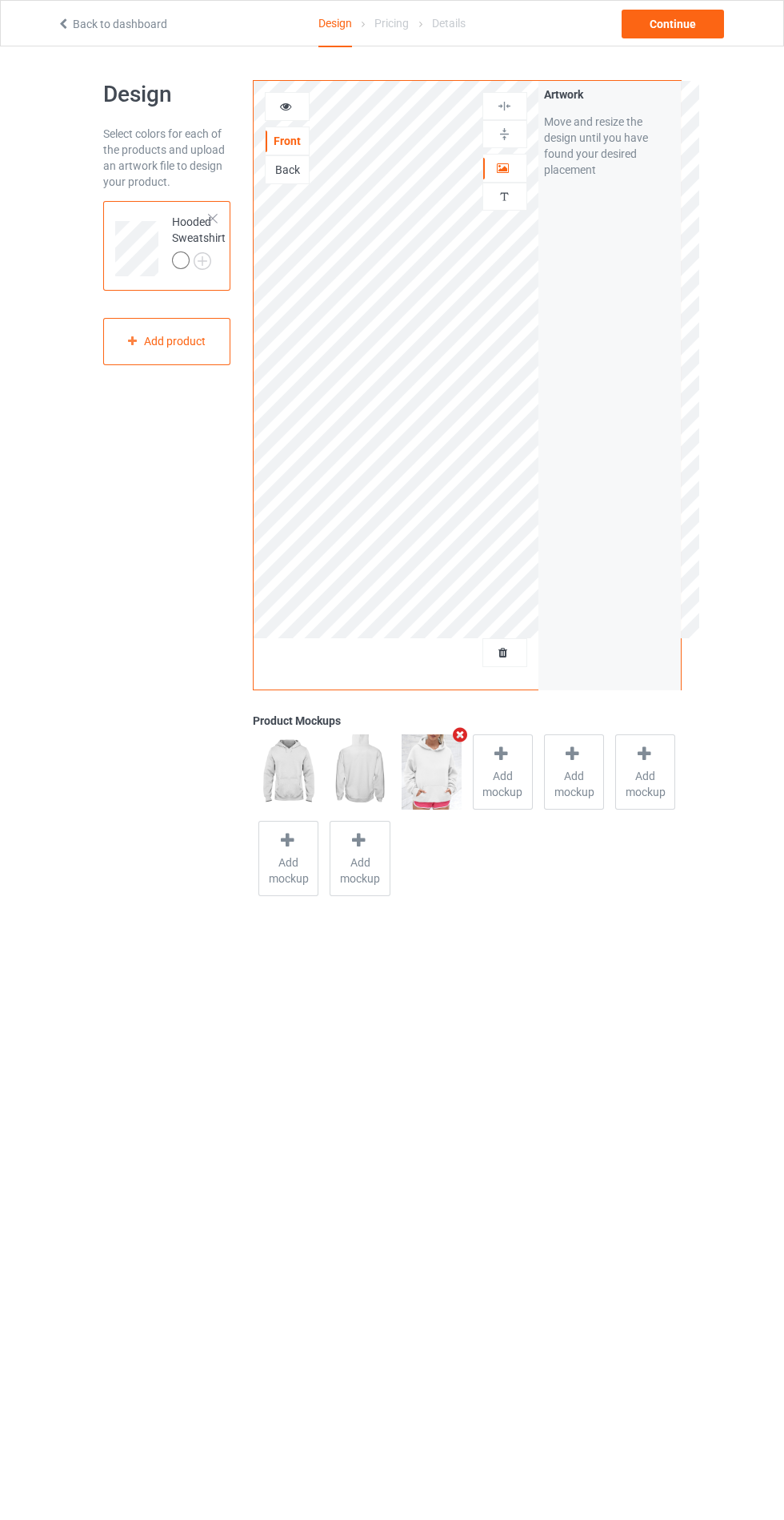
click at [0, 0] on img at bounding box center [0, 0] width 0 height 0
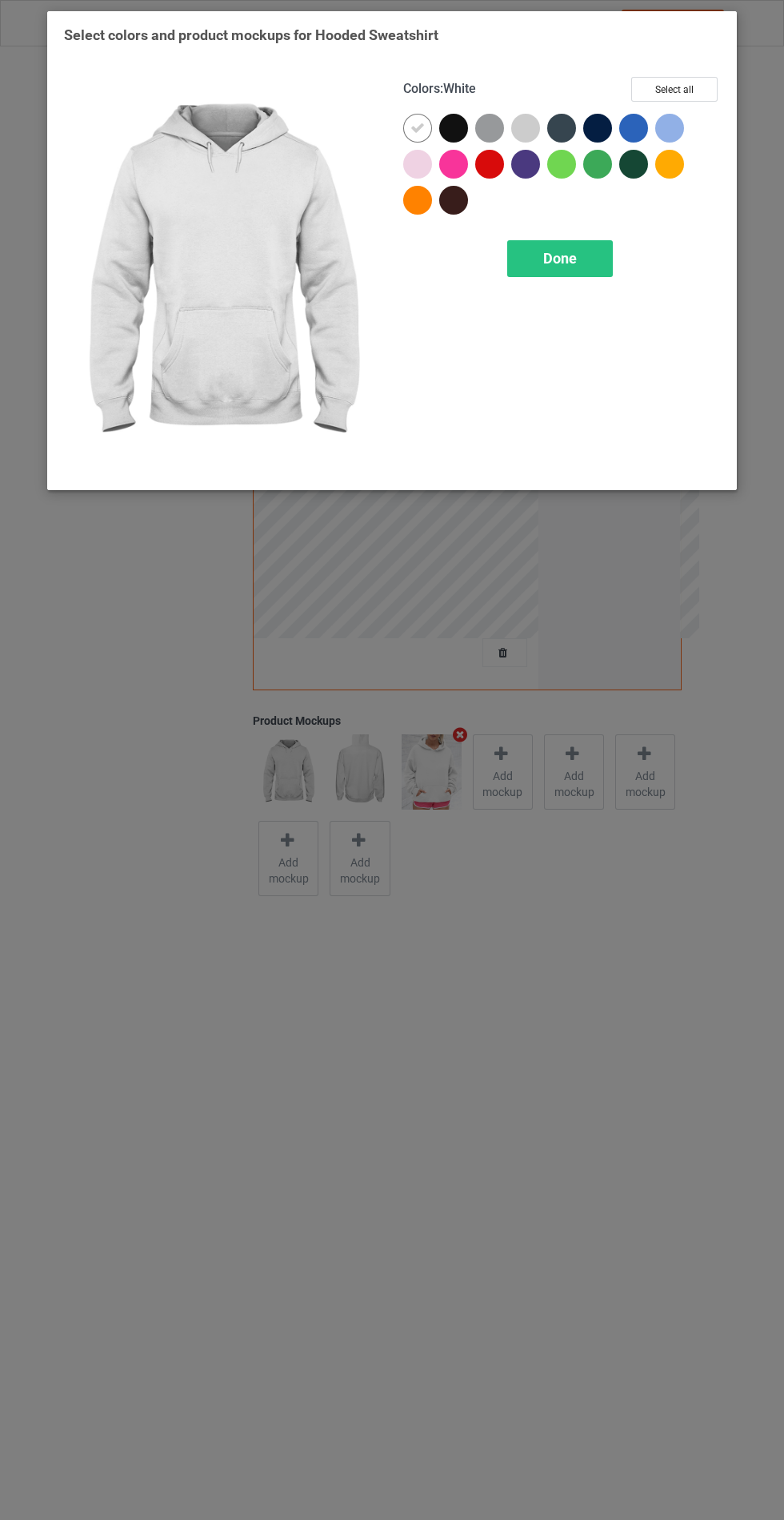
click at [773, 1453] on div "Select colors and product mockups for Hooded Sweatshirt Colors : White Select a…" at bounding box center [392, 760] width 784 height 1520
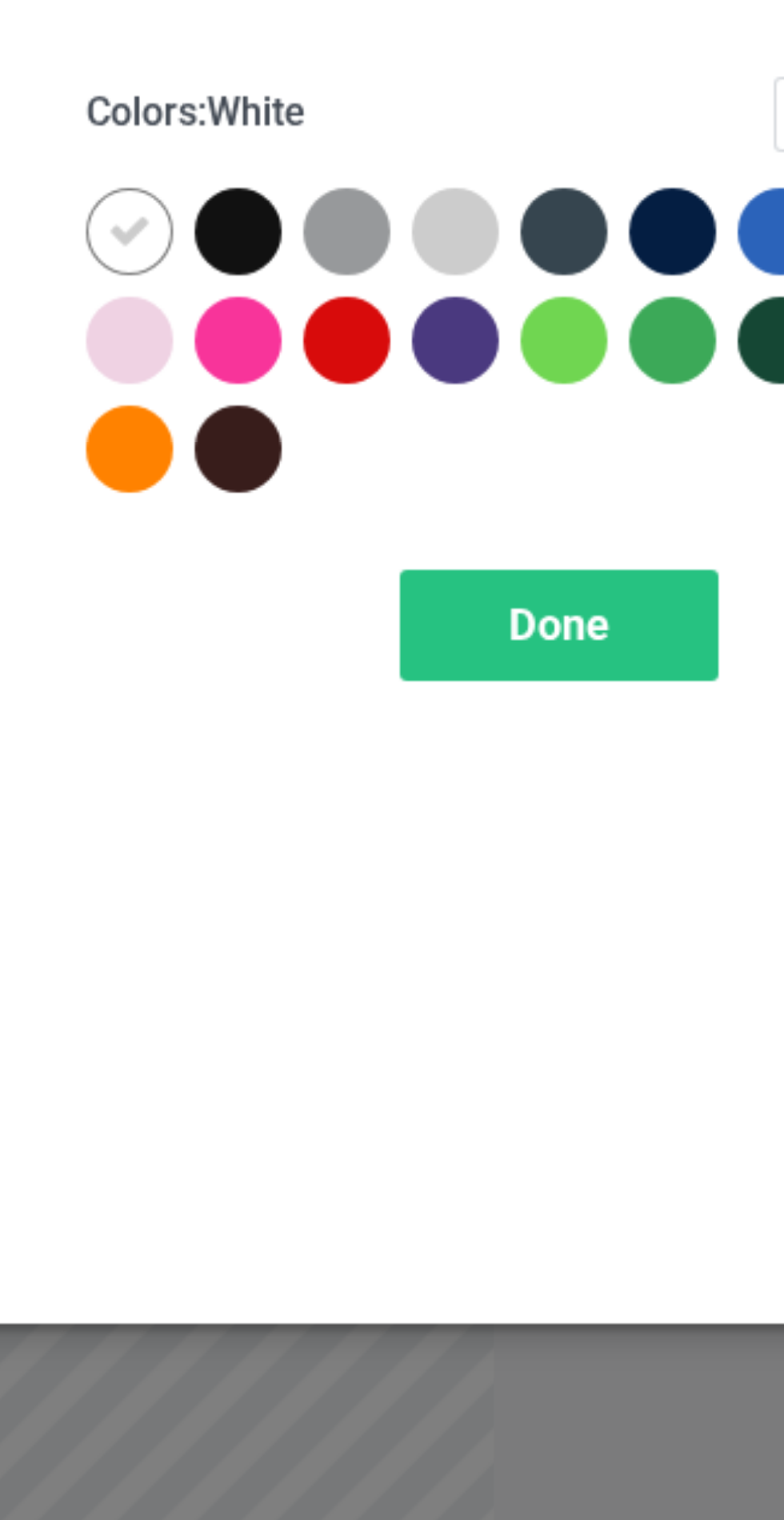
click at [486, 127] on div at bounding box center [489, 128] width 28 height 28
click at [629, 509] on div "Select colors and product mockups for Hooded Sweatshirt Colors : Sports Grey Se…" at bounding box center [392, 760] width 784 height 1520
click at [596, 128] on div at bounding box center [597, 128] width 28 height 28
click at [556, 124] on div at bounding box center [561, 128] width 28 height 28
click at [628, 498] on div "Select colors and product mockups for Hooded Sweatshirt Colors : Charcoal Grey …" at bounding box center [392, 760] width 784 height 1520
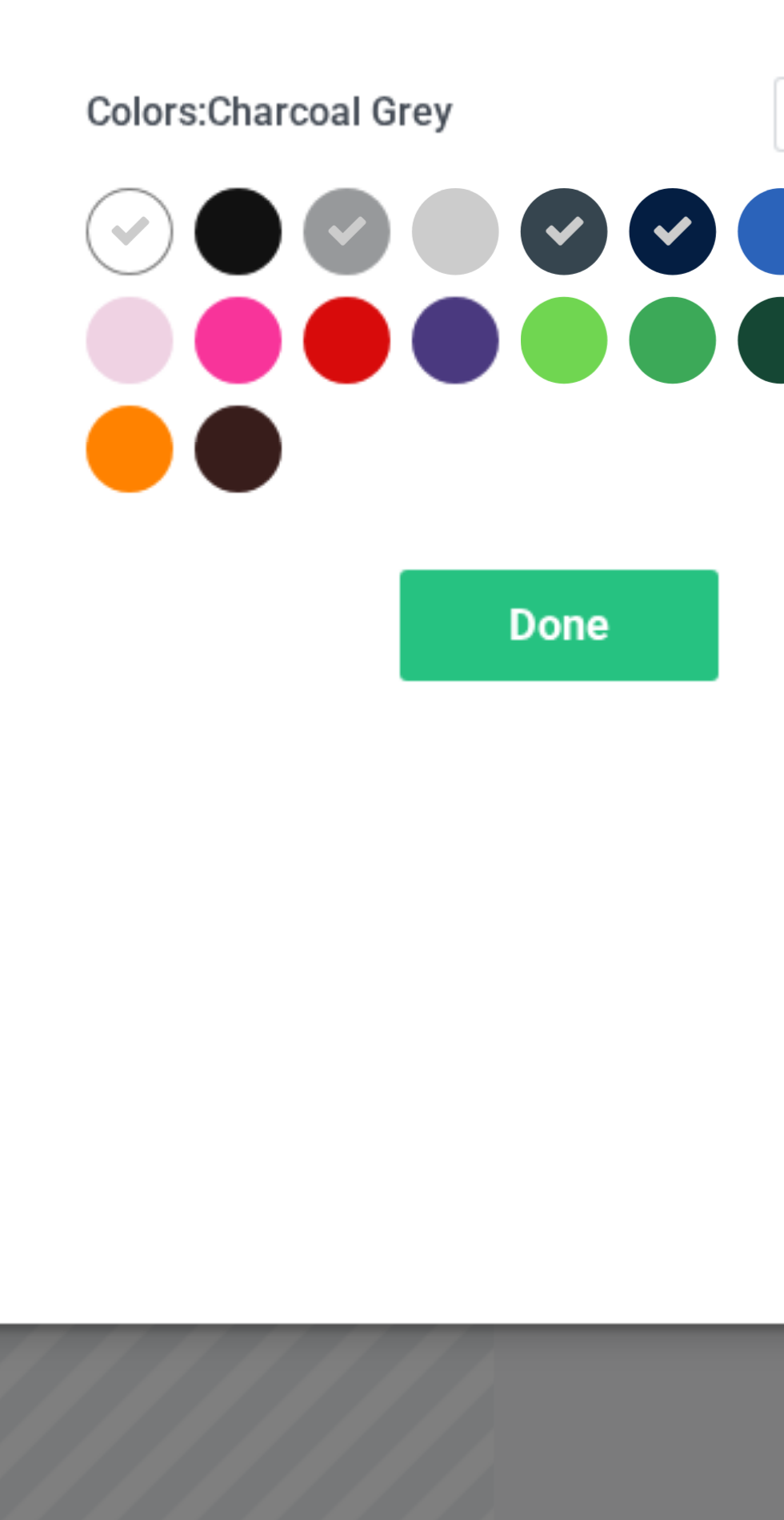
click at [456, 208] on div at bounding box center [453, 199] width 28 height 28
click at [628, 503] on div "Select colors and product mockups for Hooded Sweatshirt Colors : Dark Chocolate…" at bounding box center [392, 760] width 784 height 1520
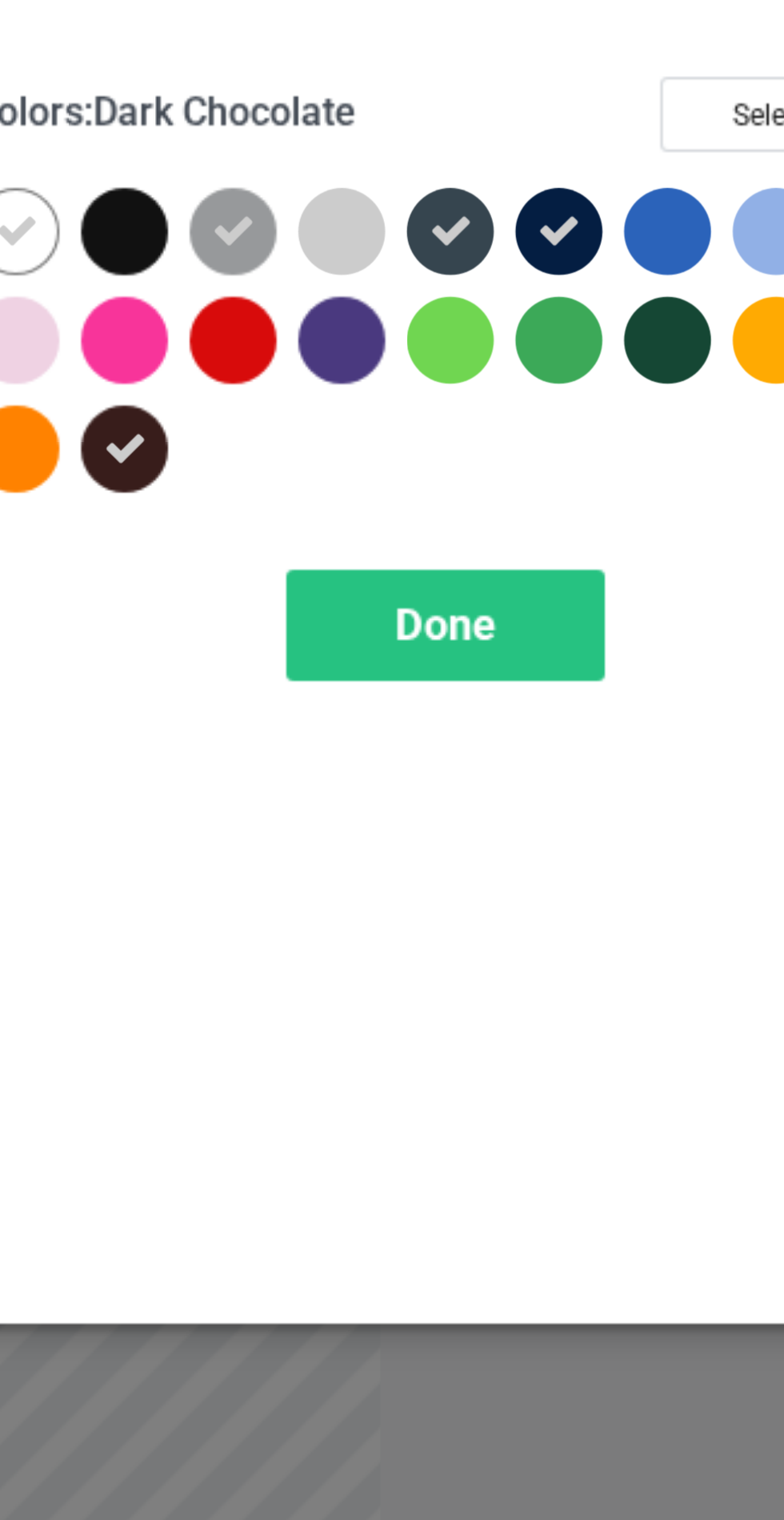
click at [669, 524] on div "Select colors and product mockups for Hooded Sweatshirt Colors : Dark Chocolate…" at bounding box center [392, 760] width 784 height 1520
click at [671, 520] on div "Select colors and product mockups for Hooded Sweatshirt Colors : Dark Chocolate…" at bounding box center [392, 760] width 784 height 1520
click at [456, 135] on div at bounding box center [453, 128] width 28 height 28
click at [456, 127] on icon at bounding box center [454, 129] width 15 height 15
click at [458, 124] on div at bounding box center [453, 128] width 28 height 28
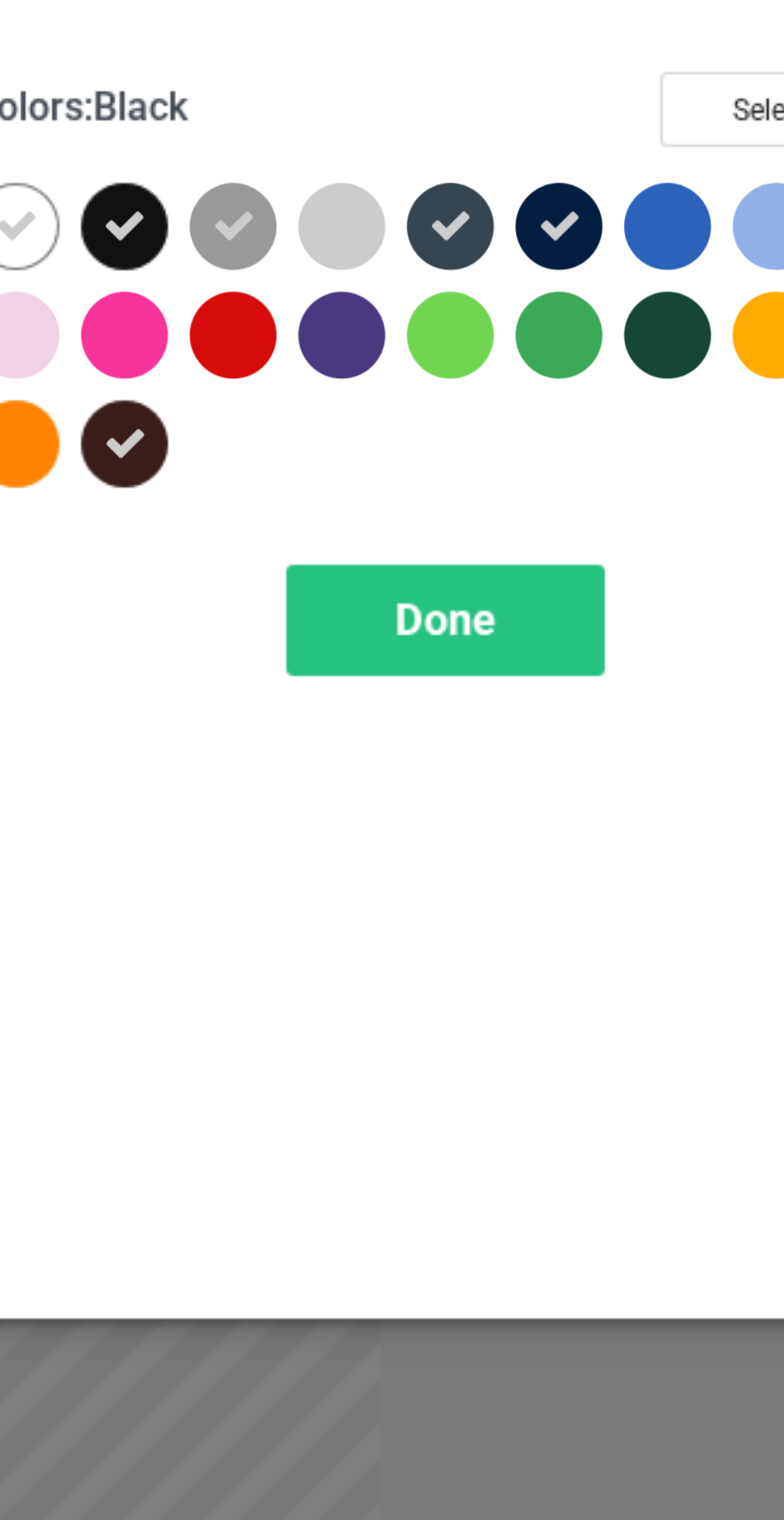
click at [568, 271] on div "Done" at bounding box center [560, 258] width 106 height 37
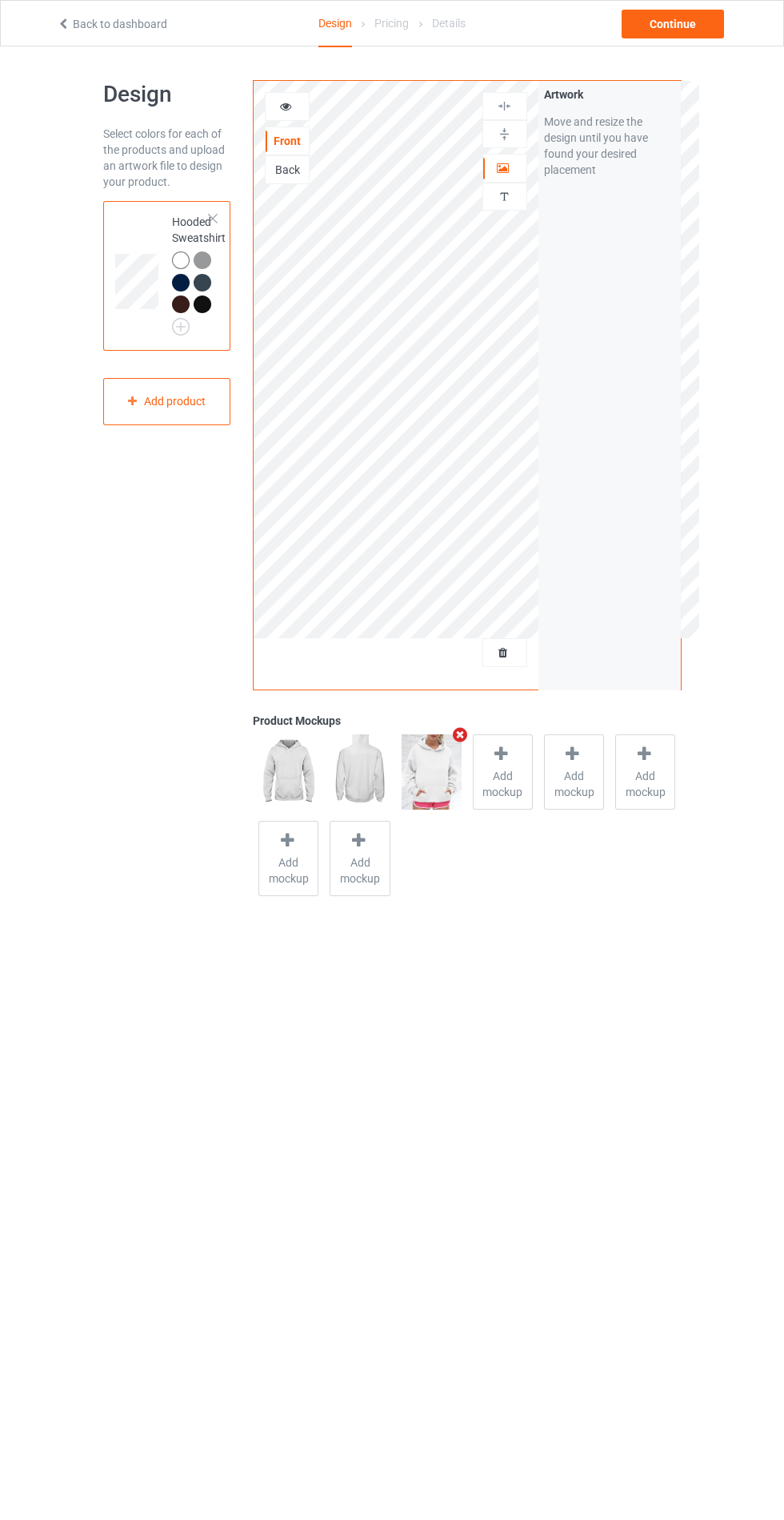
click at [690, 62] on div "Design Select colors for each of the products and upload an artwork file to des…" at bounding box center [392, 491] width 784 height 889
click at [682, 35] on div "Continue" at bounding box center [673, 24] width 102 height 28
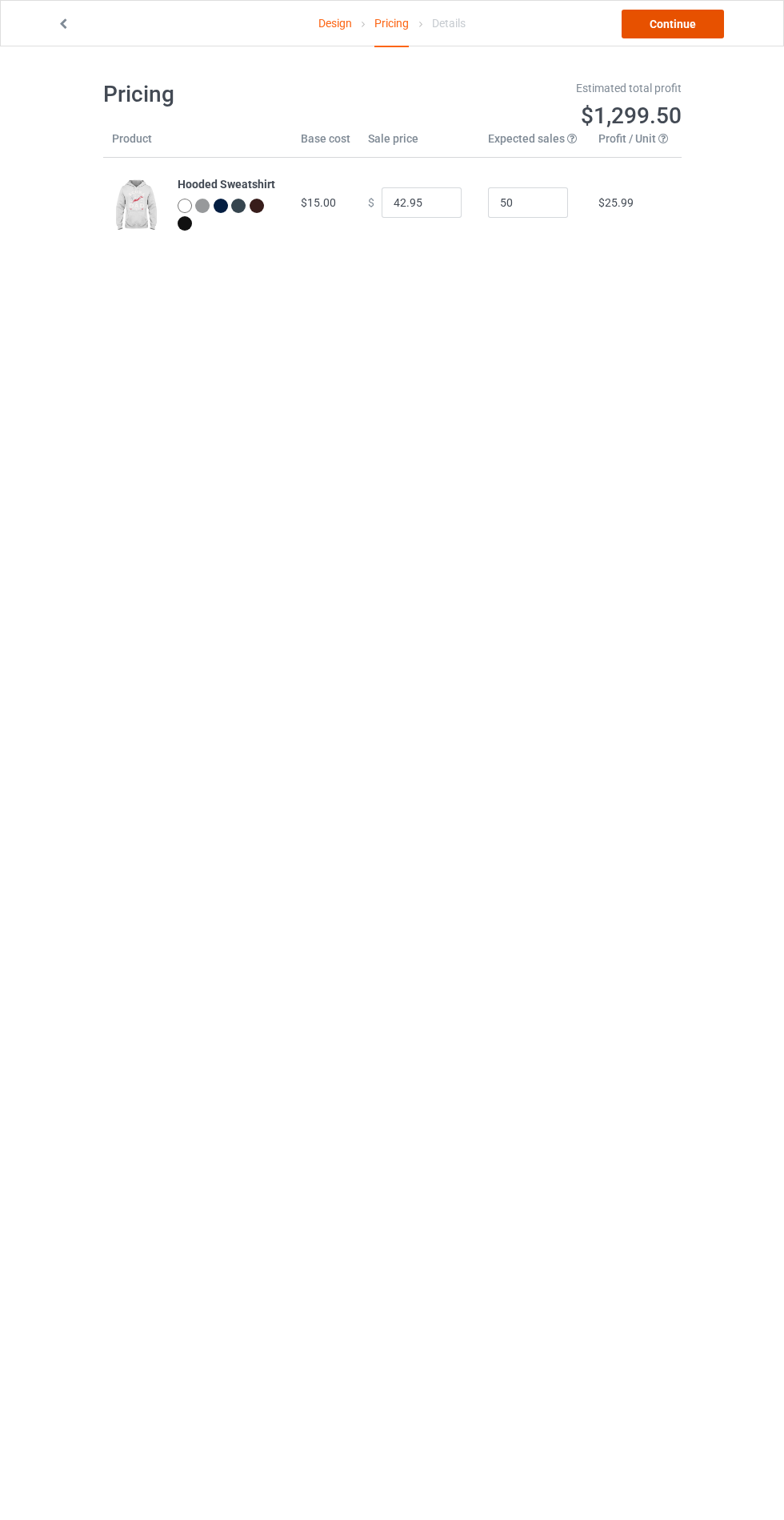
click at [682, 35] on link "Continue" at bounding box center [673, 24] width 102 height 28
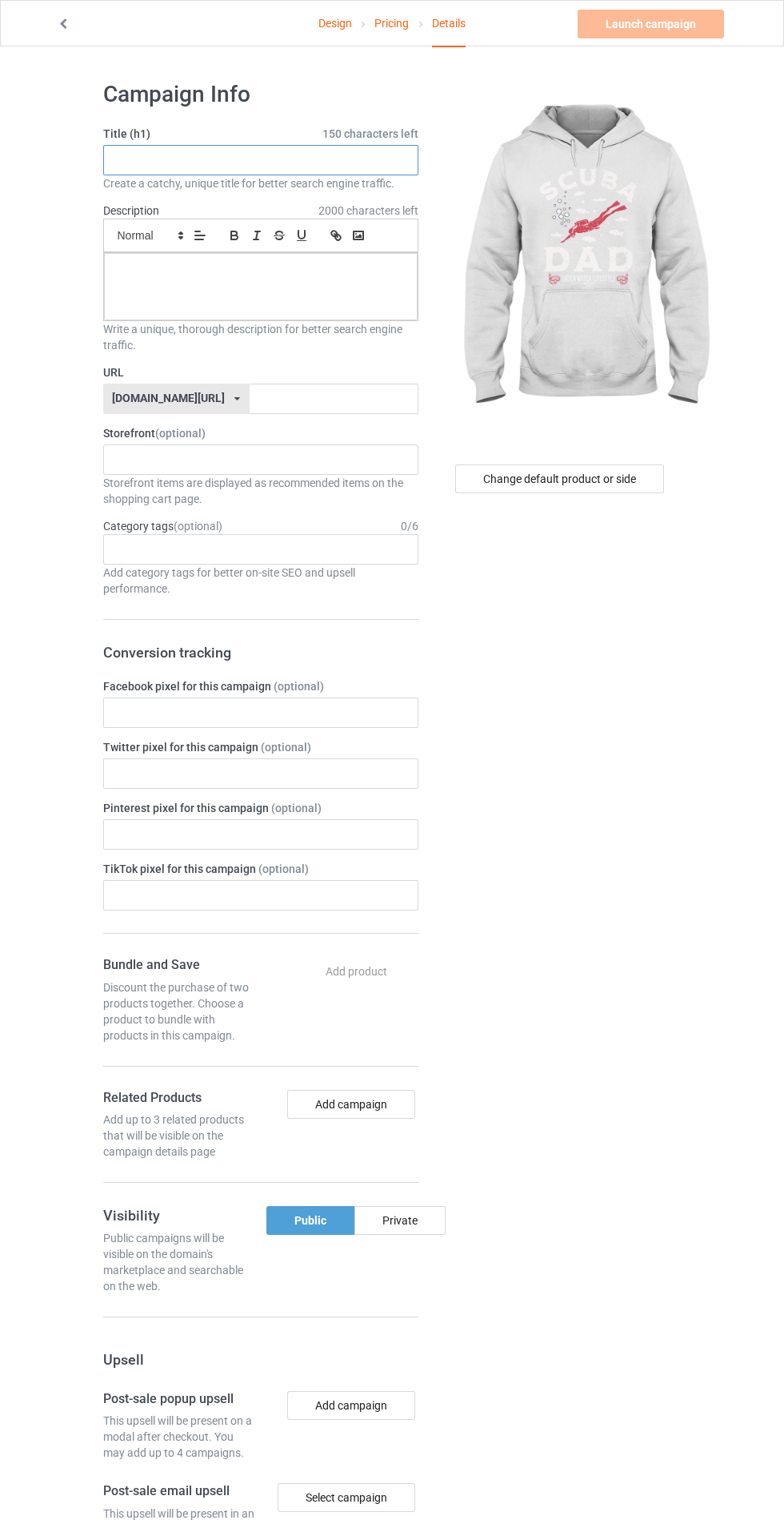
click at [332, 161] on input "text" at bounding box center [261, 159] width 316 height 30
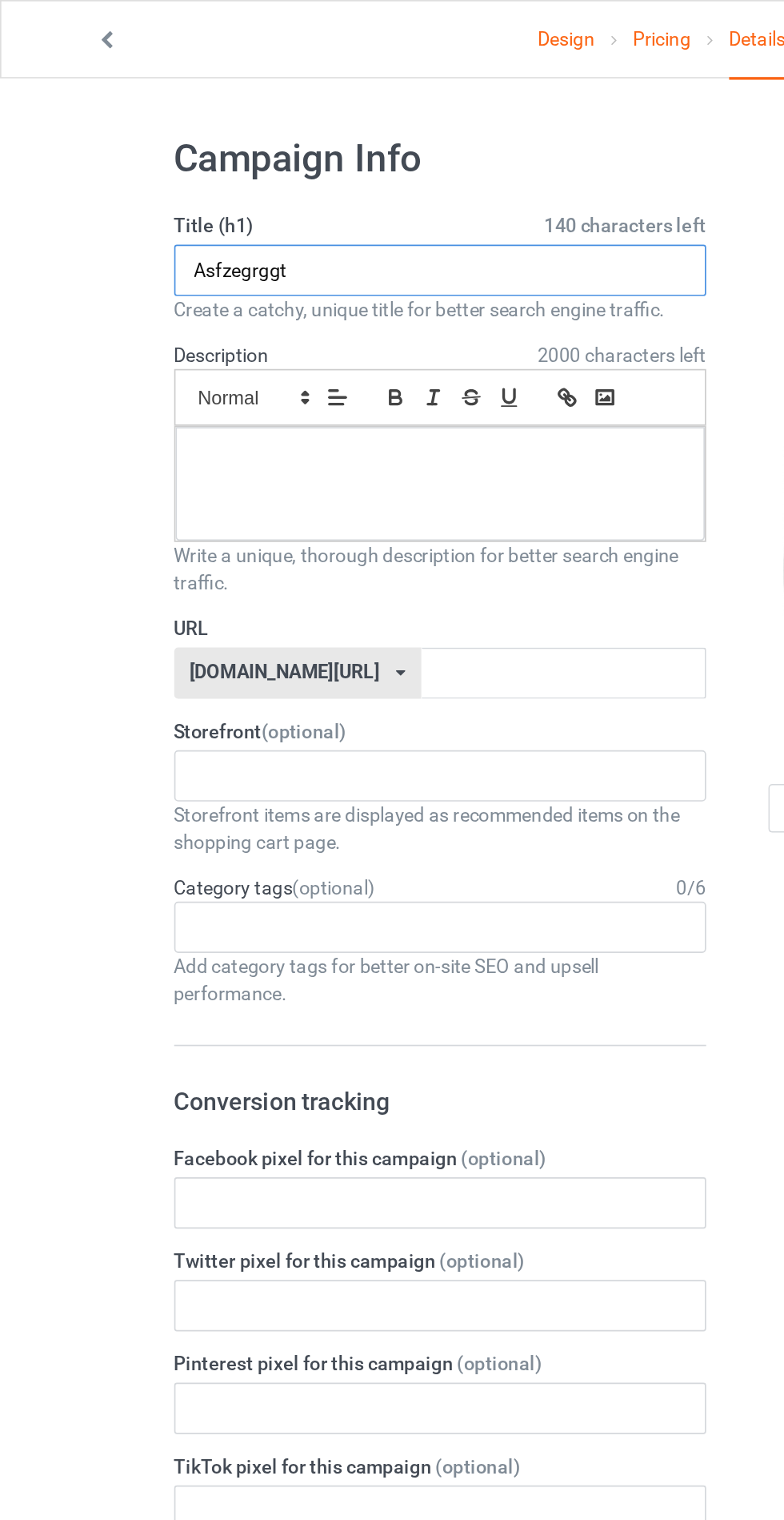
type input "Asfzegrggt"
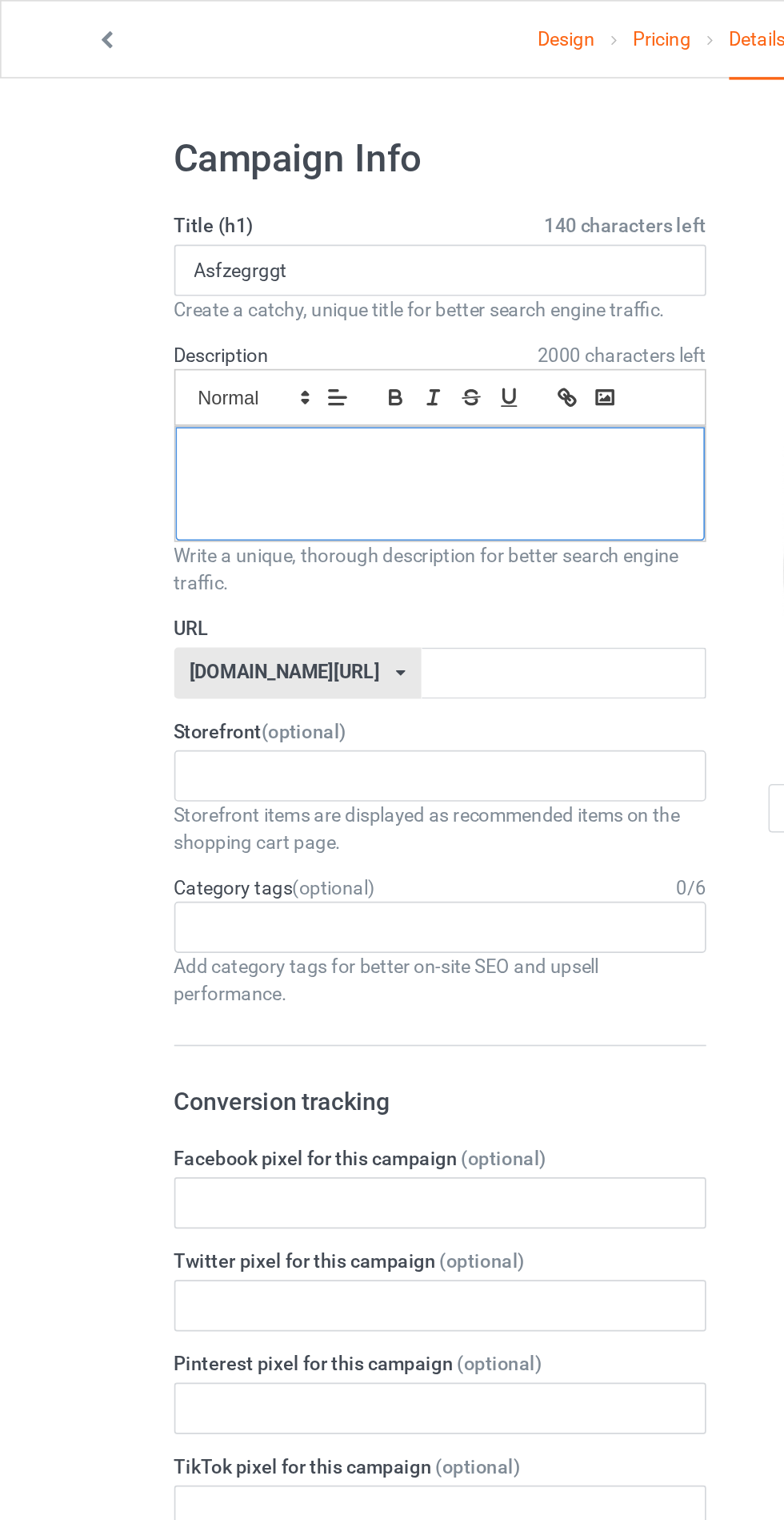
click at [236, 288] on div at bounding box center [261, 286] width 314 height 68
click at [274, 393] on input "text" at bounding box center [334, 398] width 169 height 30
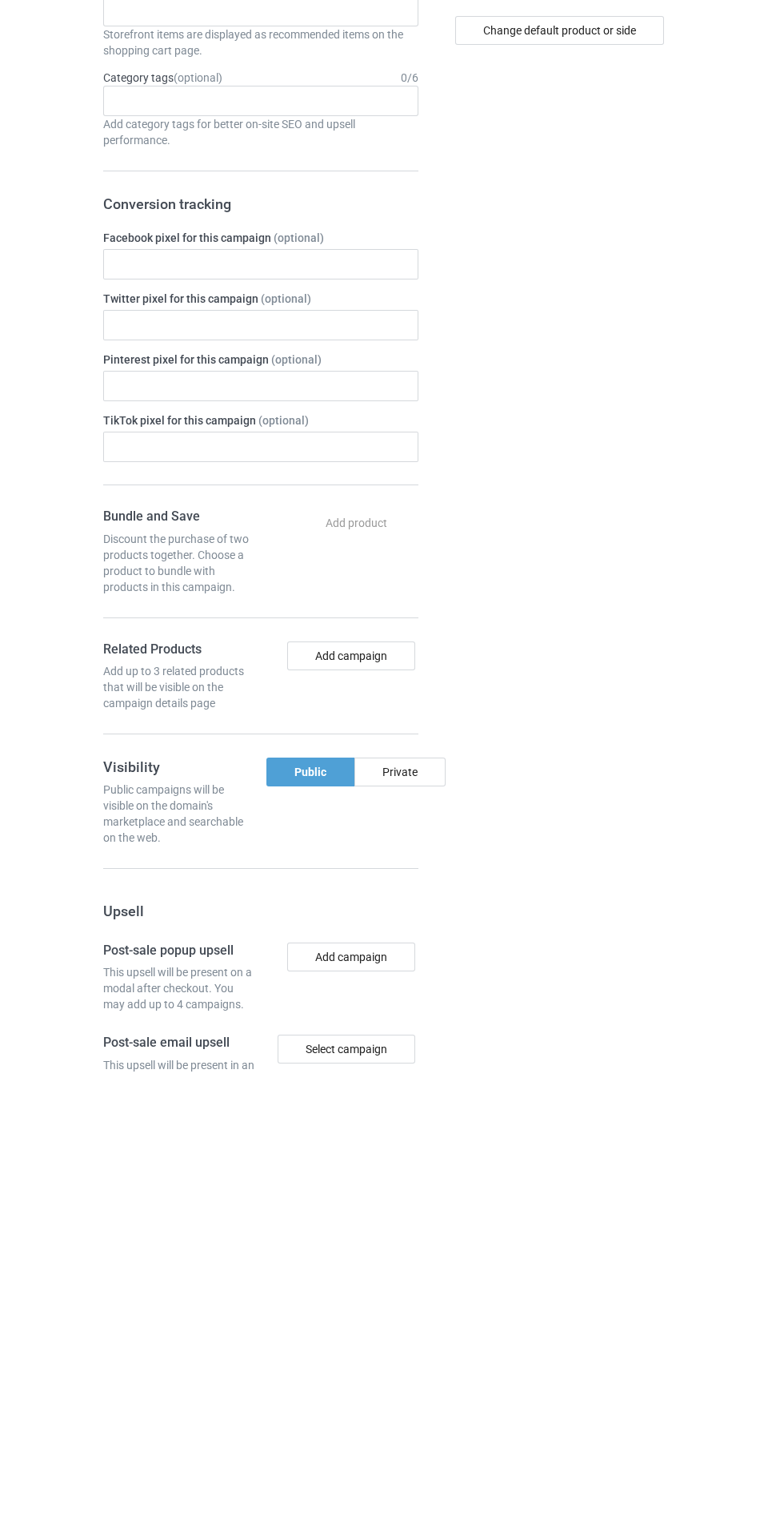
type input "Gdfcsdcff"
click at [425, 1214] on div "Private" at bounding box center [400, 1220] width 91 height 28
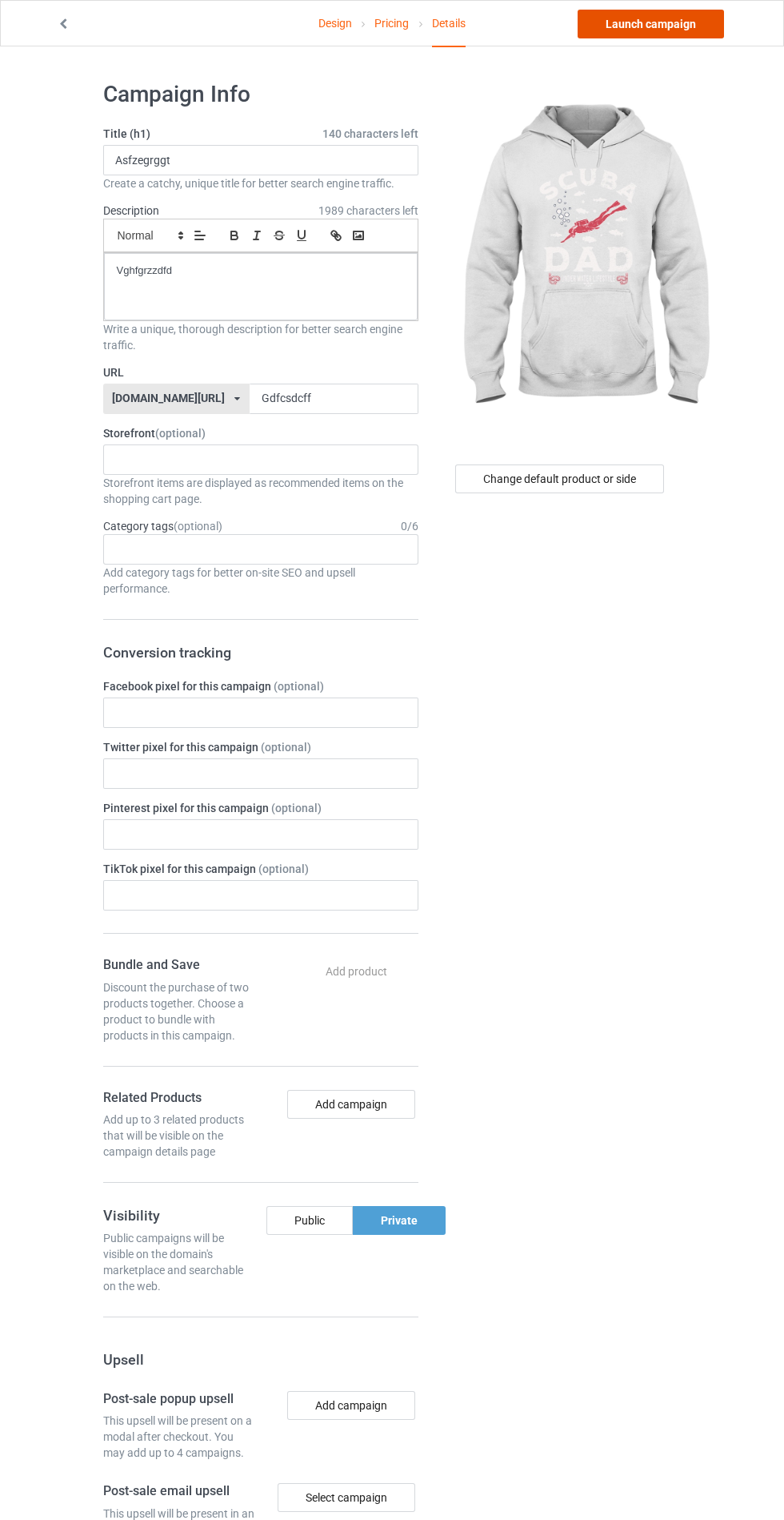
click at [669, 37] on link "Launch campaign" at bounding box center [651, 24] width 146 height 28
